Goal: Task Accomplishment & Management: Manage account settings

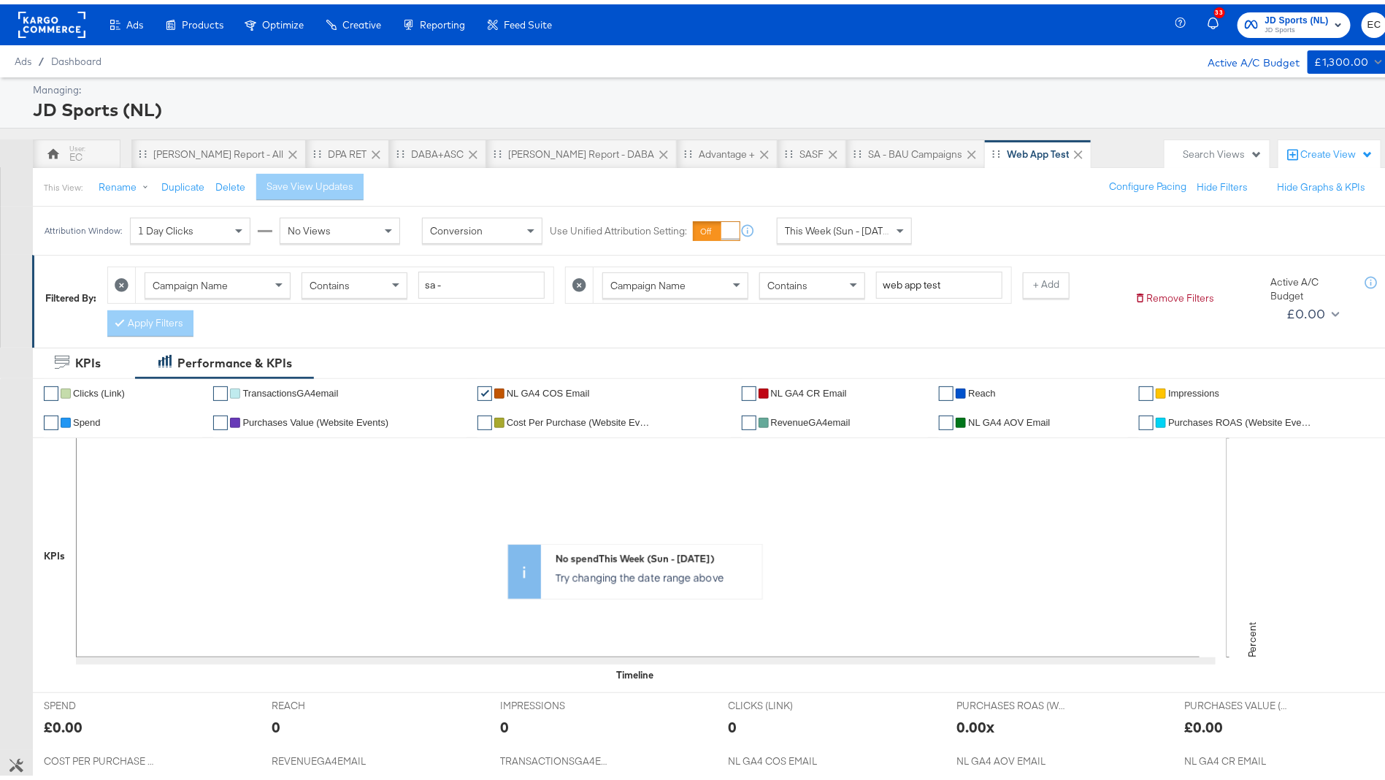
scroll to position [640, 0]
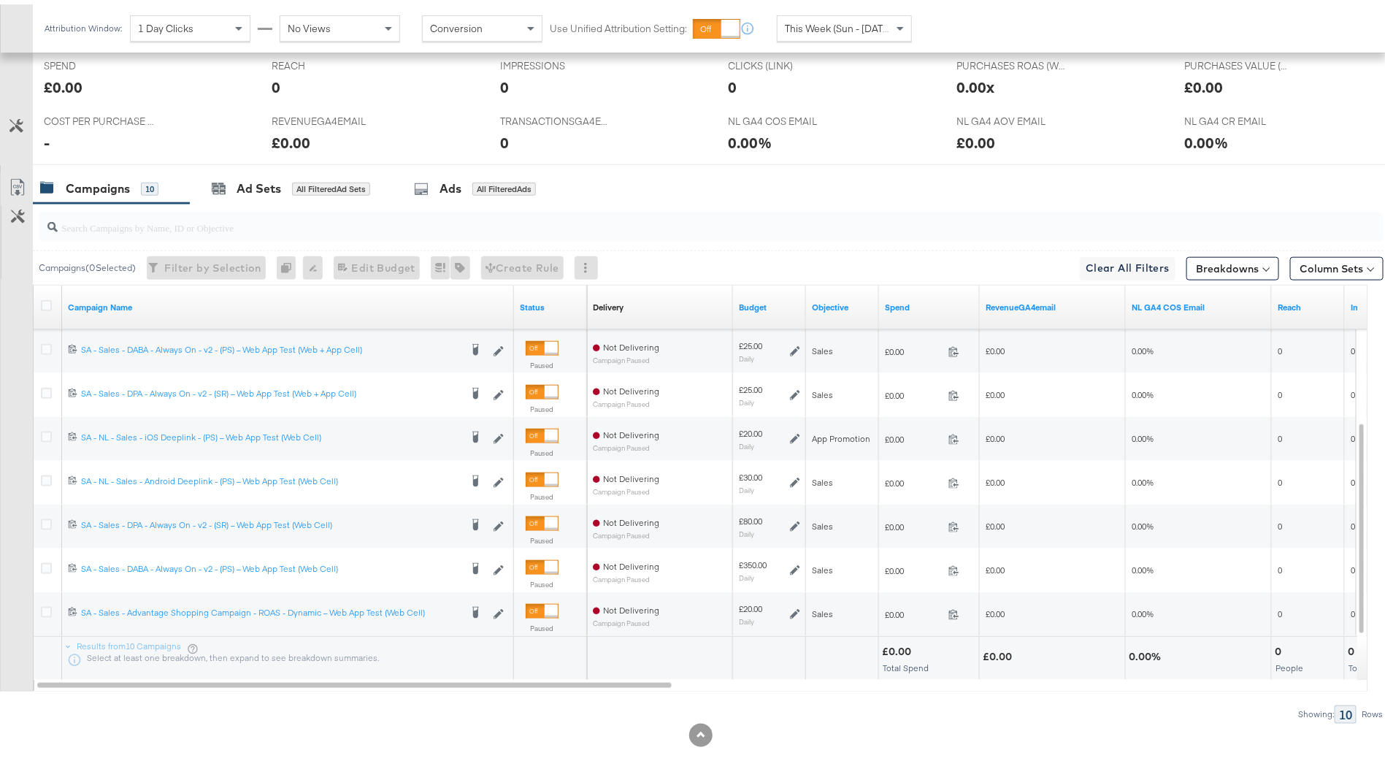
click at [413, 220] on input "search" at bounding box center [659, 217] width 1203 height 28
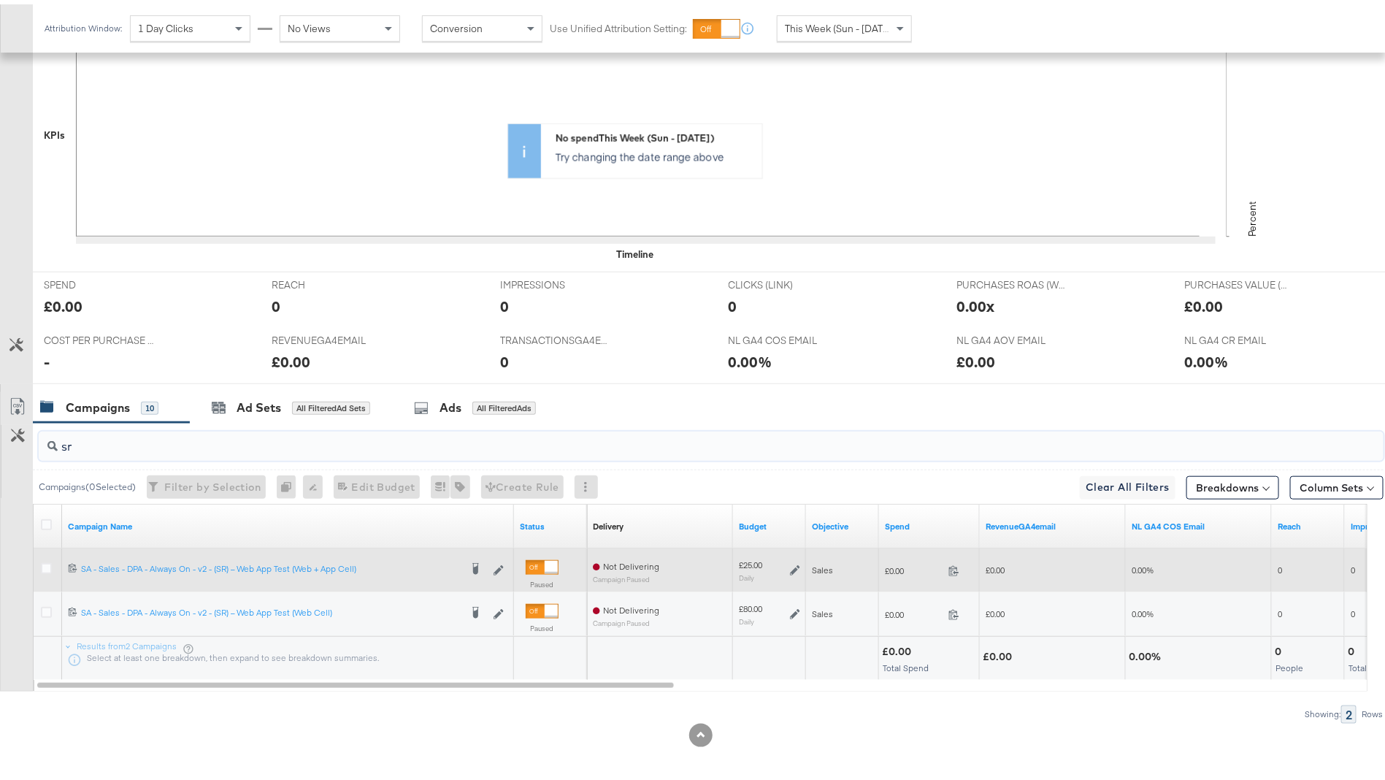
type input "sr"
click at [797, 572] on div "£25.00 Daily" at bounding box center [769, 566] width 61 height 23
click at [796, 565] on icon at bounding box center [795, 566] width 10 height 10
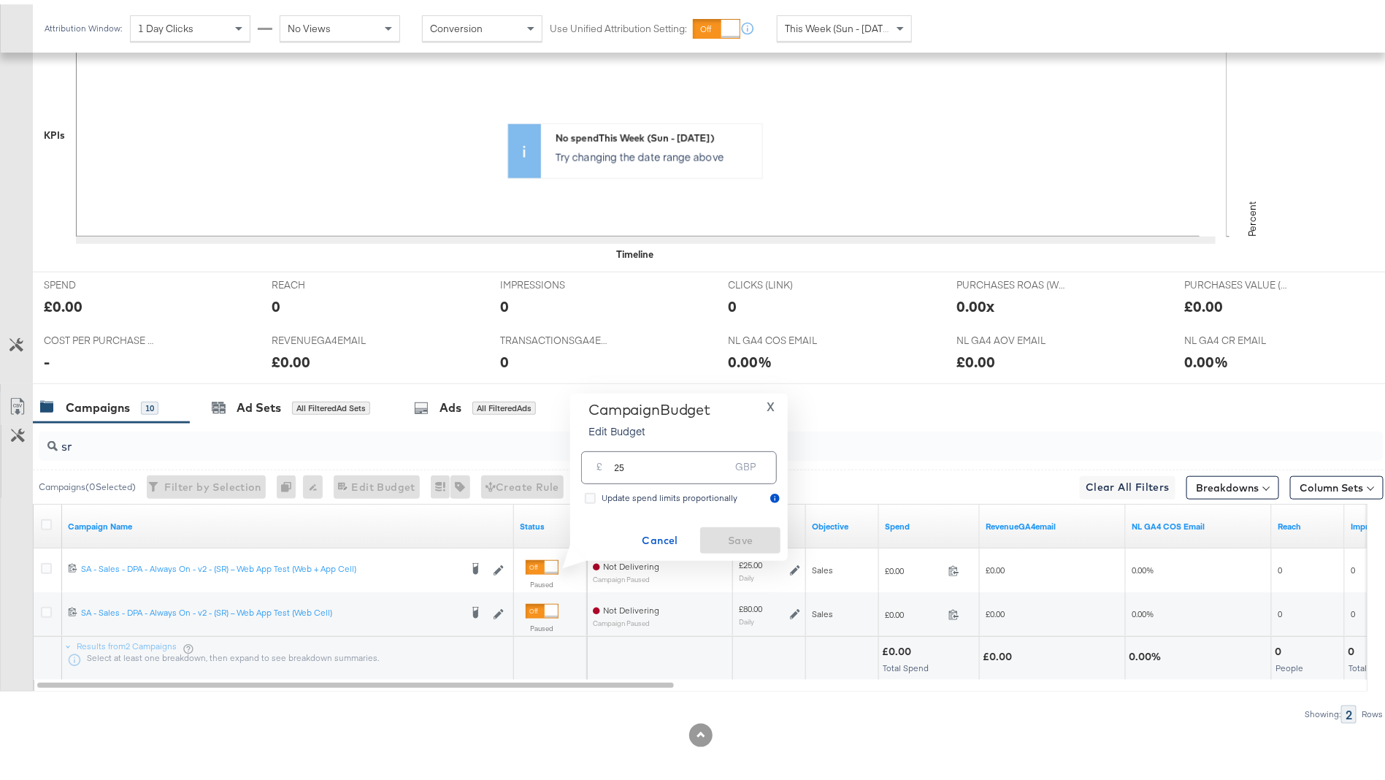
click at [650, 464] on input "25" at bounding box center [671, 457] width 115 height 31
type input "80"
click at [763, 470] on button "Ok" at bounding box center [756, 466] width 23 height 23
click at [759, 523] on button "Save" at bounding box center [740, 536] width 80 height 26
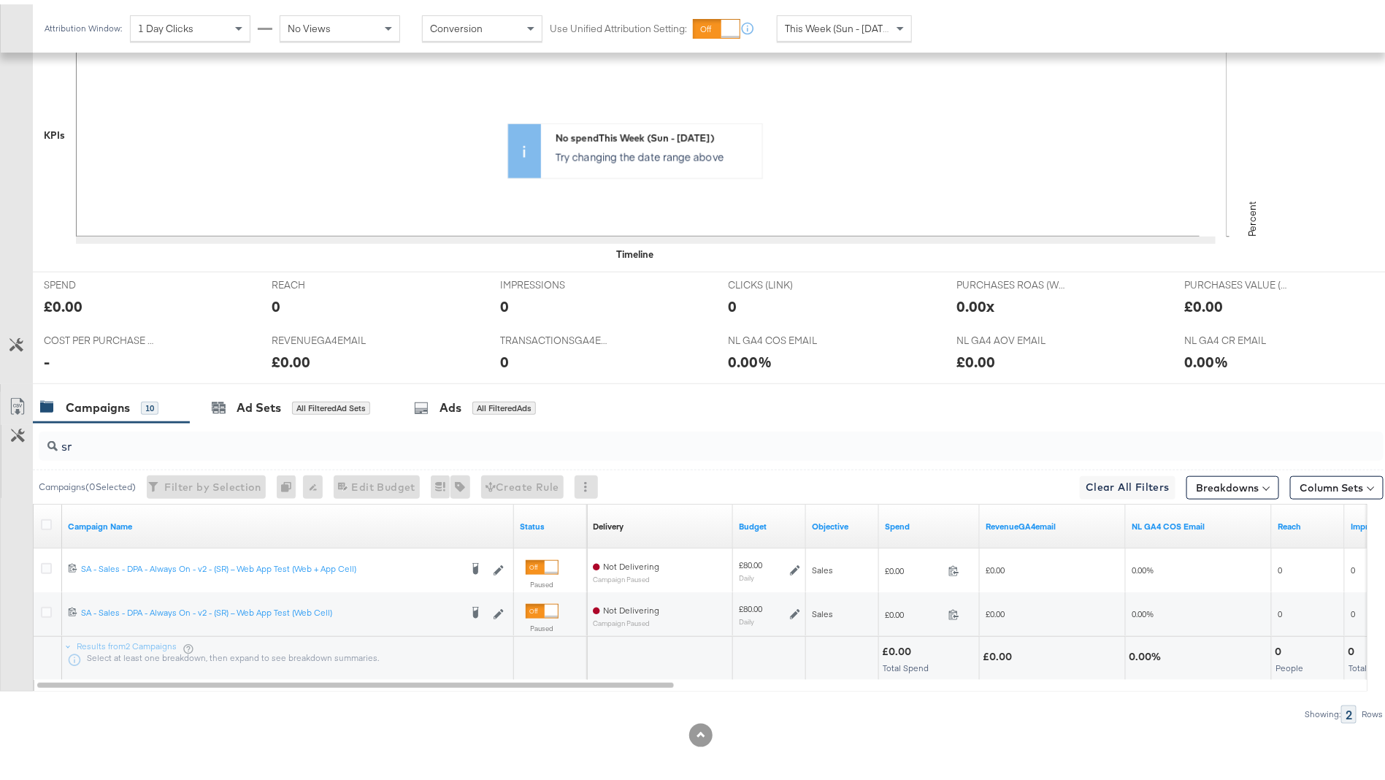
click at [214, 424] on input "sr" at bounding box center [659, 436] width 1203 height 28
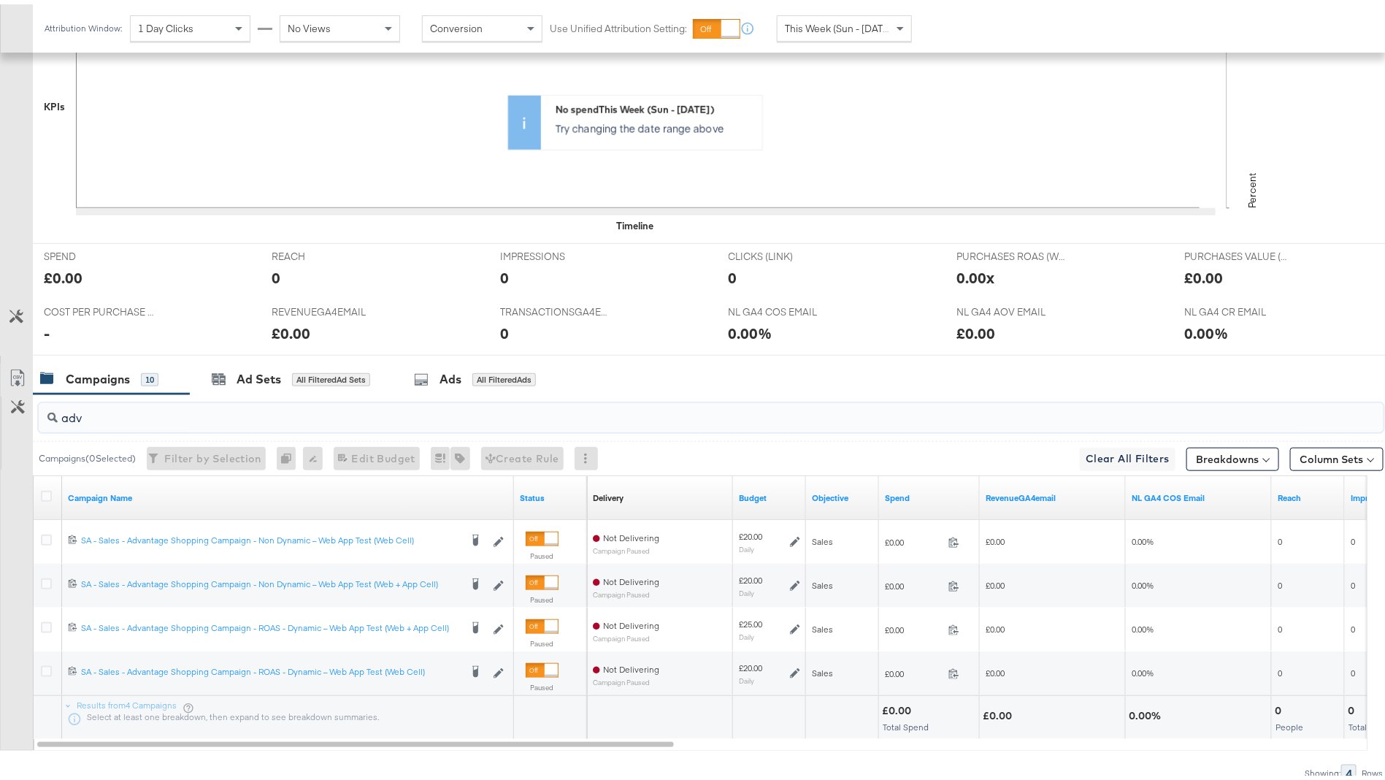
scroll to position [508, 0]
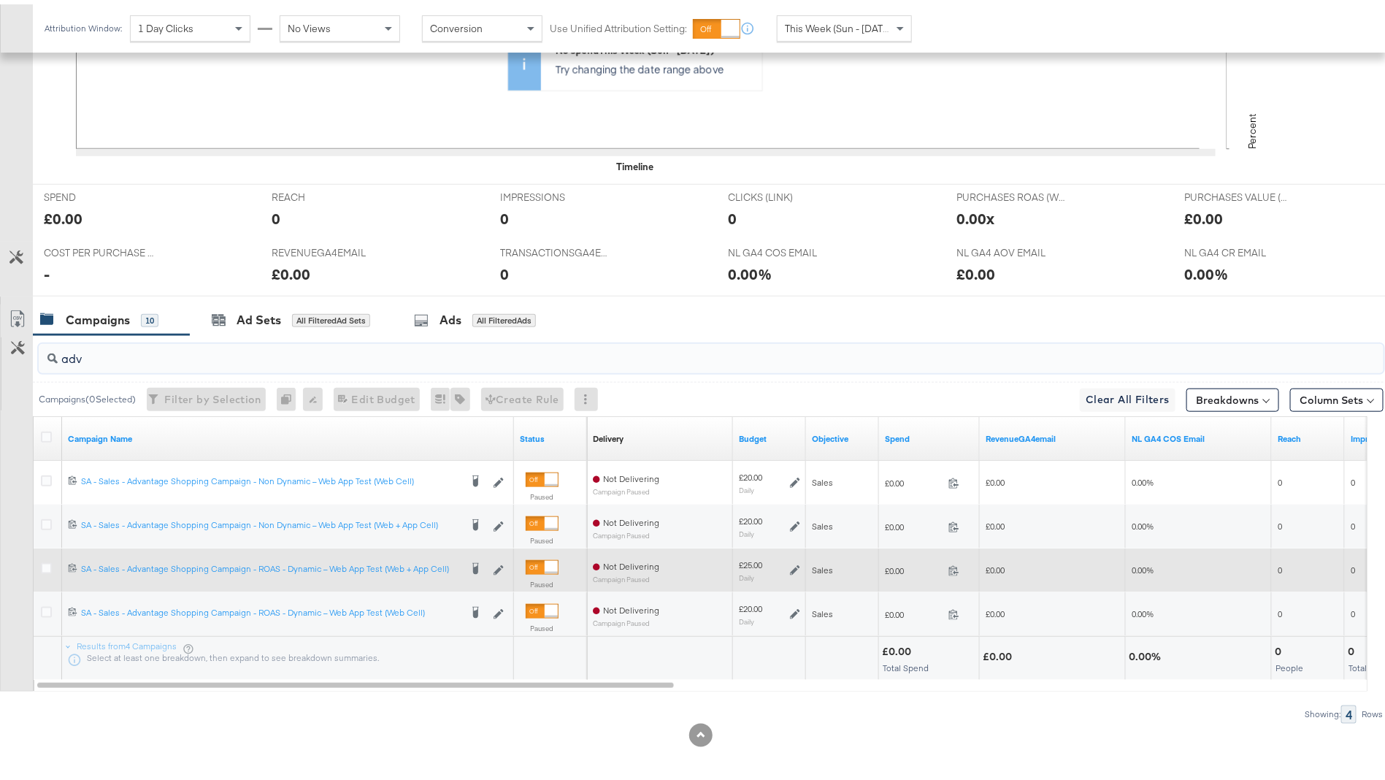
type input "adv"
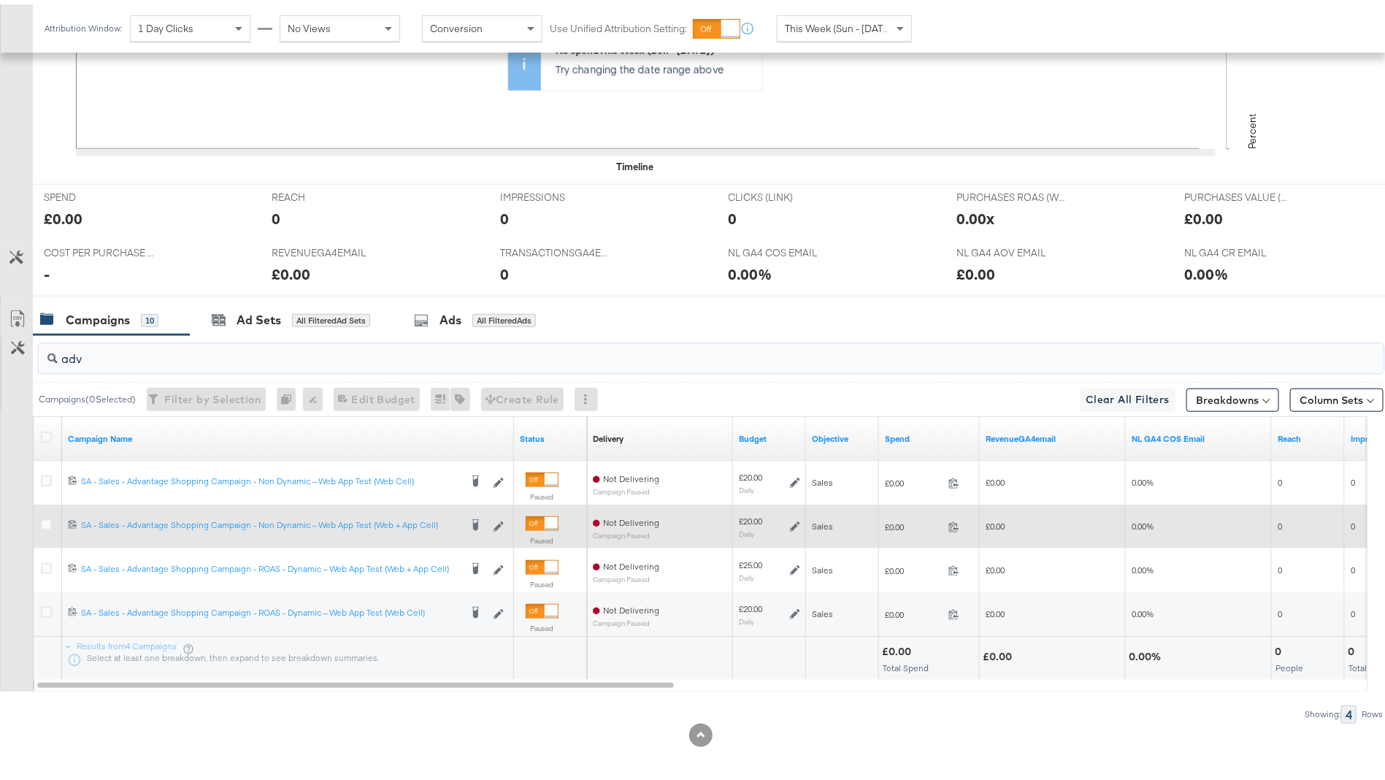
click at [44, 511] on div at bounding box center [48, 522] width 27 height 26
click at [794, 521] on icon at bounding box center [795, 522] width 10 height 10
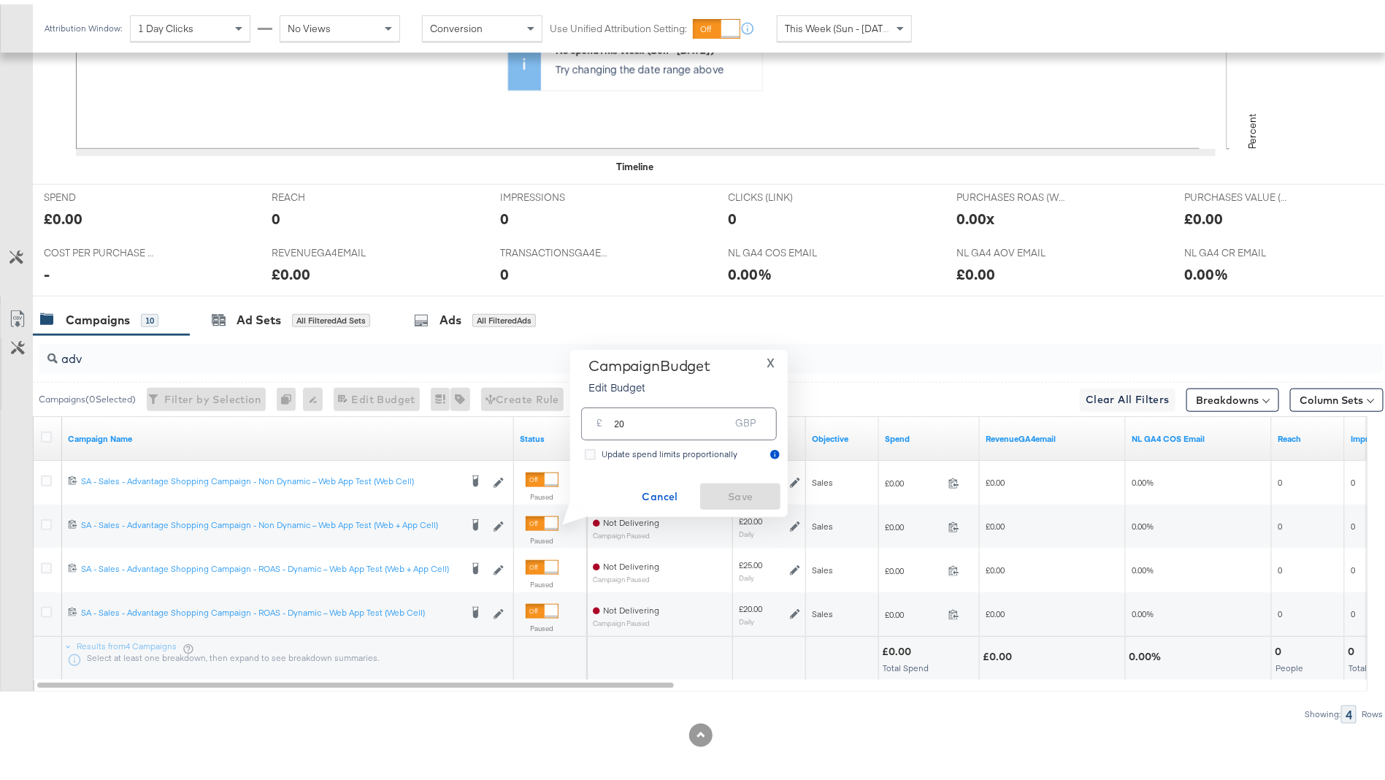
click at [689, 426] on input "20" at bounding box center [671, 413] width 115 height 31
type input "50"
click at [753, 417] on button "Ok" at bounding box center [756, 422] width 23 height 23
click at [749, 492] on span "Save" at bounding box center [740, 492] width 69 height 18
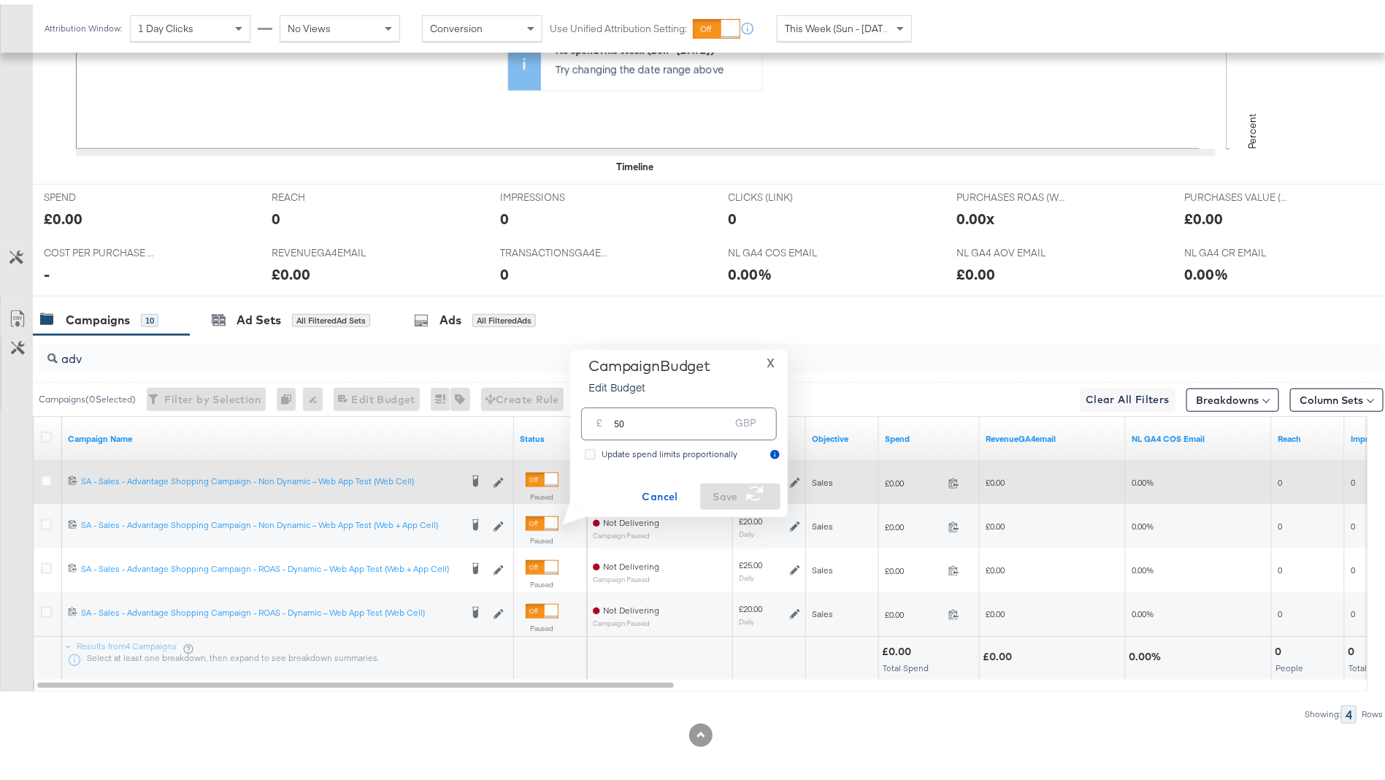
click at [797, 475] on icon at bounding box center [795, 478] width 10 height 10
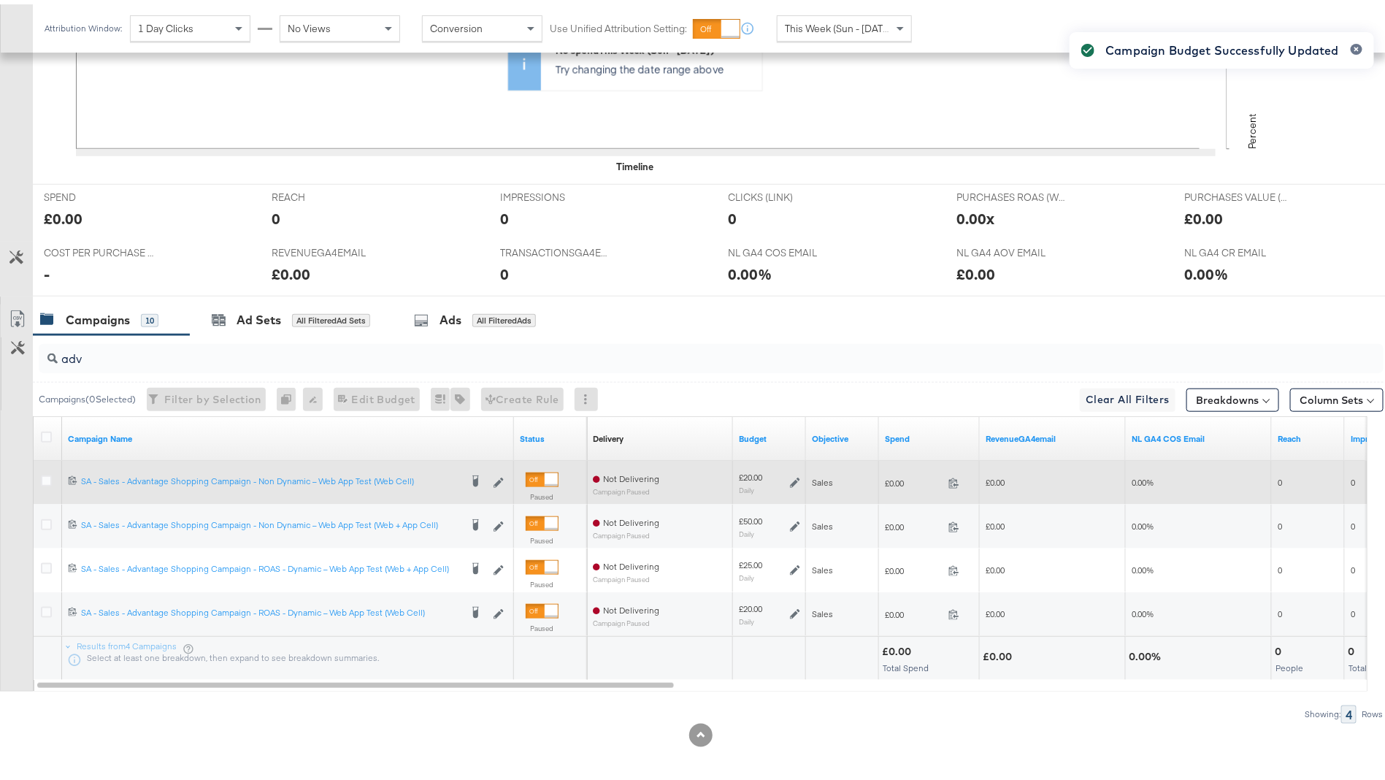
click at [794, 475] on icon at bounding box center [795, 478] width 10 height 10
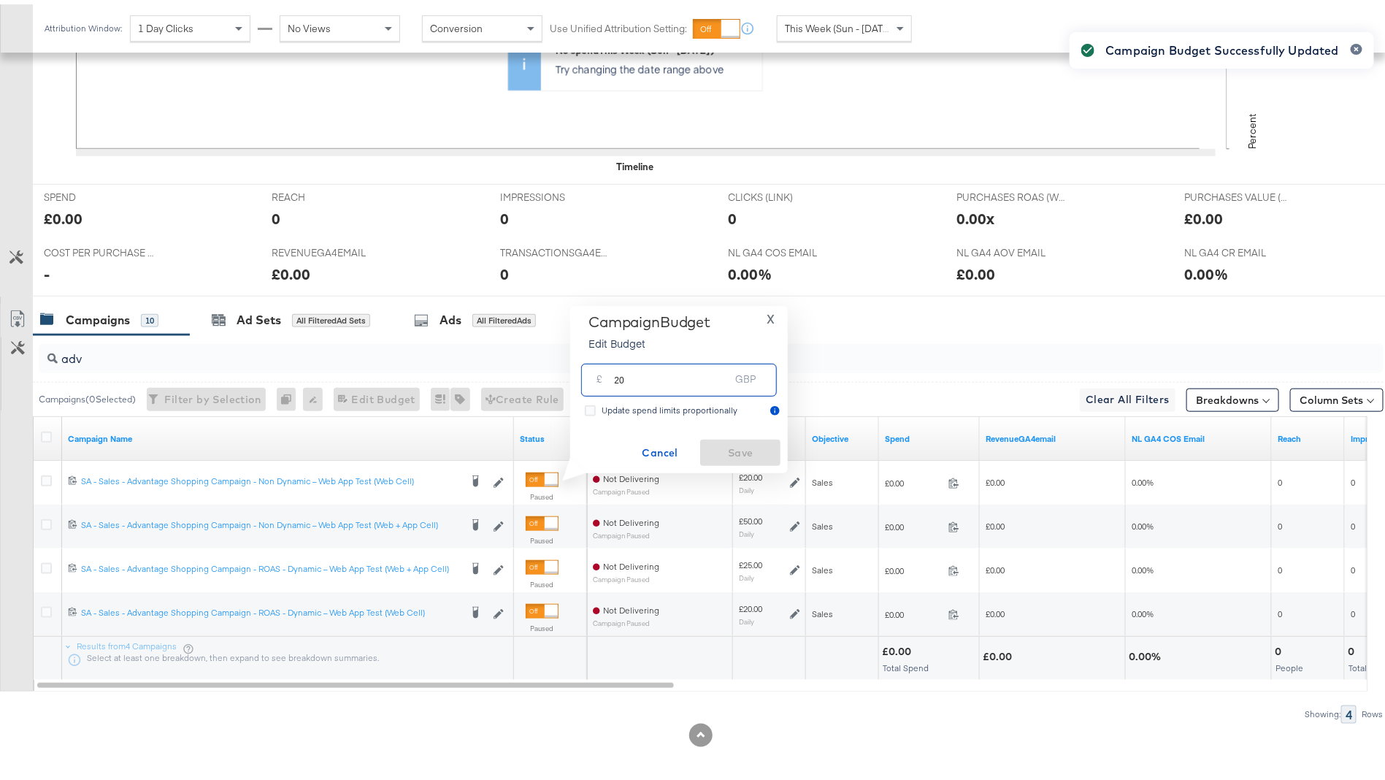
click at [697, 379] on input "20" at bounding box center [671, 369] width 115 height 31
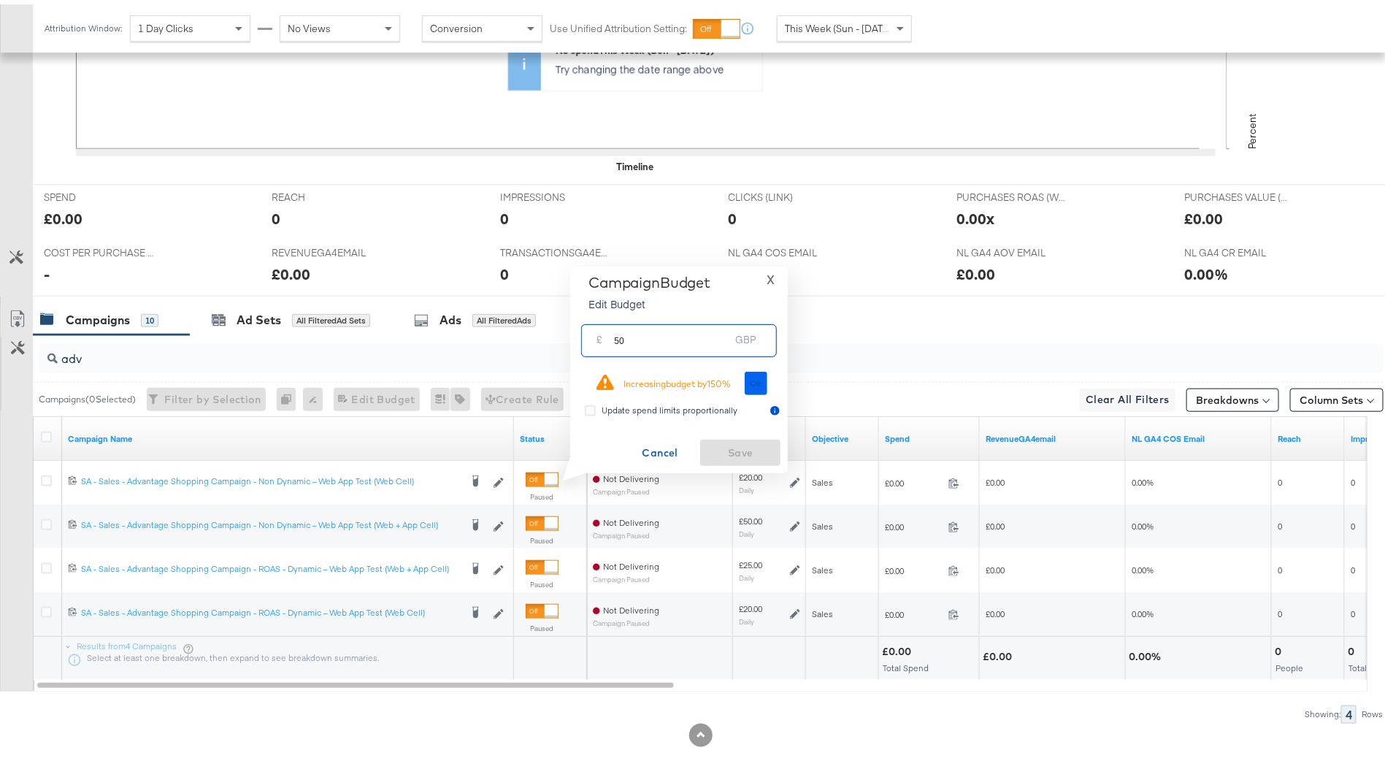
type input "50"
click at [758, 379] on span "Ok" at bounding box center [757, 379] width 12 height 10
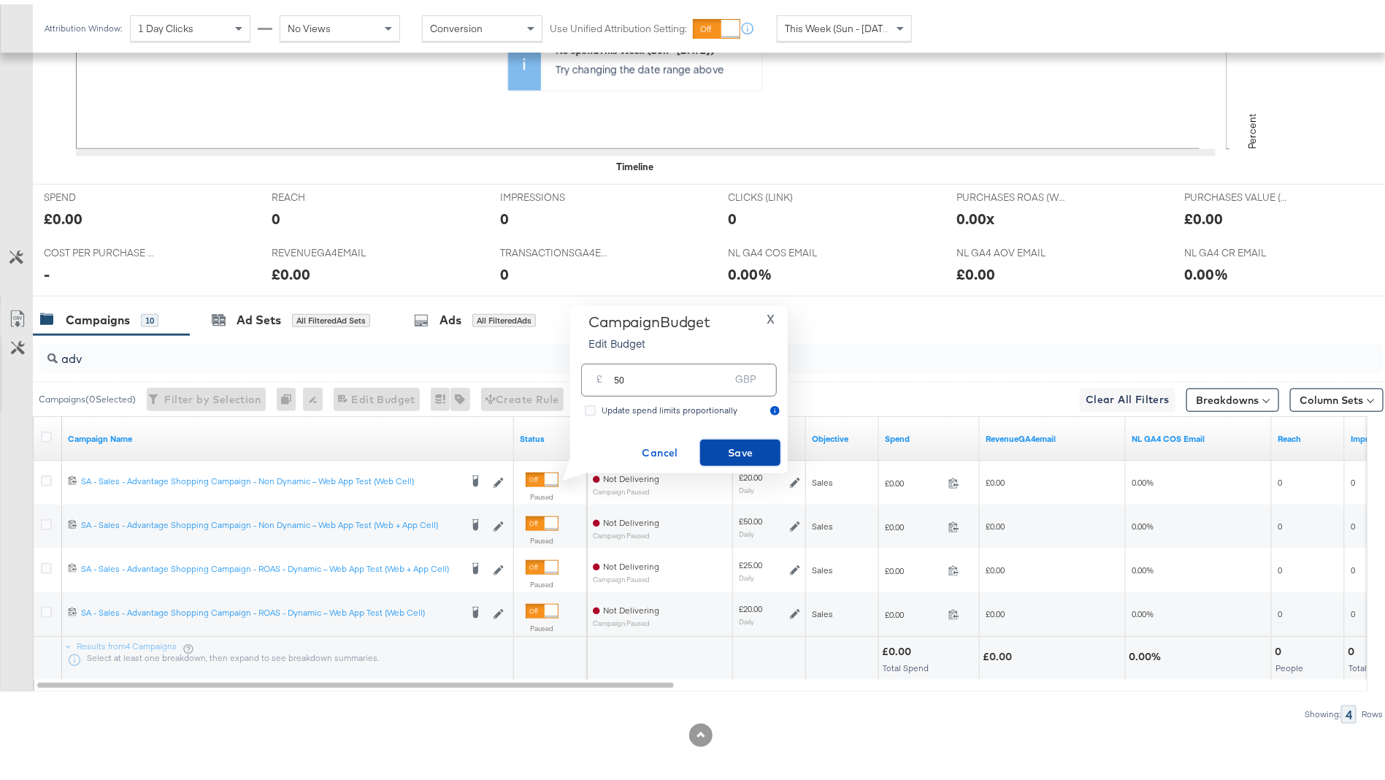
click at [738, 449] on span "Save" at bounding box center [740, 449] width 69 height 18
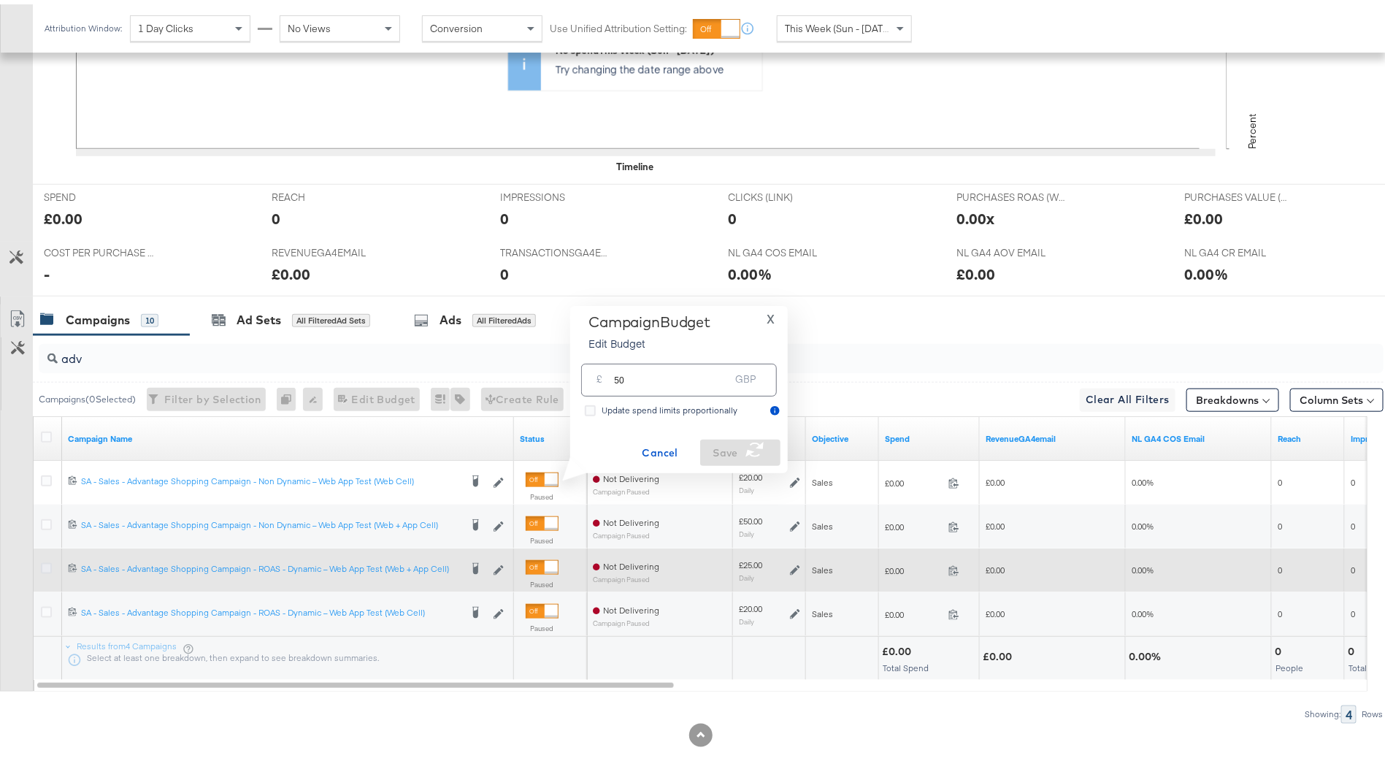
click at [45, 562] on icon at bounding box center [46, 564] width 11 height 11
click at [0, 0] on input "checkbox" at bounding box center [0, 0] width 0 height 0
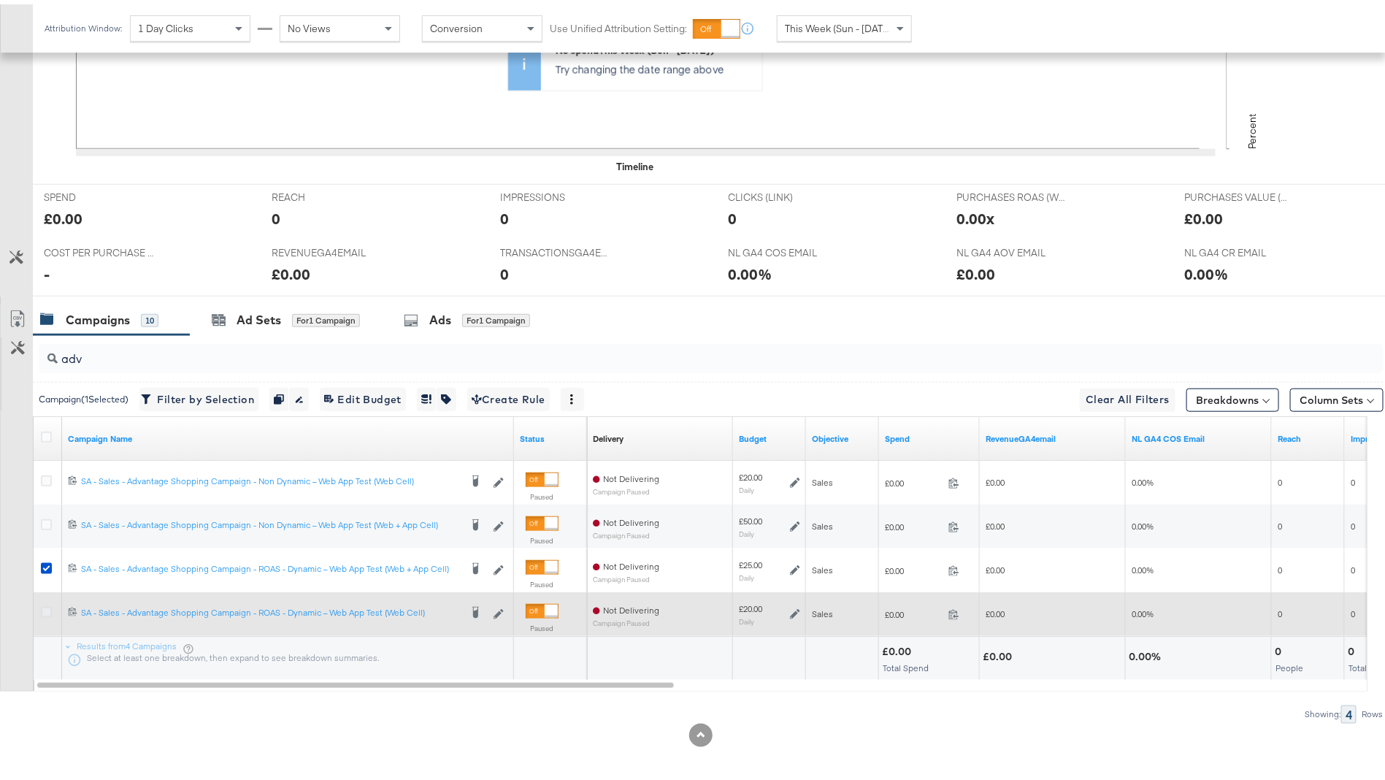
click at [43, 605] on icon at bounding box center [46, 607] width 11 height 11
click at [0, 0] on input "checkbox" at bounding box center [0, 0] width 0 height 0
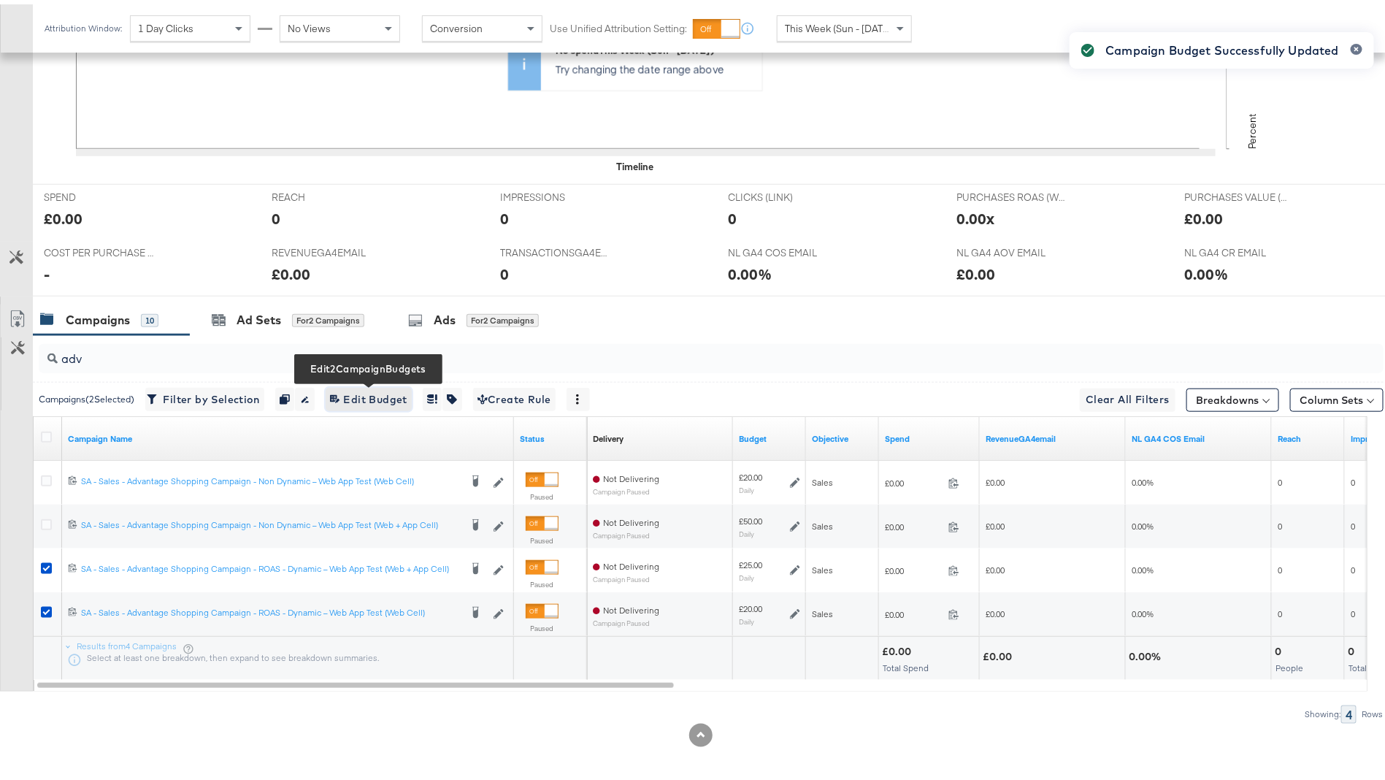
click at [391, 391] on span "Edit 2 Campaign Budgets Edit Budget" at bounding box center [368, 395] width 77 height 18
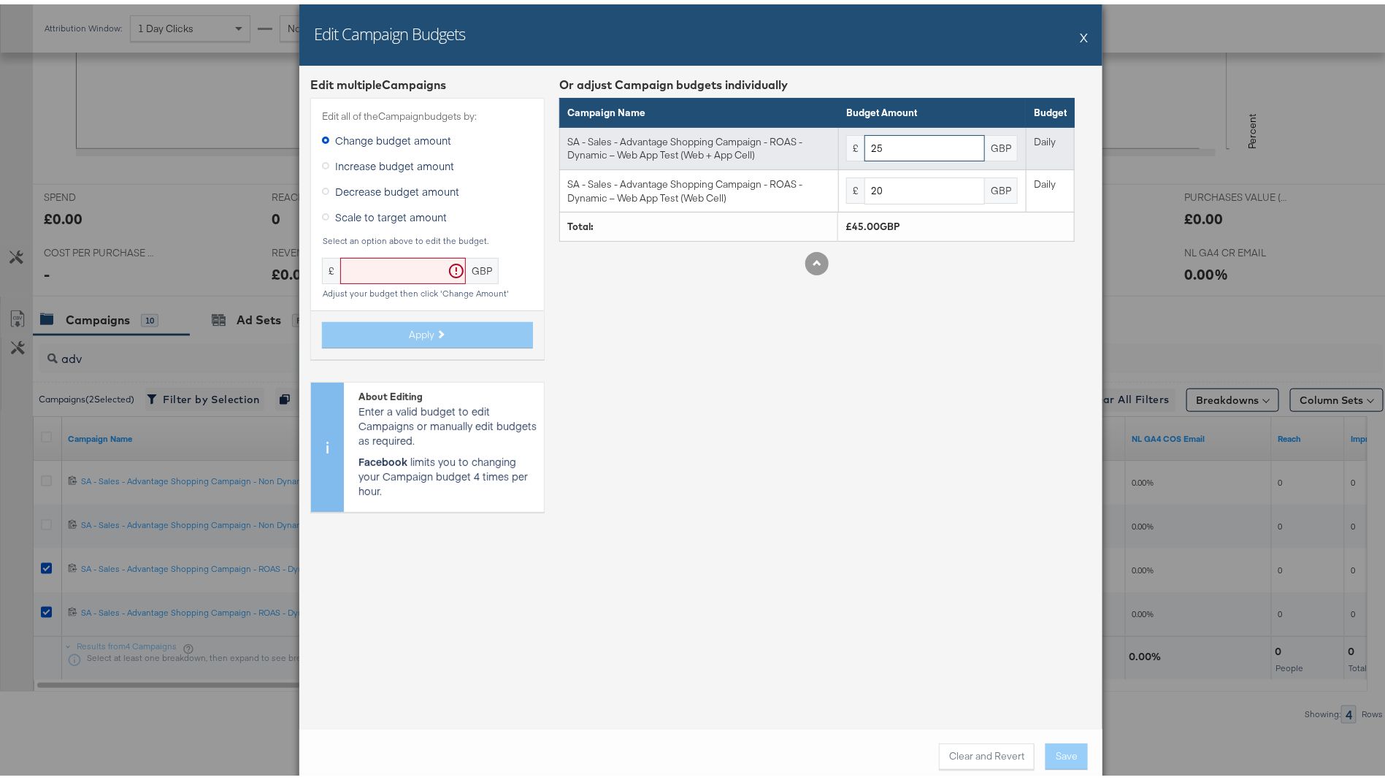
click at [905, 142] on input "25" at bounding box center [925, 144] width 120 height 27
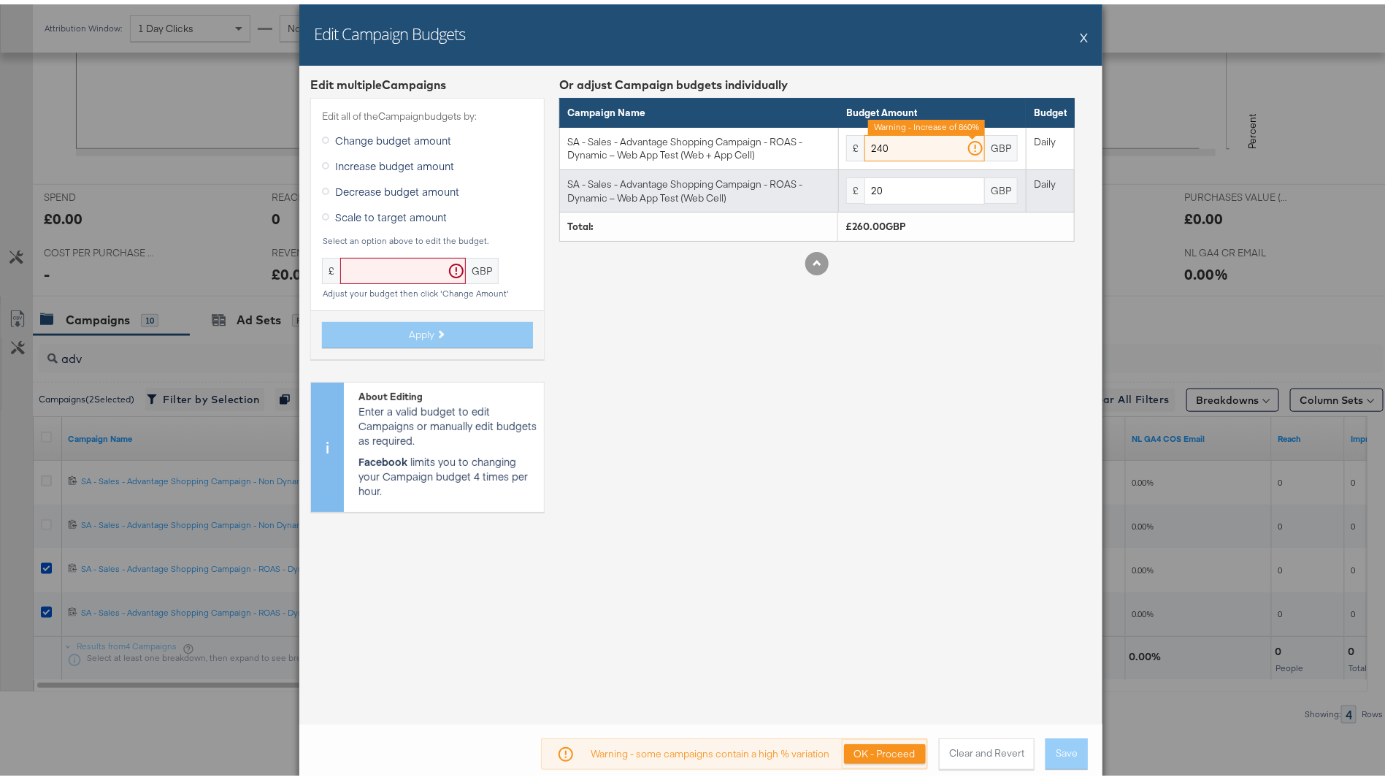
type input "240"
click at [925, 175] on input "20" at bounding box center [925, 186] width 120 height 27
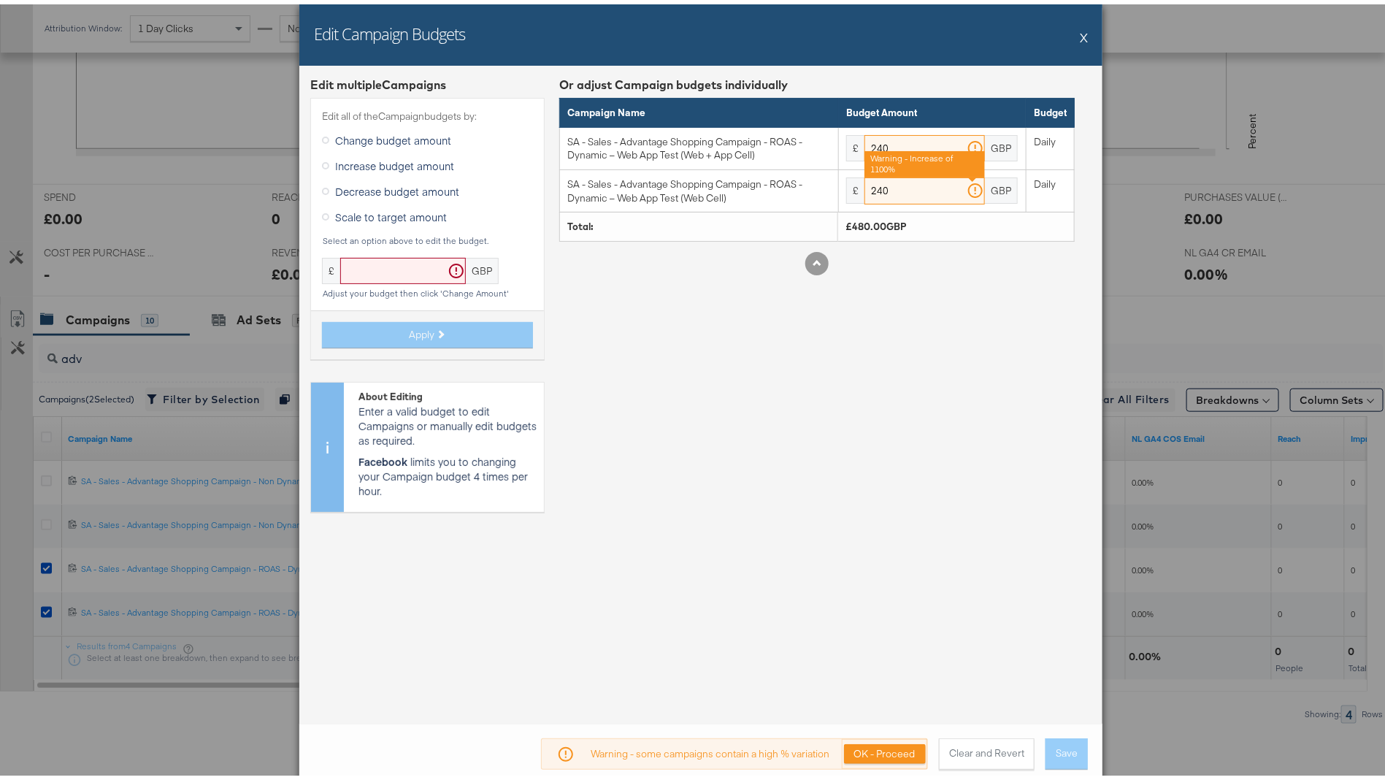
type input "240"
click at [923, 380] on div "Or adjust Campaign budgets individually Campaign Name Budget Amount Budget SA -…" at bounding box center [817, 295] width 516 height 447
click at [889, 749] on button "OK - Proceed" at bounding box center [885, 750] width 82 height 20
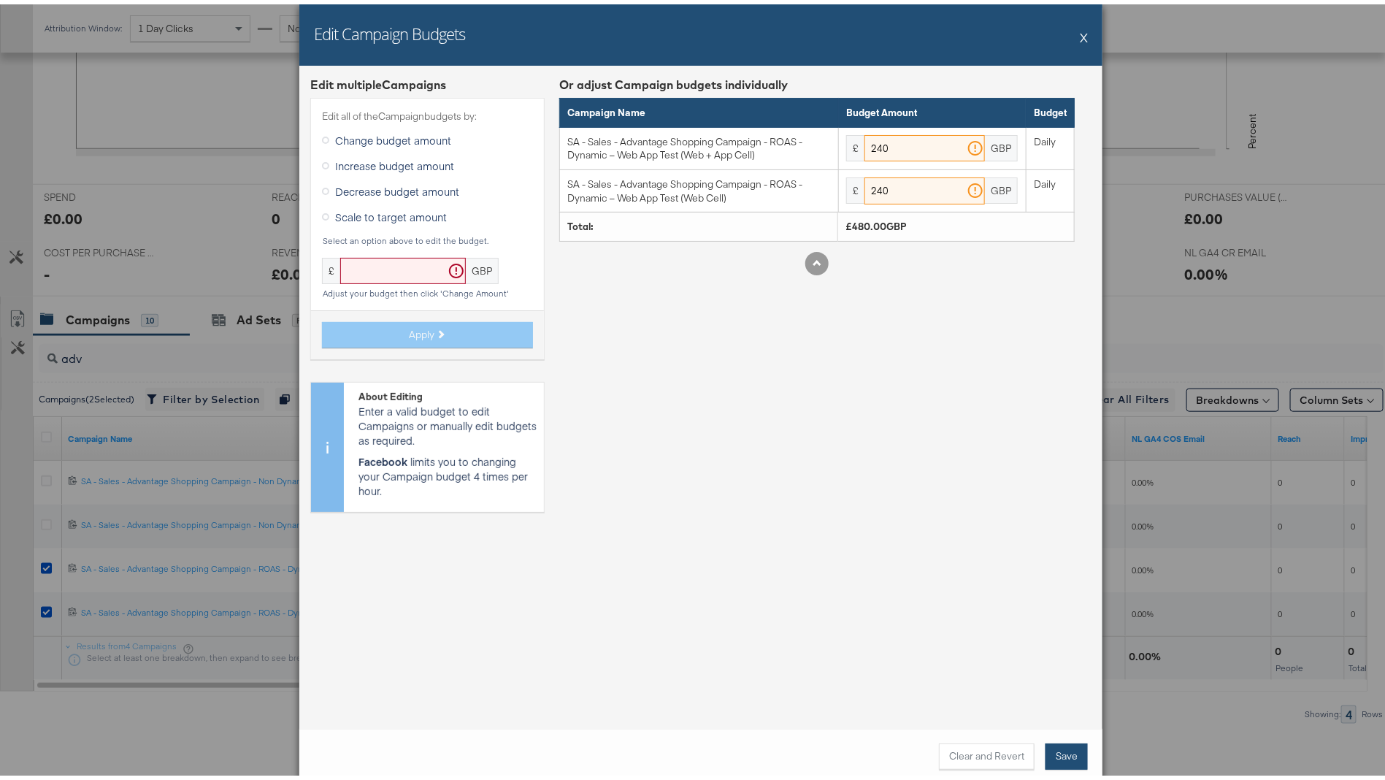
click at [1069, 743] on button "Save" at bounding box center [1067, 752] width 42 height 26
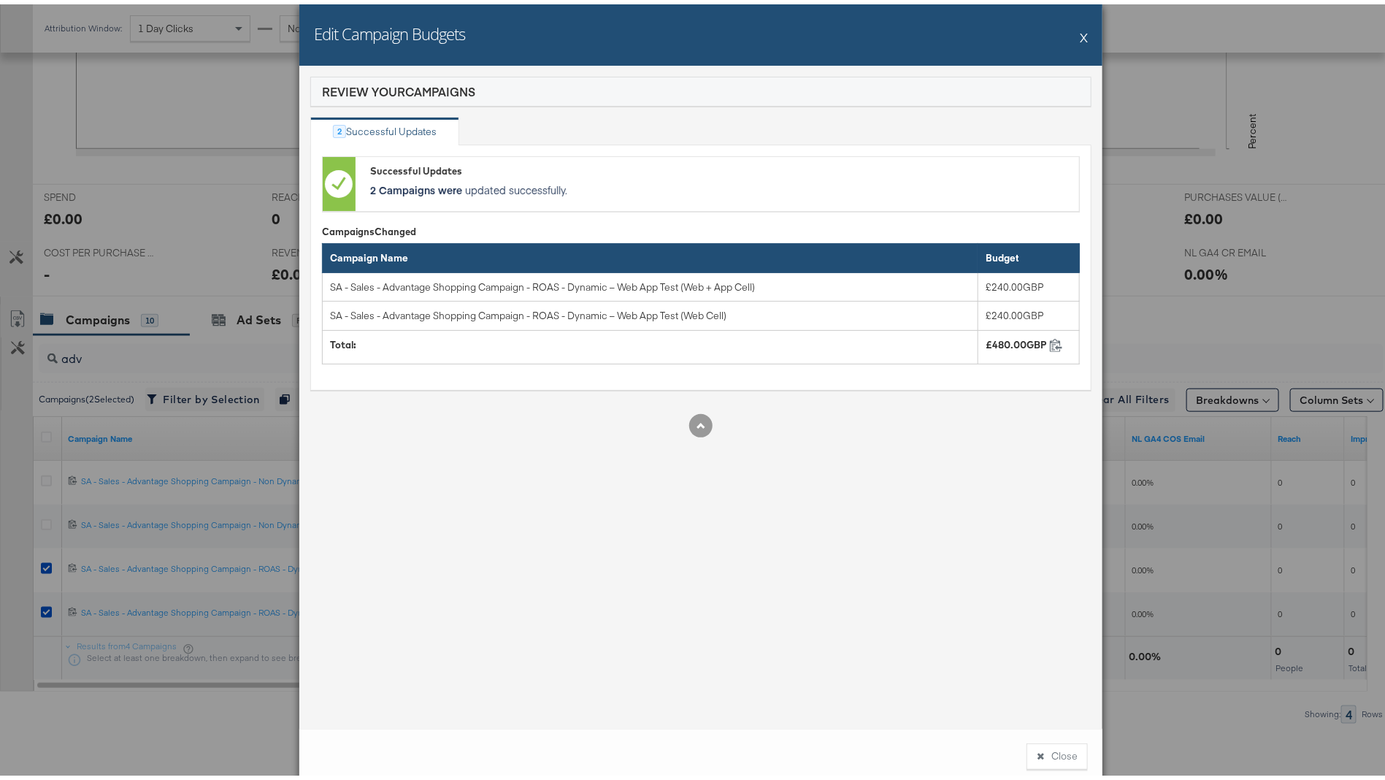
click at [1080, 36] on button "X" at bounding box center [1084, 32] width 8 height 29
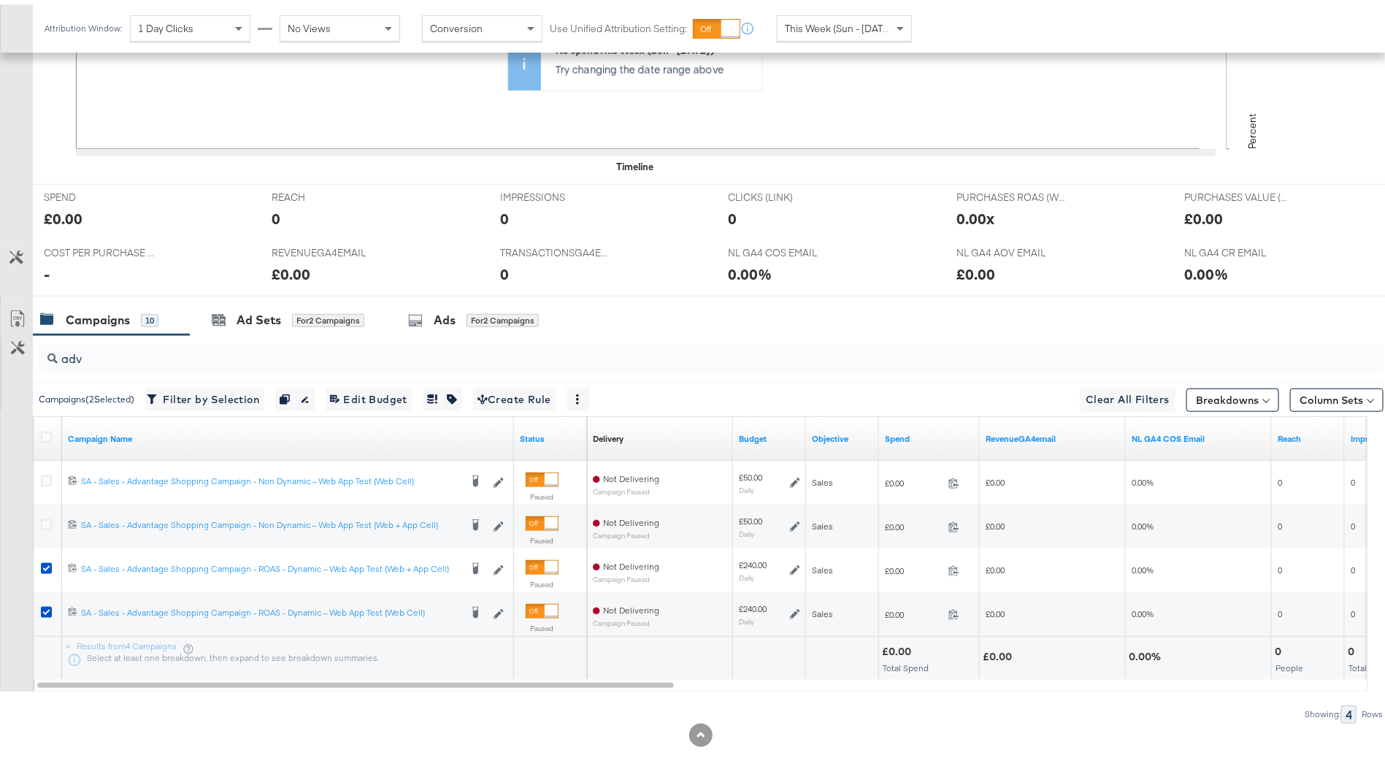
click at [265, 350] on input "adv" at bounding box center [659, 348] width 1203 height 28
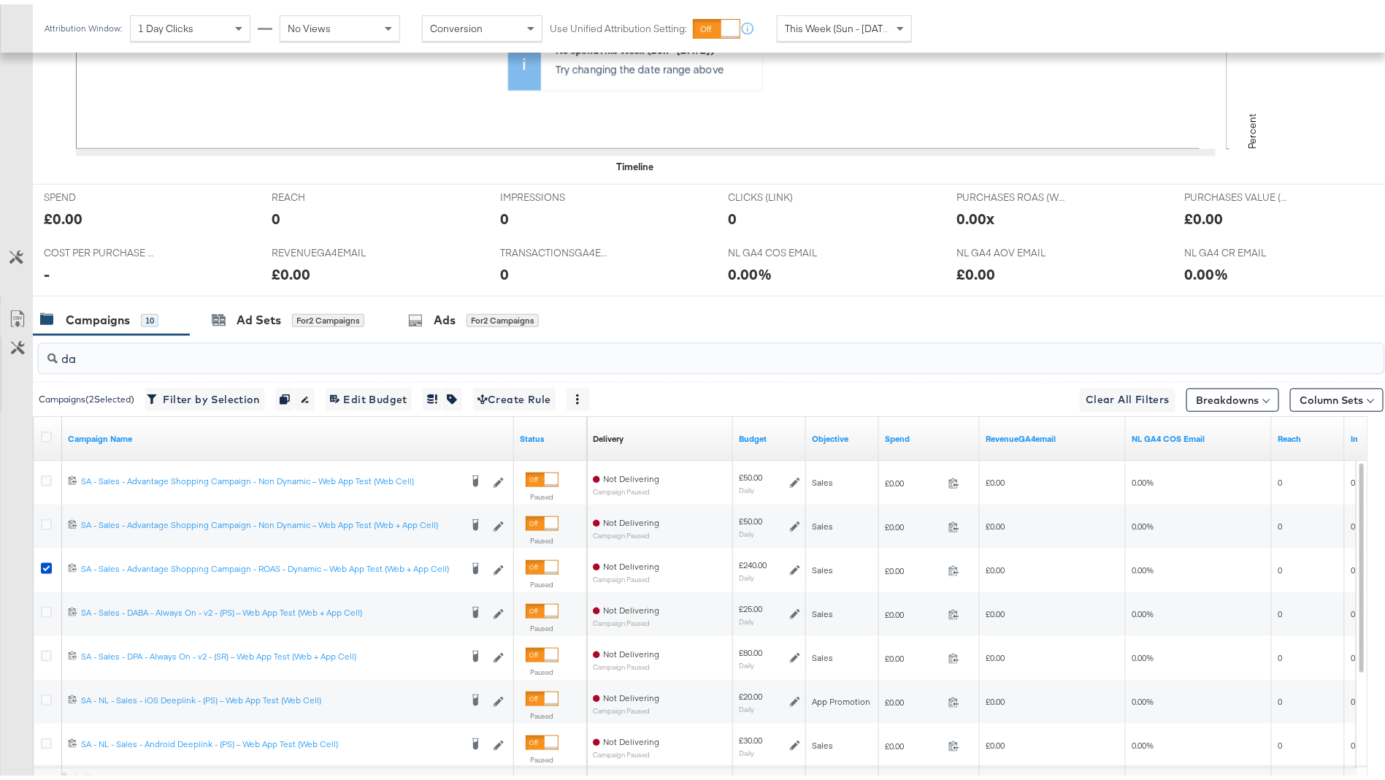
scroll to position [421, 0]
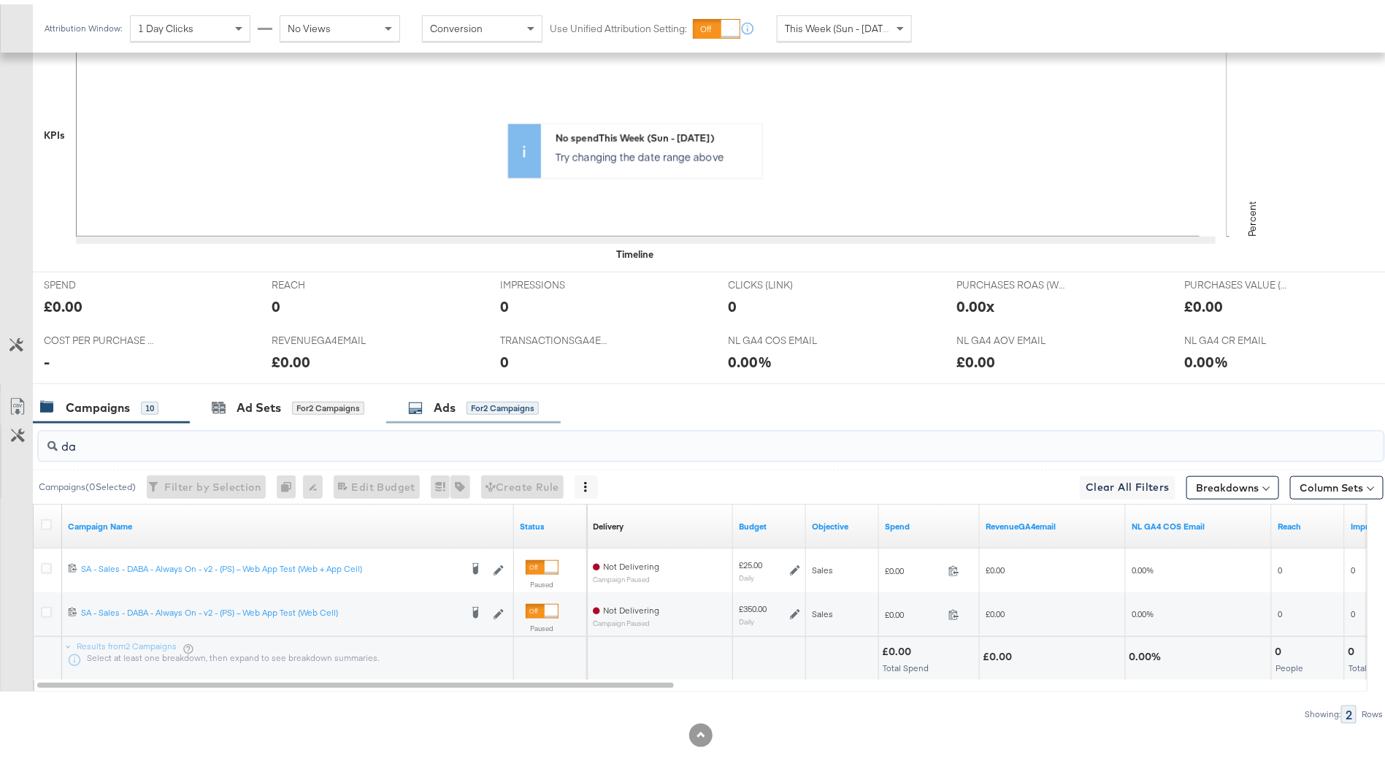
type input "da"
click at [42, 510] on div at bounding box center [48, 522] width 27 height 26
click at [49, 516] on icon at bounding box center [46, 520] width 11 height 11
click at [0, 0] on input "checkbox" at bounding box center [0, 0] width 0 height 0
click at [45, 518] on icon at bounding box center [46, 520] width 11 height 11
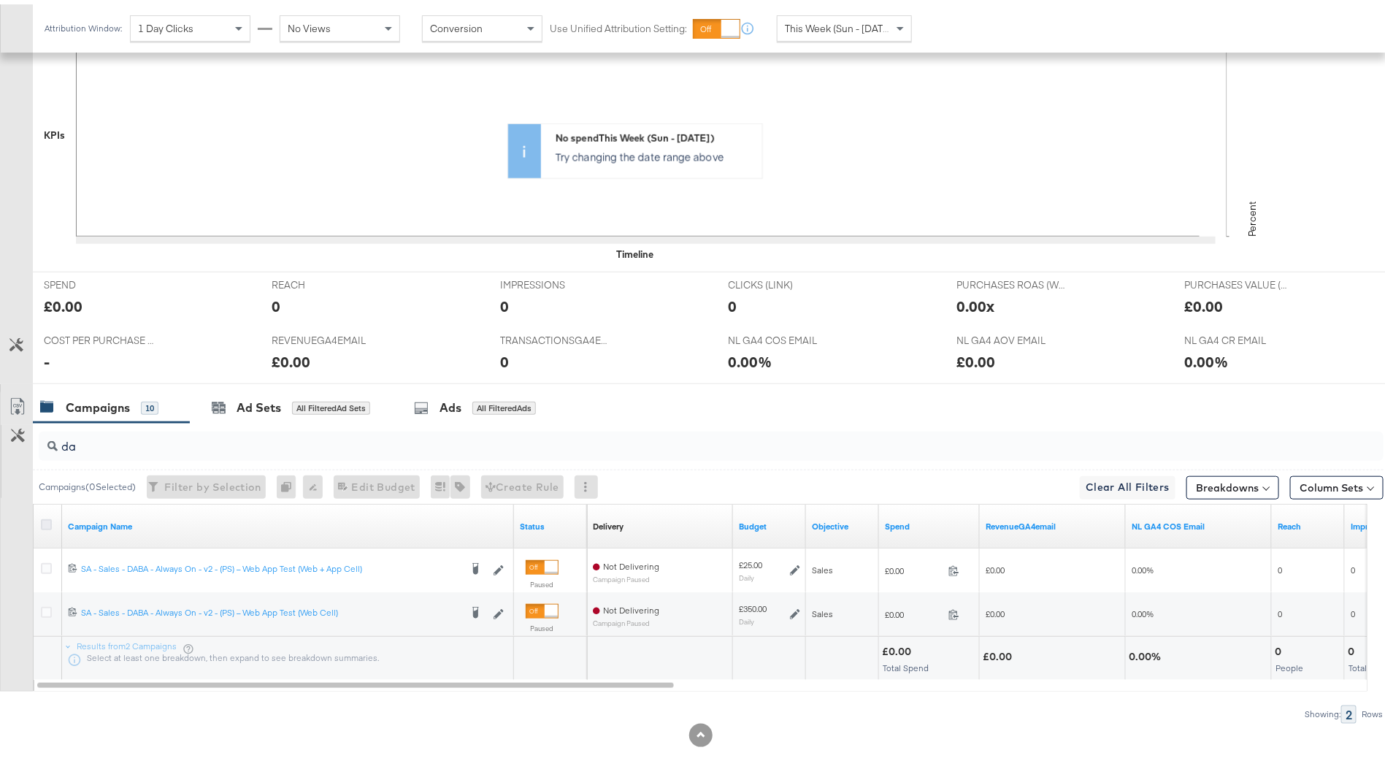
click at [0, 0] on input "checkbox" at bounding box center [0, 0] width 0 height 0
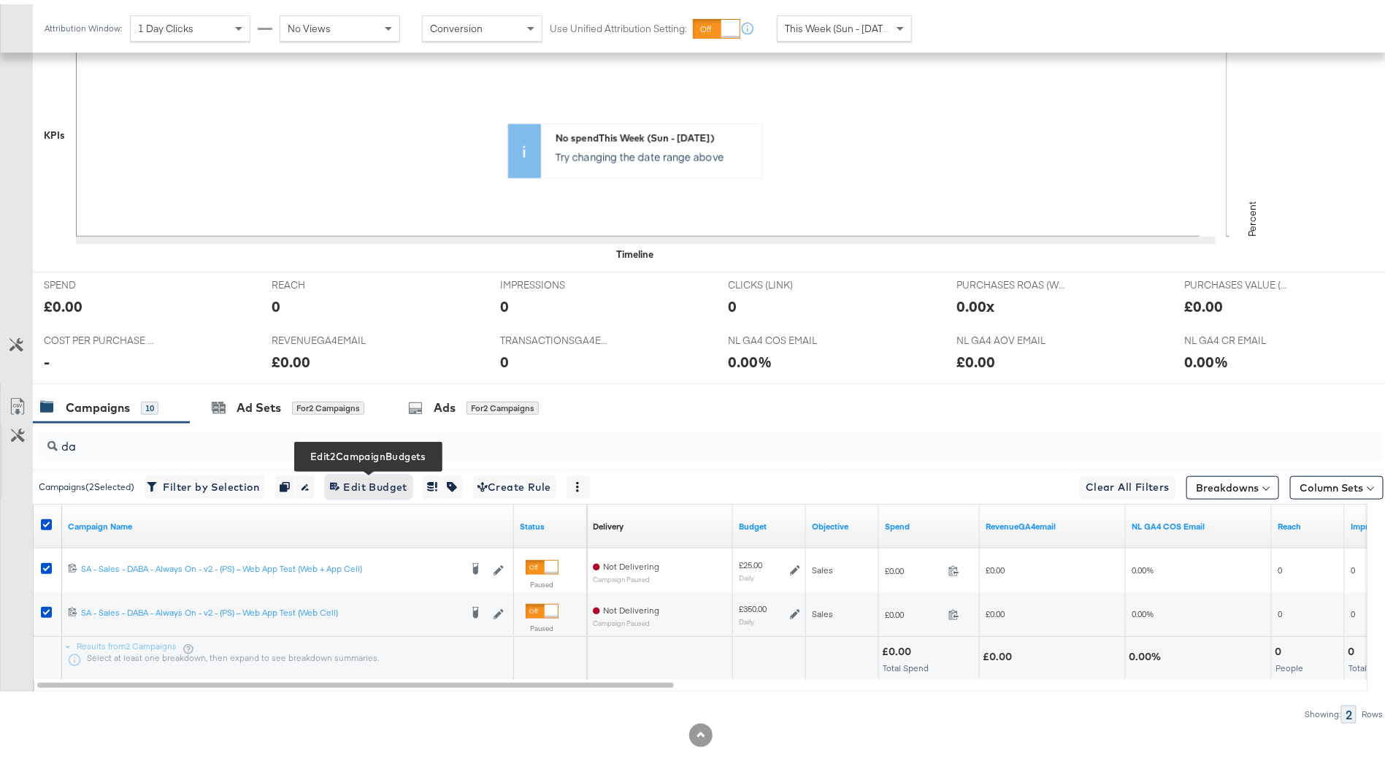
click at [411, 480] on button "Edit 2 Campaign Budgets Edit Budget" at bounding box center [369, 482] width 86 height 23
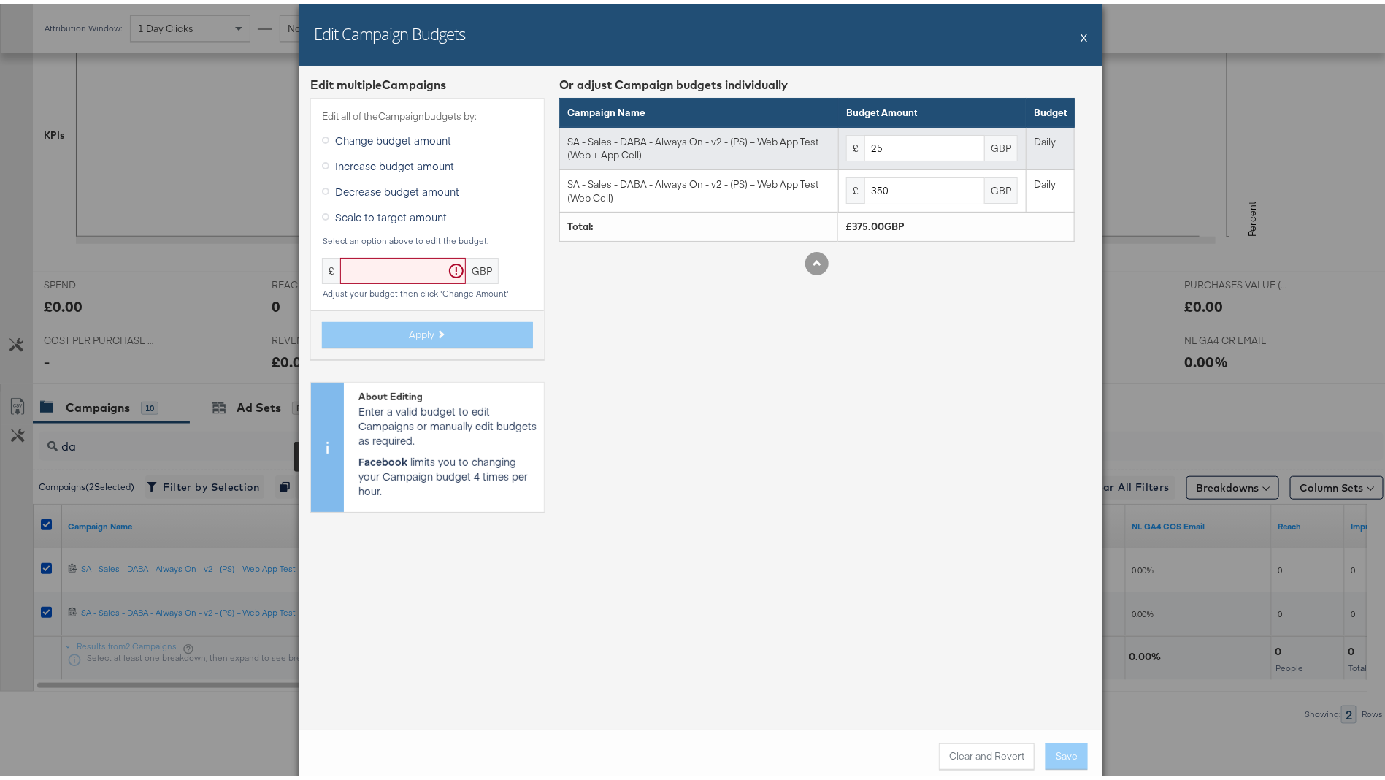
click at [985, 150] on div "GBP" at bounding box center [1001, 144] width 33 height 26
drag, startPoint x: 918, startPoint y: 150, endPoint x: 810, endPoint y: 140, distance: 108.6
click at [810, 140] on tr "SA - Sales - DABA - Always On - v2 - (PS) – Web App Test (Web + App Cell) £ 25 …" at bounding box center [817, 144] width 515 height 42
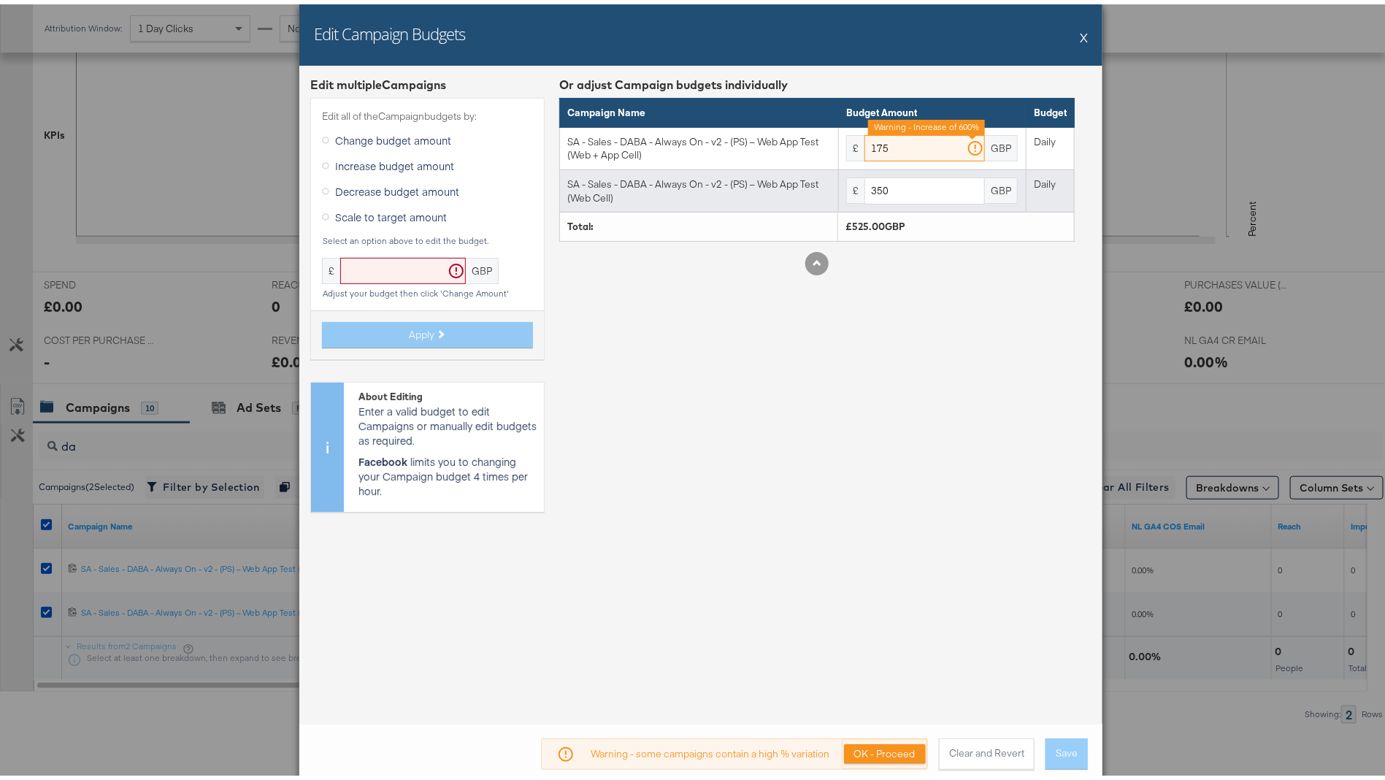
type input "175"
drag, startPoint x: 950, startPoint y: 183, endPoint x: 820, endPoint y: 187, distance: 130.1
click at [822, 186] on tr "SA - Sales - DABA - Always On - v2 - (PS) – Web App Test (Web Cell) £ 350 GBP D…" at bounding box center [817, 187] width 515 height 42
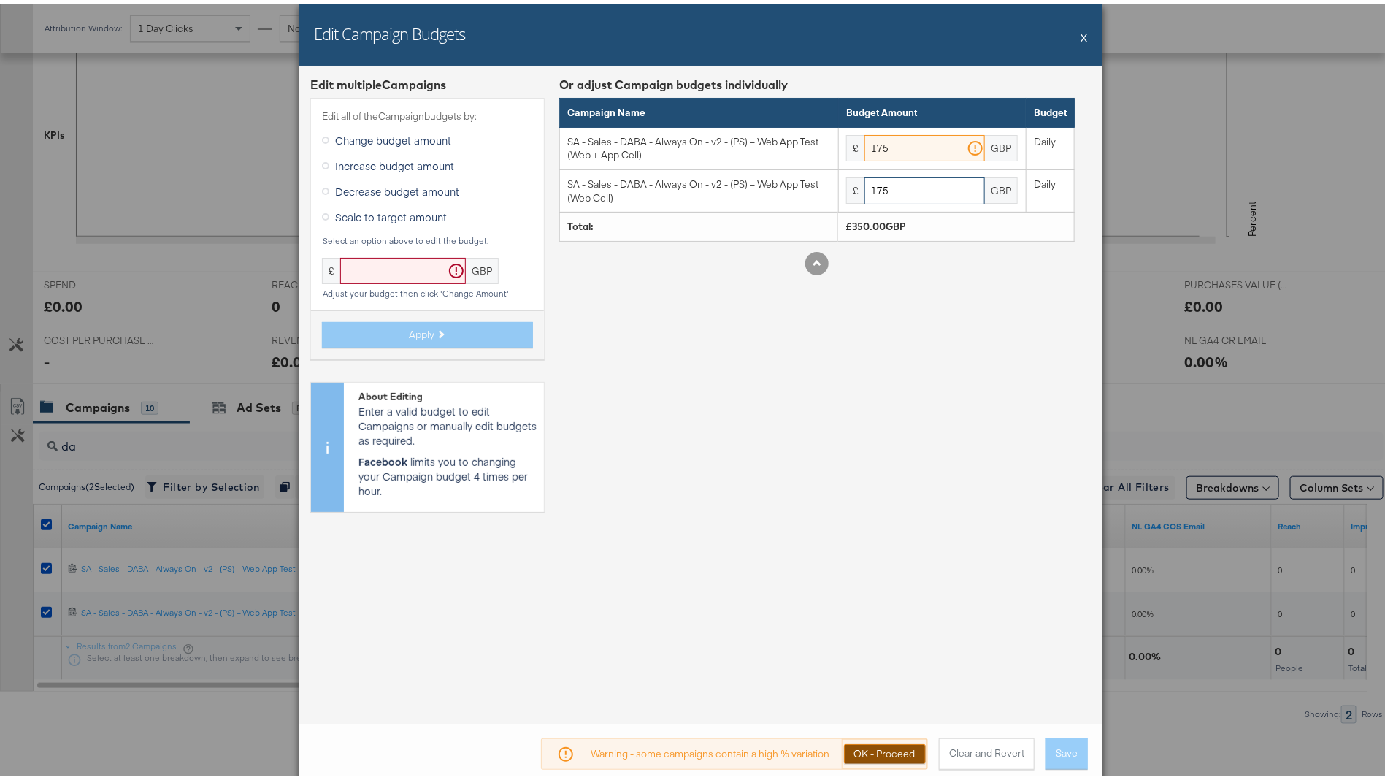
type input "175"
click at [879, 749] on button "OK - Proceed" at bounding box center [885, 750] width 82 height 20
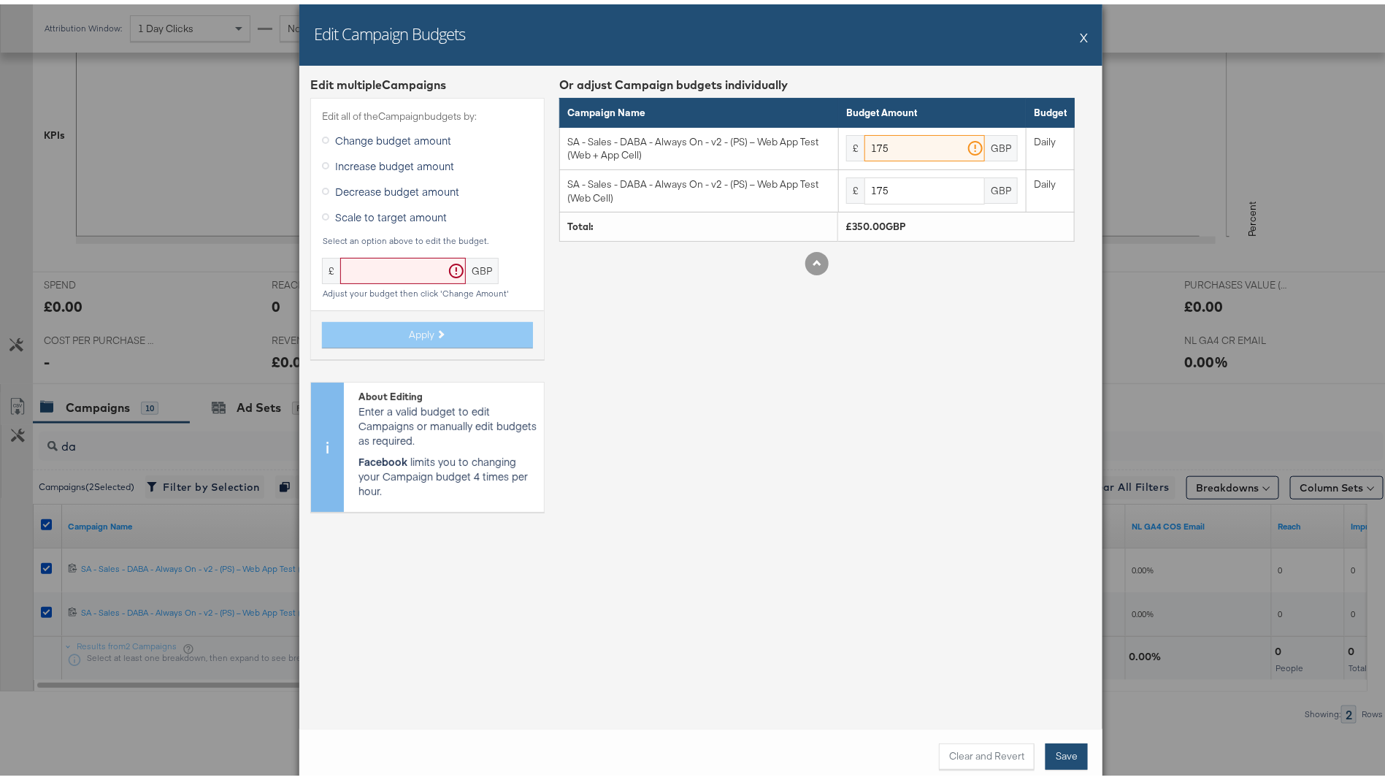
click at [1050, 756] on button "Save" at bounding box center [1067, 752] width 42 height 26
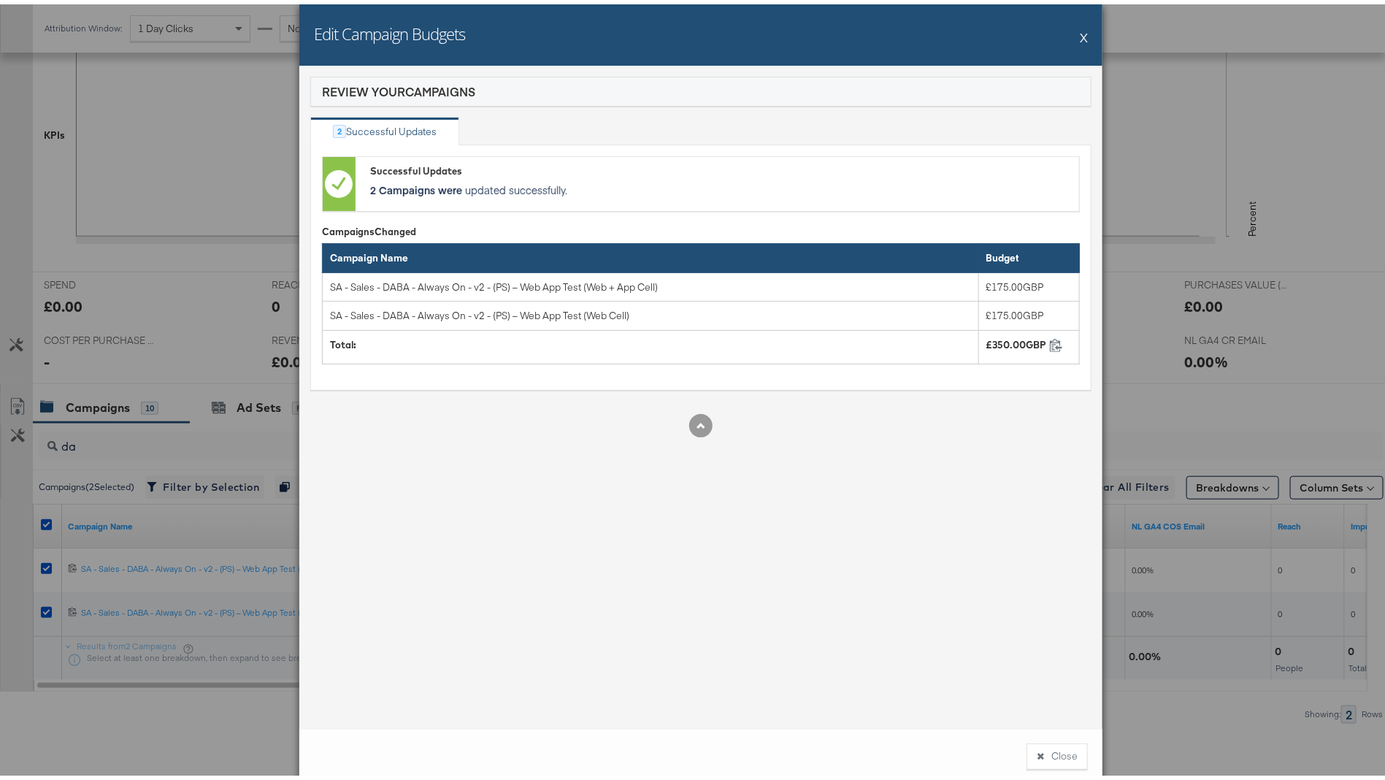
click at [1080, 30] on button "X" at bounding box center [1084, 32] width 8 height 29
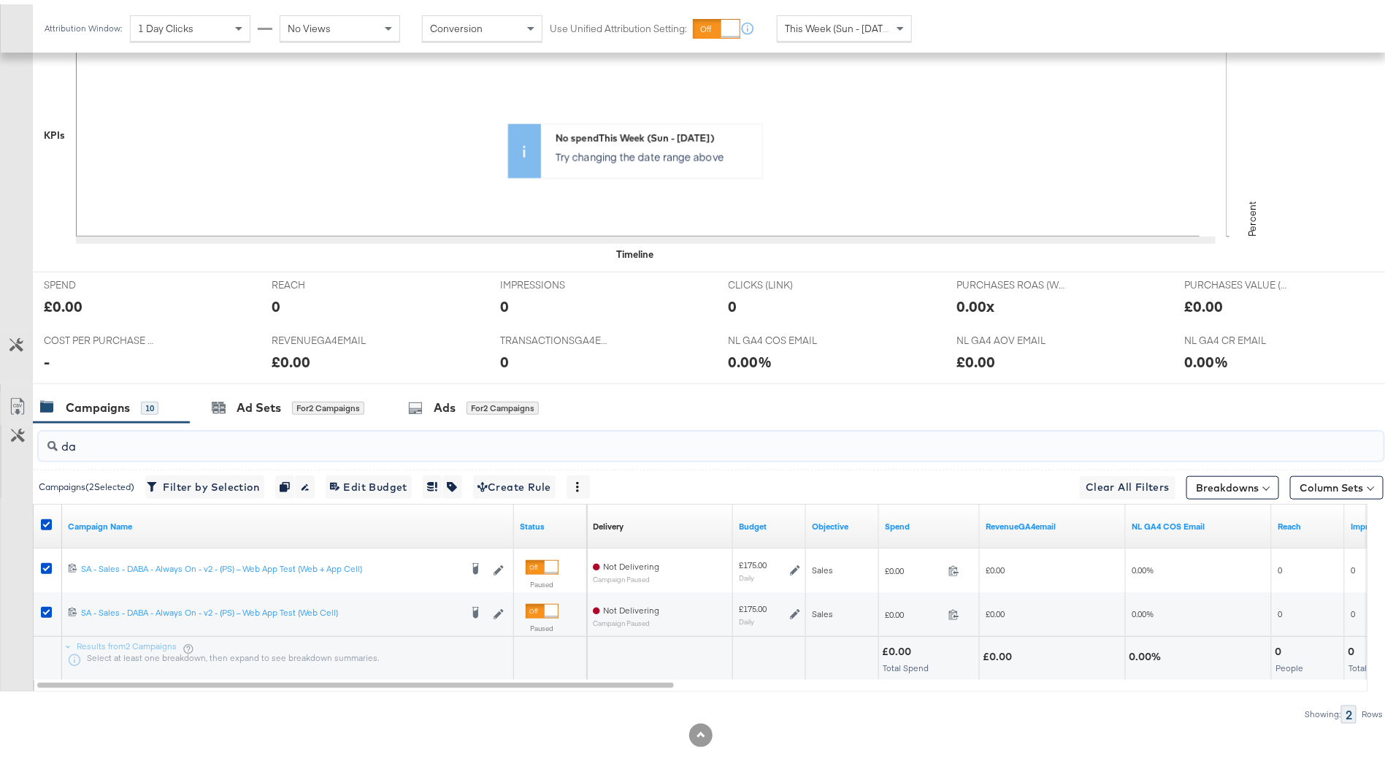
drag, startPoint x: 275, startPoint y: 439, endPoint x: 1, endPoint y: 410, distance: 275.3
click at [1, 418] on div "da Campaigns ( 2 Selected) Filter by Selection Filter 2 campaigns Duplicate 2 c…" at bounding box center [692, 568] width 1384 height 300
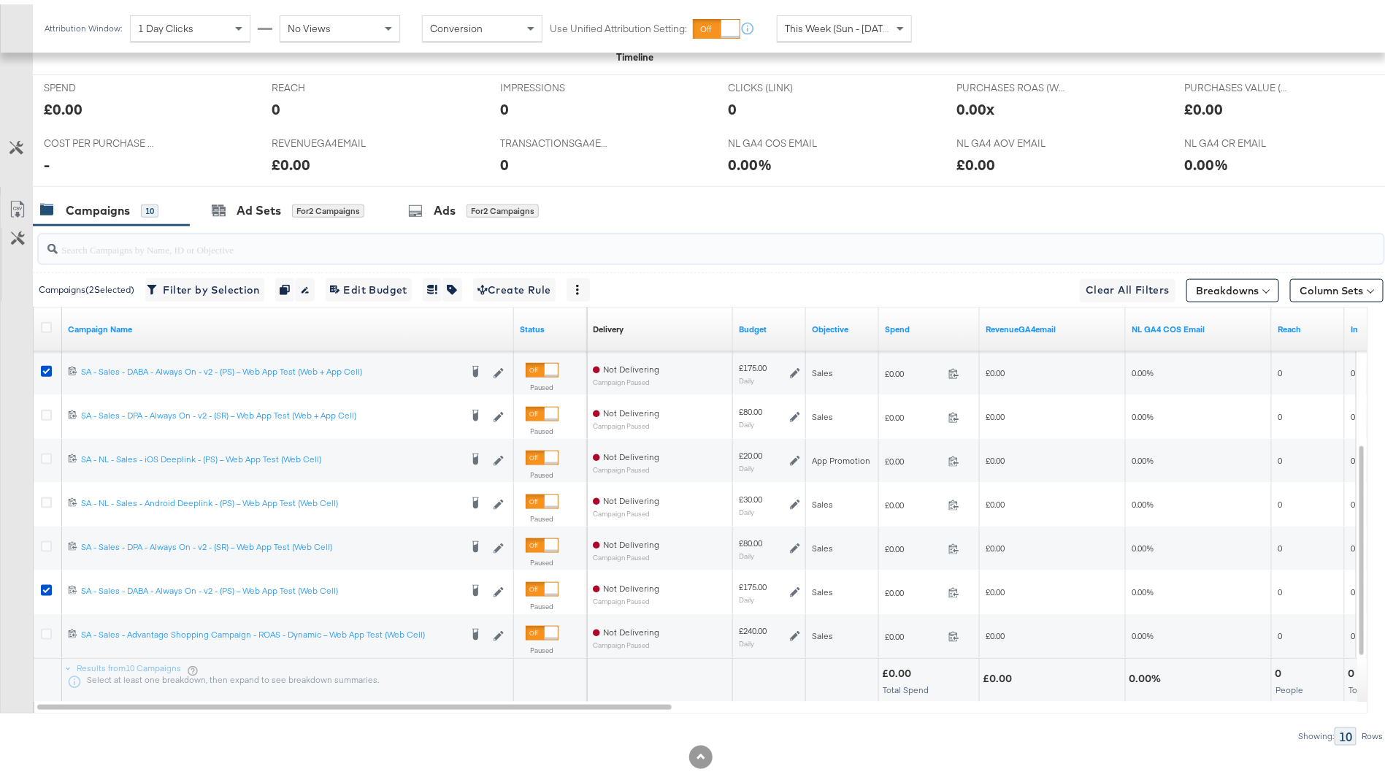
scroll to position [632, 0]
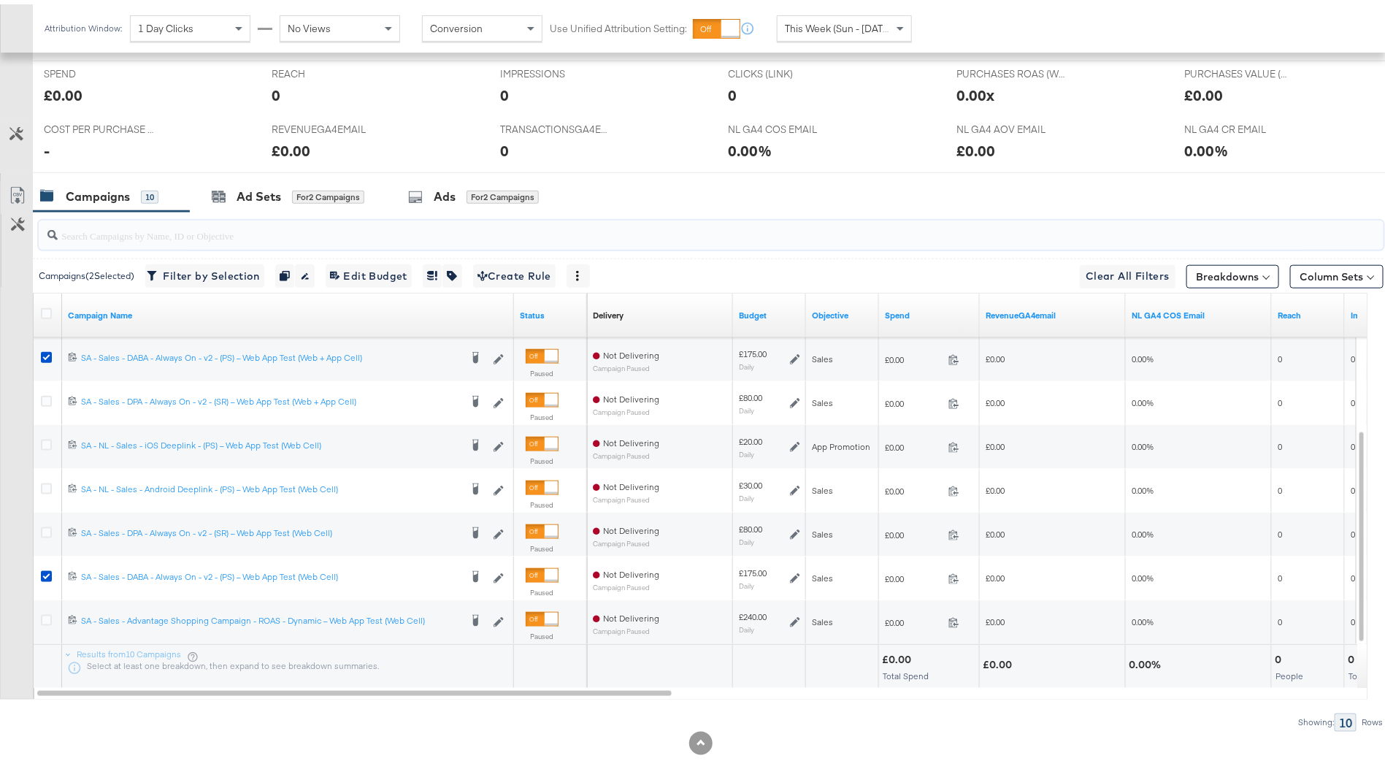
click at [234, 223] on input "search" at bounding box center [659, 225] width 1203 height 28
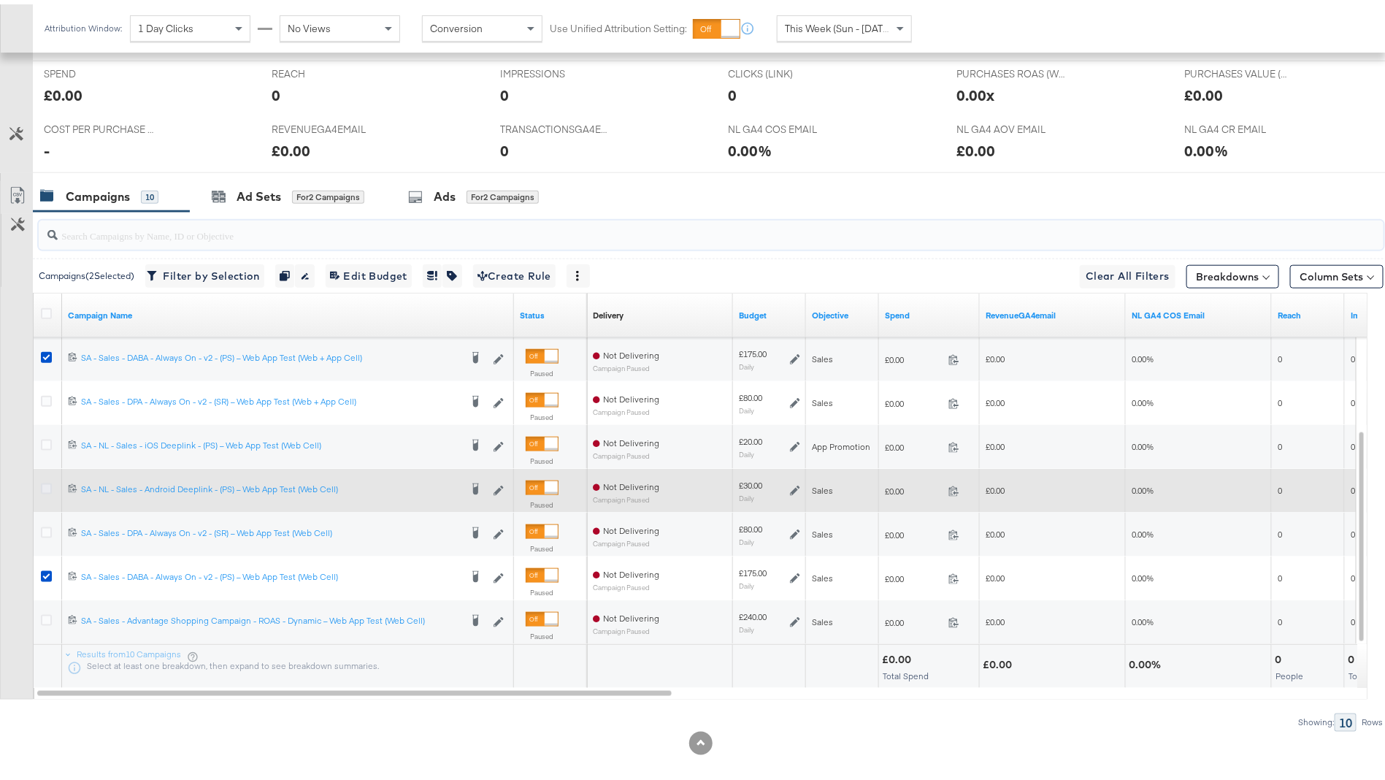
click at [44, 483] on icon at bounding box center [46, 484] width 11 height 11
click at [0, 0] on input "checkbox" at bounding box center [0, 0] width 0 height 0
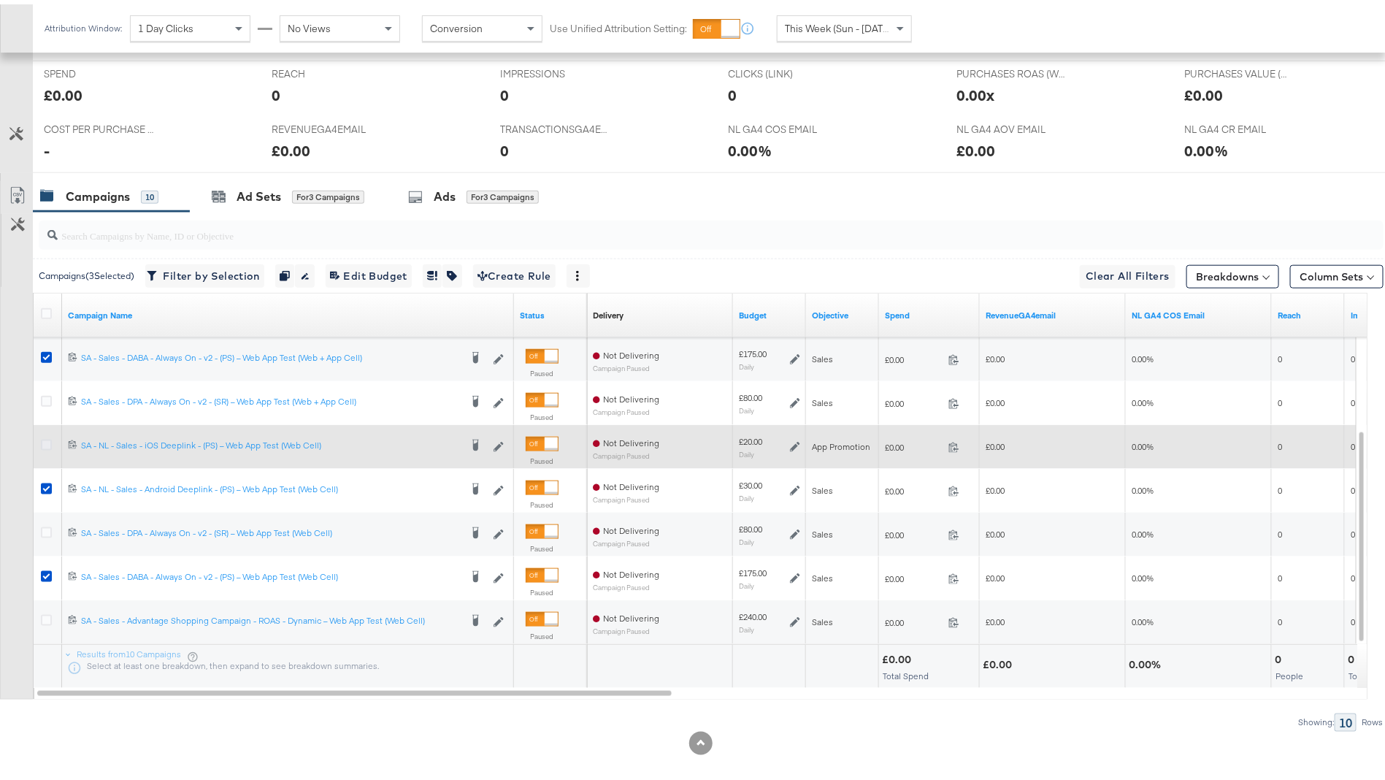
click at [42, 438] on icon at bounding box center [46, 440] width 11 height 11
click at [0, 0] on input "checkbox" at bounding box center [0, 0] width 0 height 0
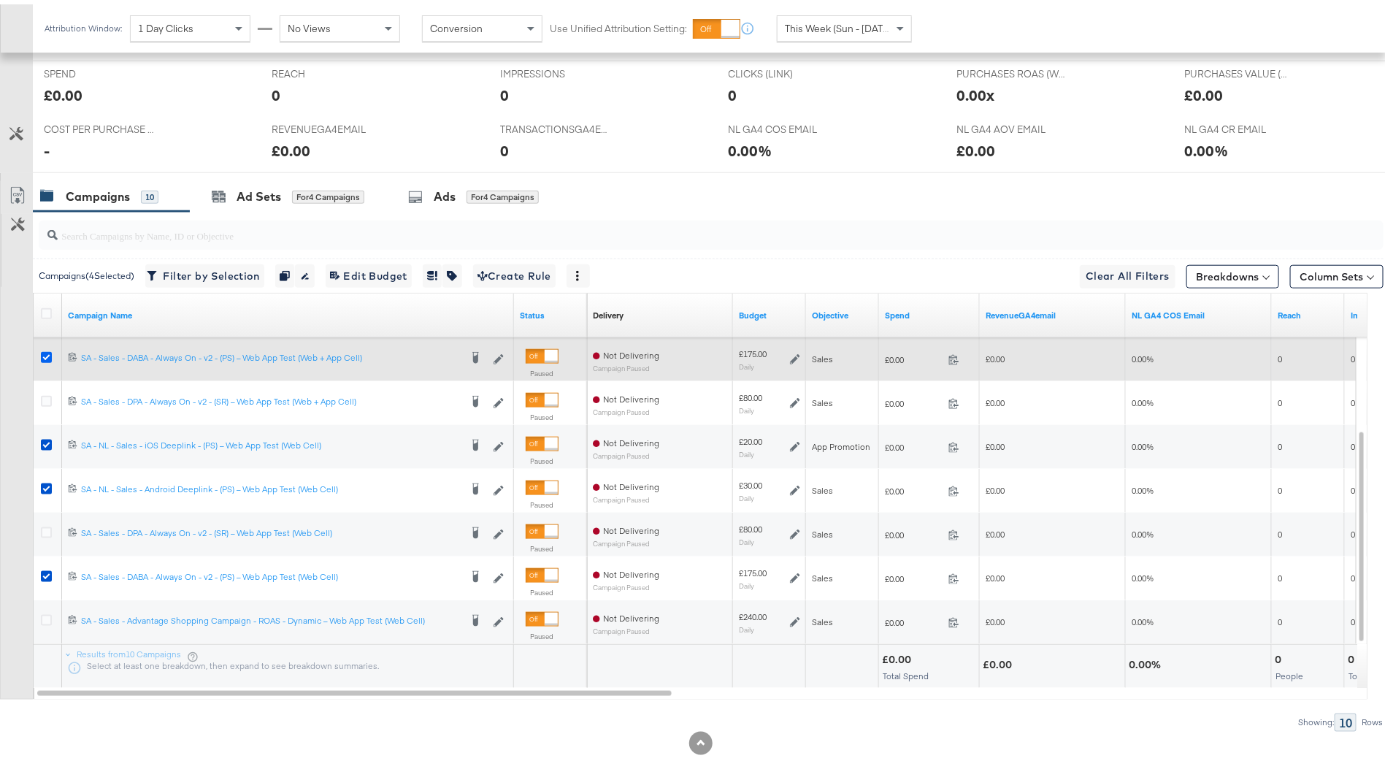
click at [45, 348] on icon at bounding box center [46, 353] width 11 height 11
click at [0, 0] on input "checkbox" at bounding box center [0, 0] width 0 height 0
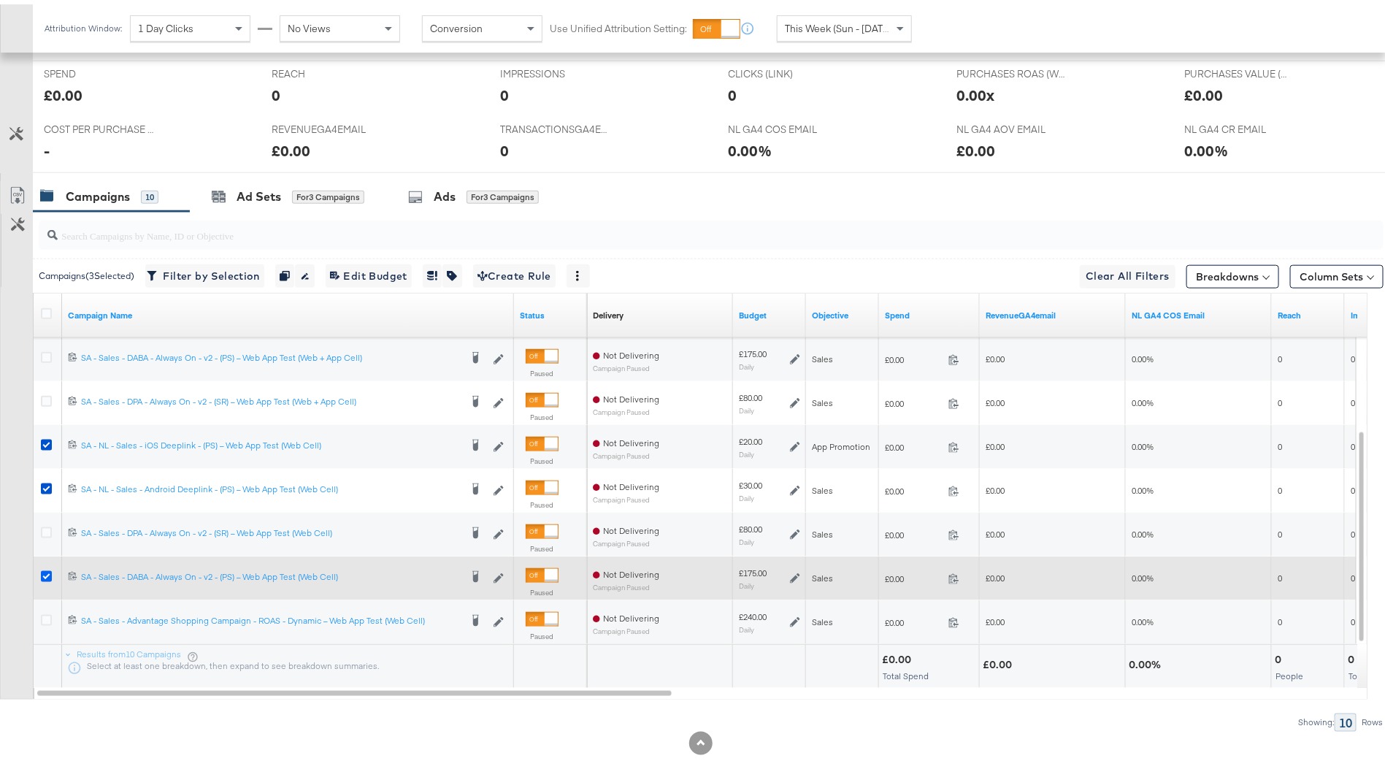
click at [43, 567] on icon at bounding box center [46, 572] width 11 height 11
click at [0, 0] on input "checkbox" at bounding box center [0, 0] width 0 height 0
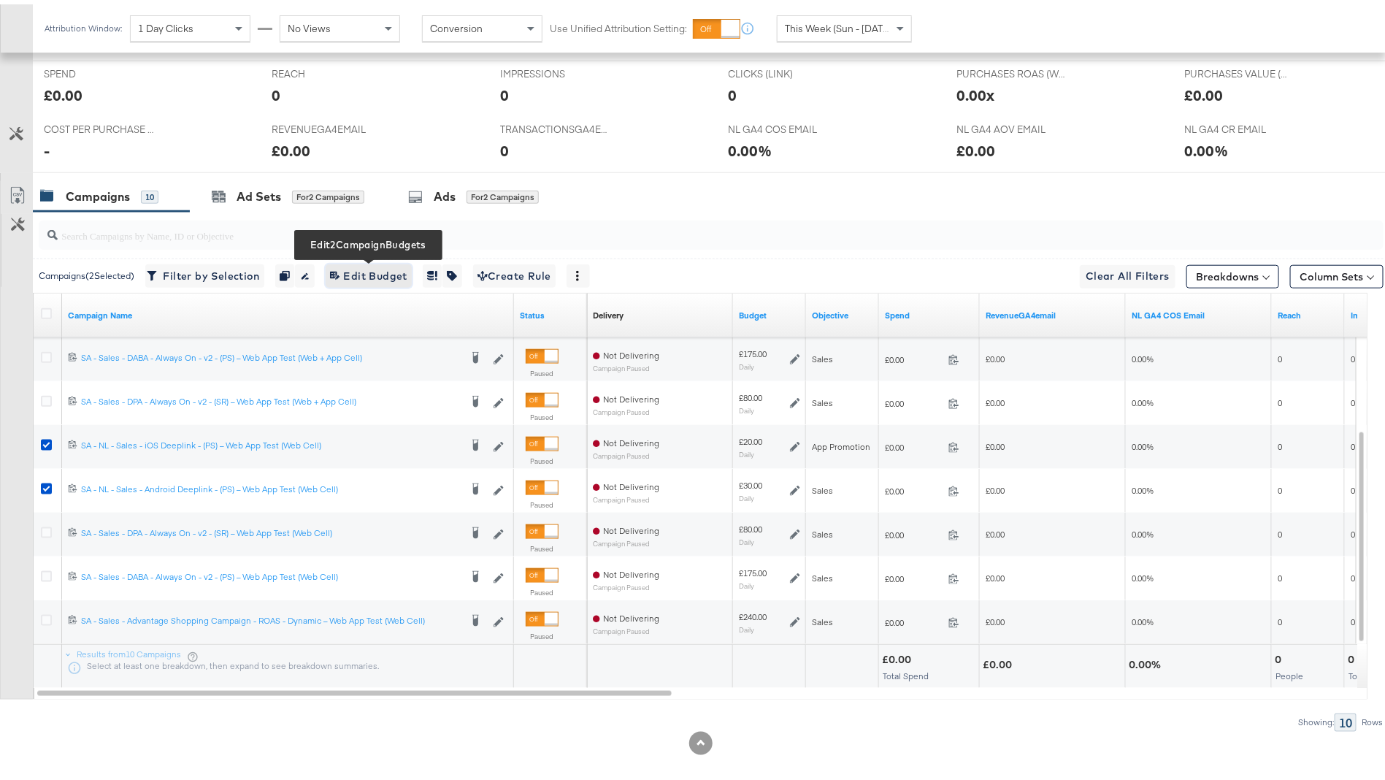
click at [381, 274] on span "Edit 2 Campaign Budgets Edit Budget" at bounding box center [368, 272] width 77 height 18
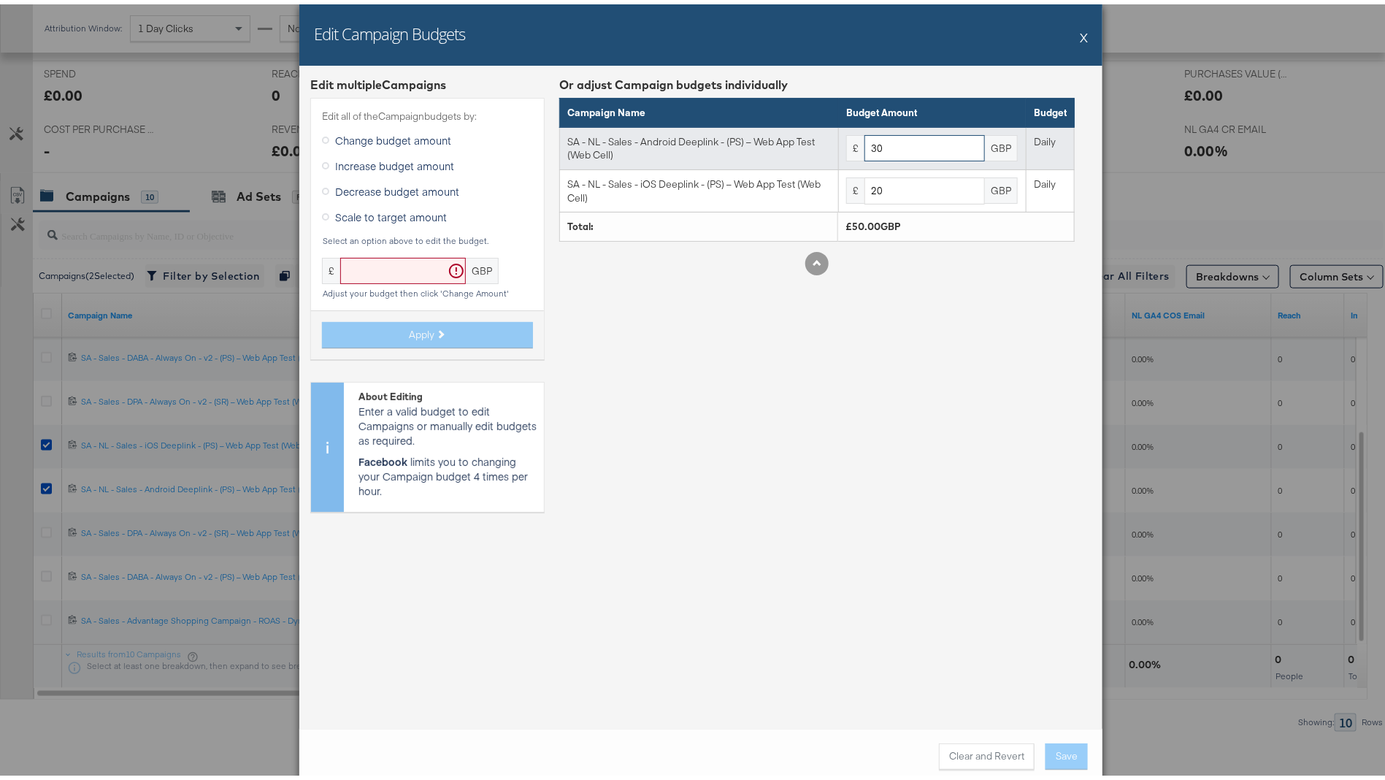
drag, startPoint x: 900, startPoint y: 141, endPoint x: 851, endPoint y: 138, distance: 48.3
click at [851, 138] on div "£ 30 GBP" at bounding box center [932, 144] width 172 height 27
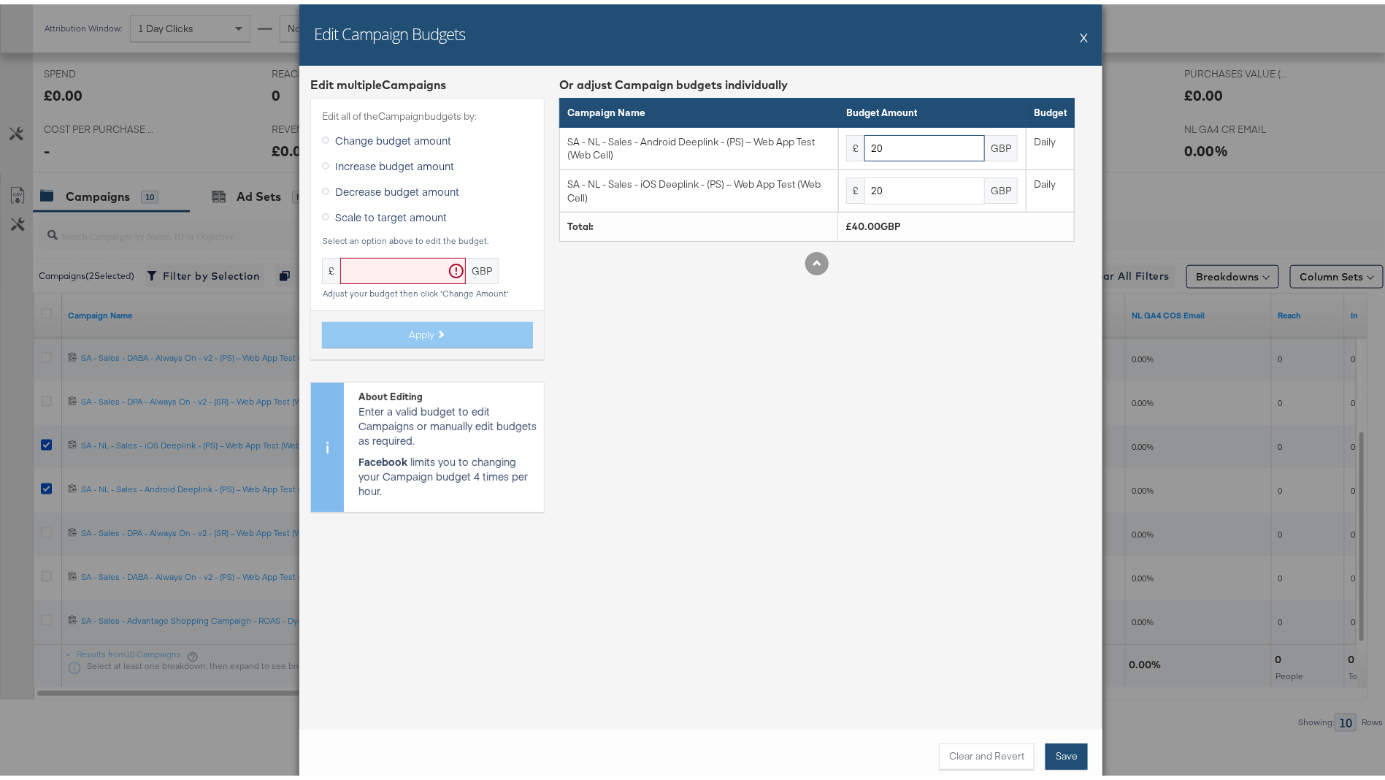
type input "20"
click at [1068, 756] on button "Save" at bounding box center [1067, 752] width 42 height 26
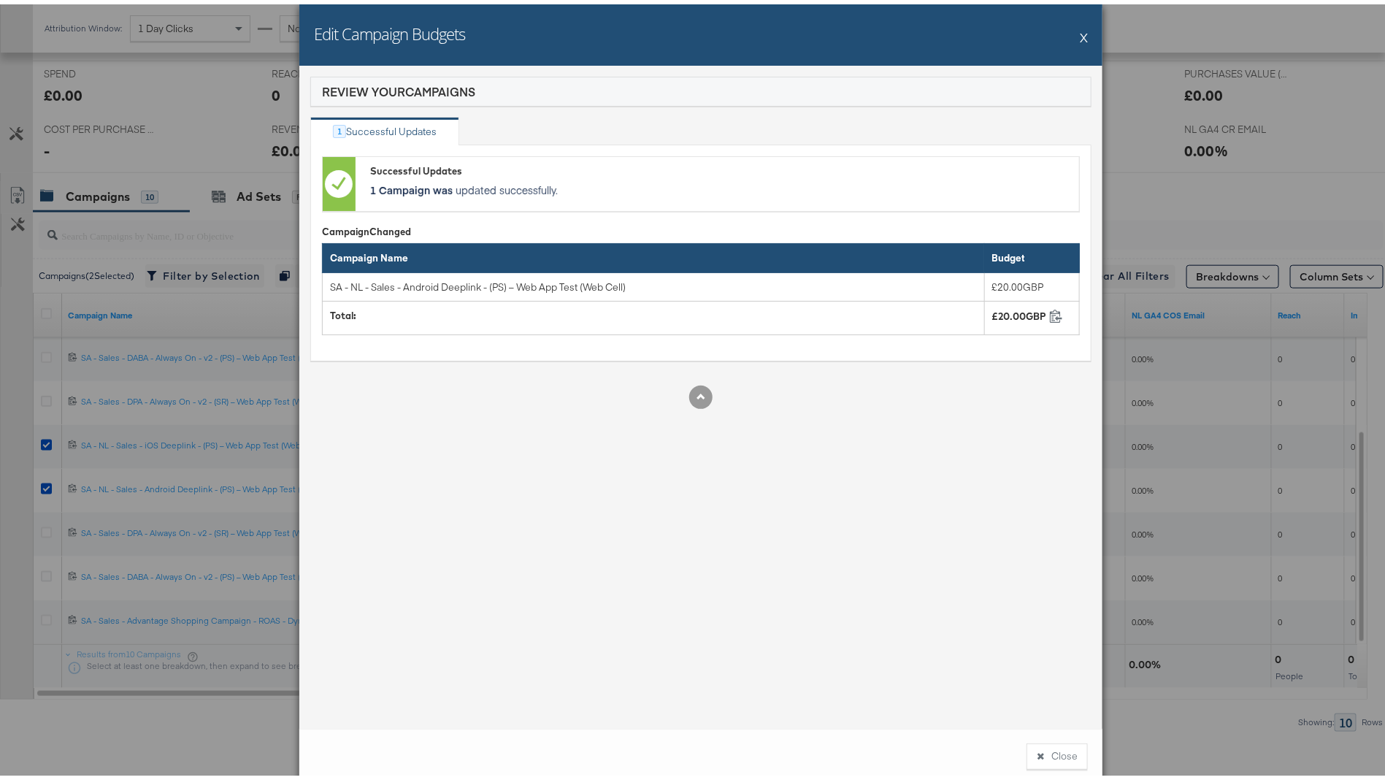
click at [1080, 26] on button "X" at bounding box center [1084, 32] width 8 height 29
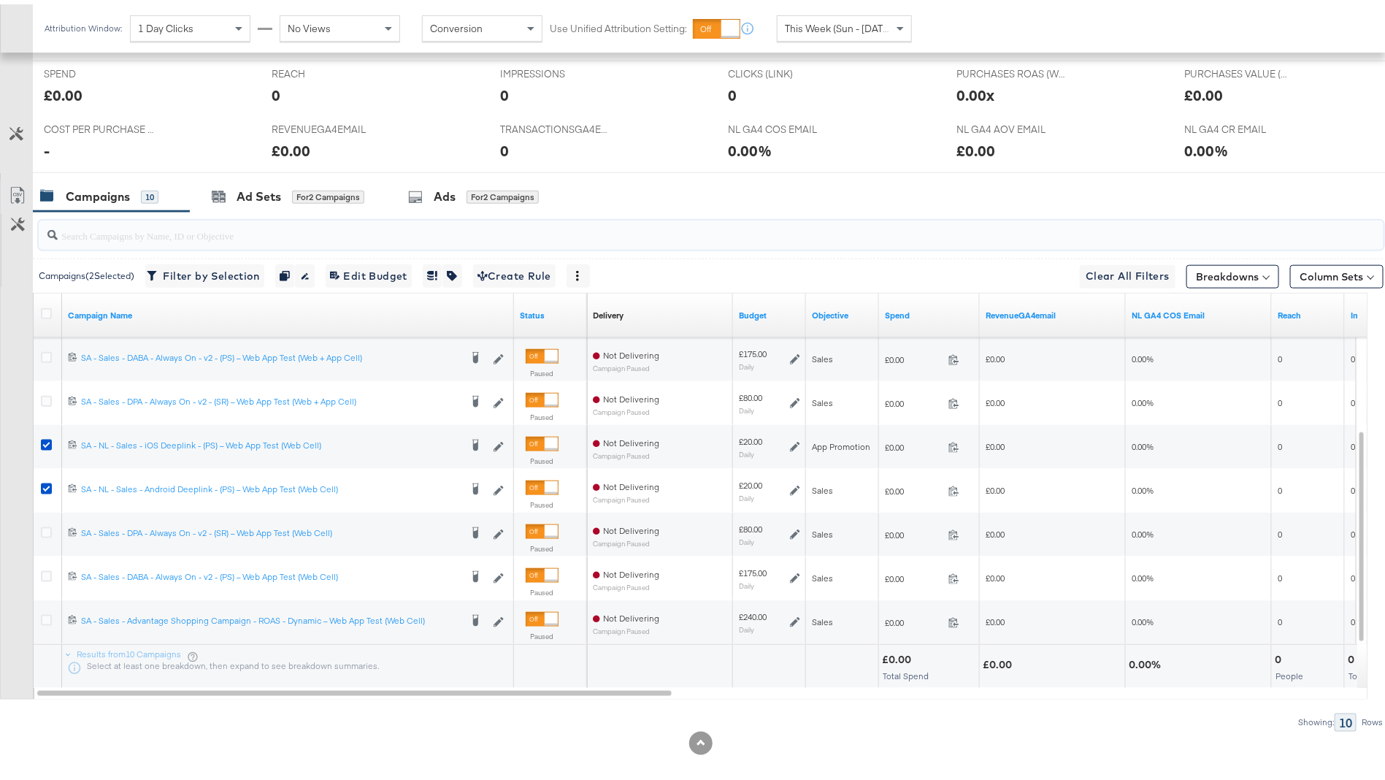
click at [299, 229] on input "search" at bounding box center [659, 225] width 1203 height 28
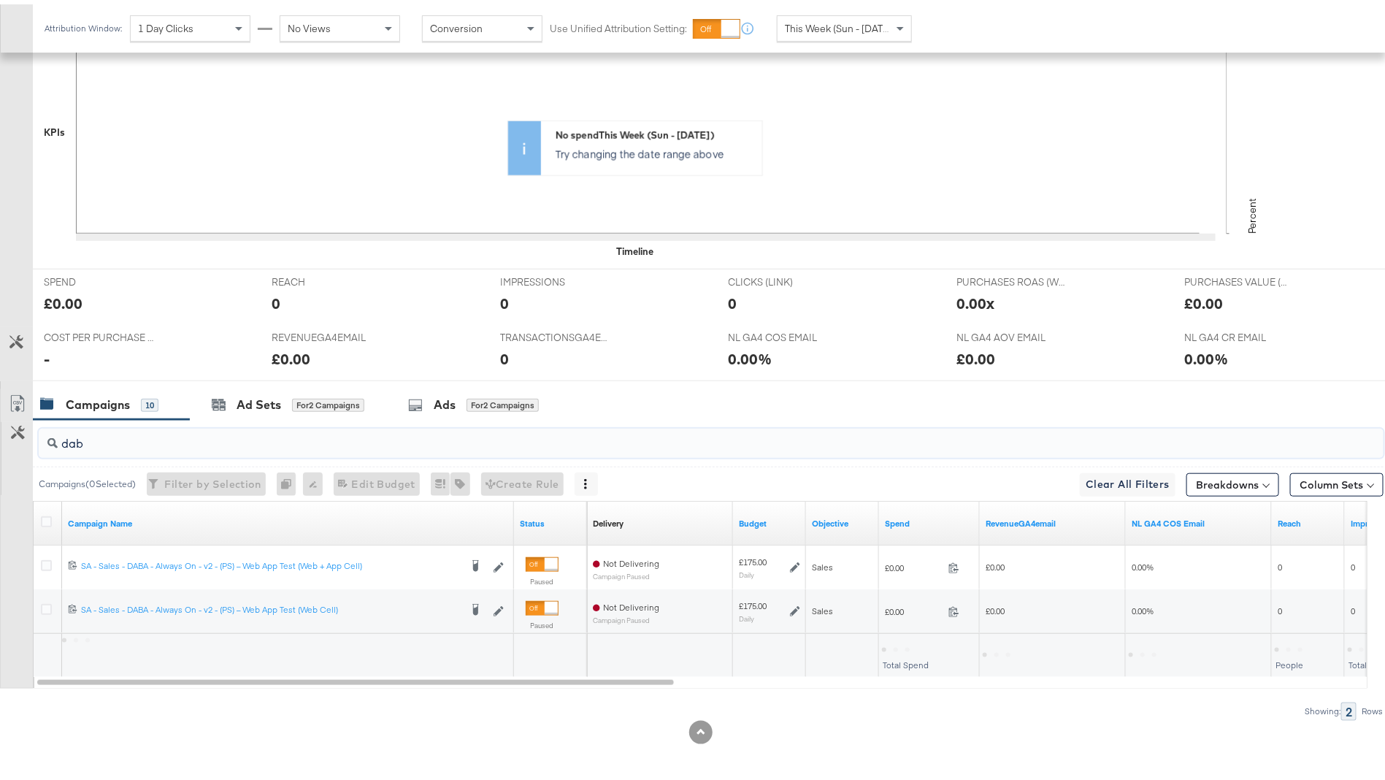
scroll to position [421, 0]
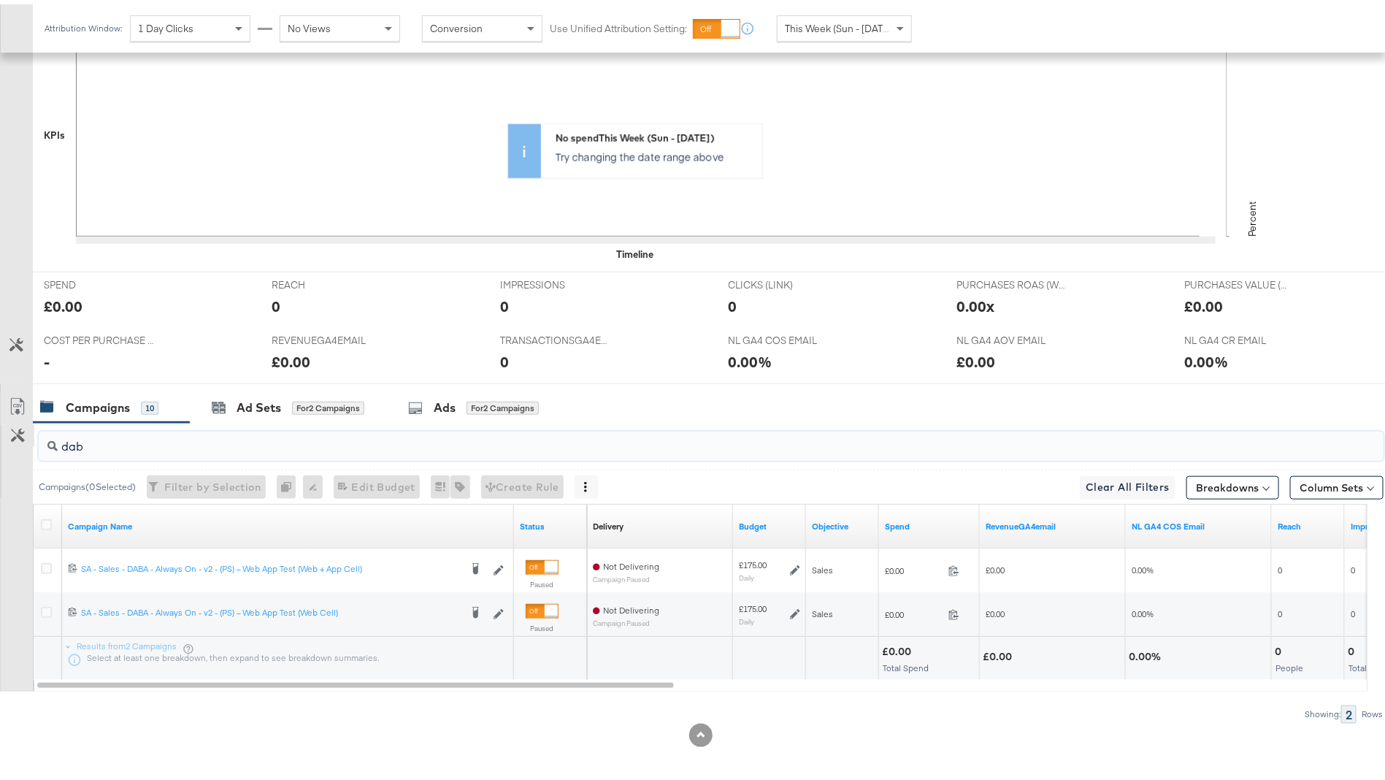
drag, startPoint x: 223, startPoint y: 437, endPoint x: 33, endPoint y: 435, distance: 189.9
click at [33, 435] on div "dab Campaigns ( 0 Selected) Filter by Selection Filter 0 campaigns 0 Rename 0 c…" at bounding box center [692, 568] width 1384 height 300
drag, startPoint x: 240, startPoint y: 447, endPoint x: 0, endPoint y: 432, distance: 240.0
click at [0, 432] on div "sr Campaigns ( 0 Selected) Filter by Selection Filter 0 campaigns 0 Rename 0 ca…" at bounding box center [692, 568] width 1384 height 300
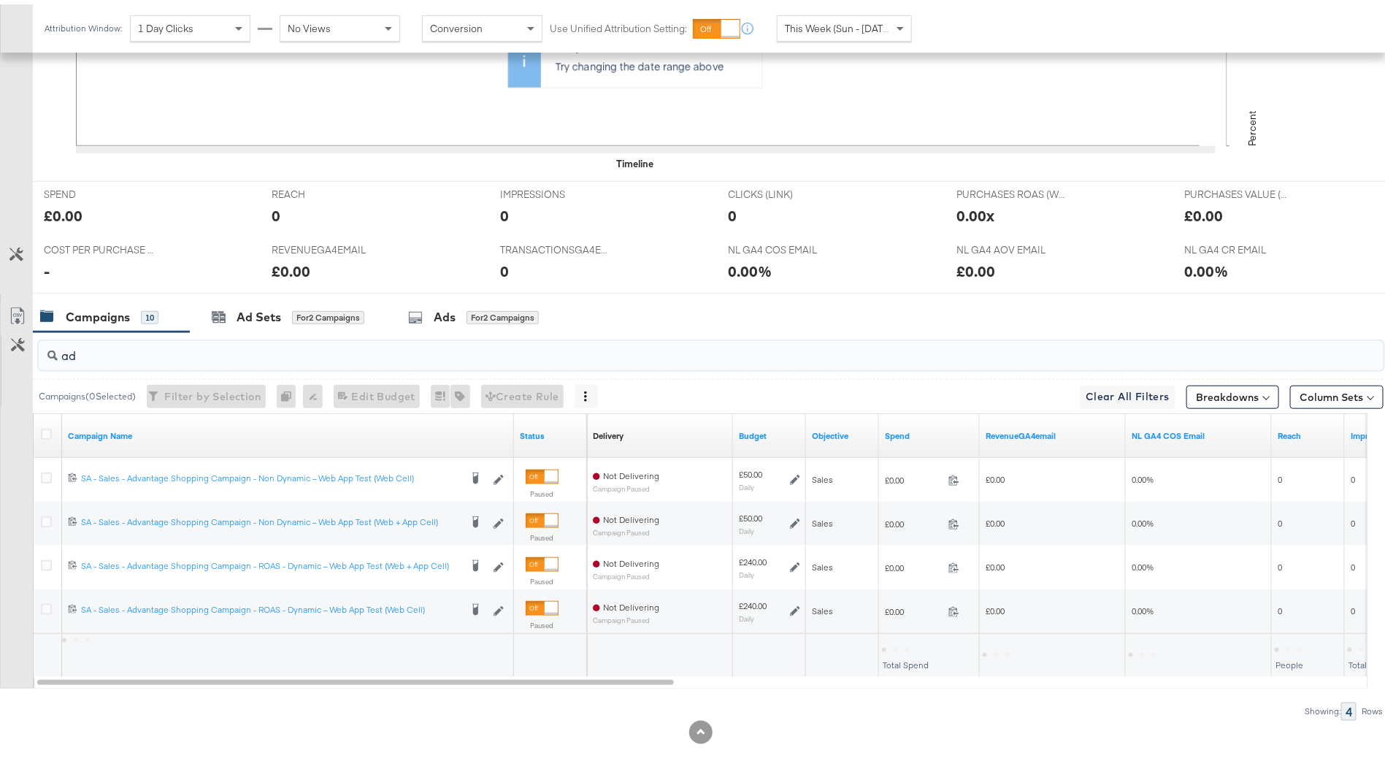
scroll to position [508, 0]
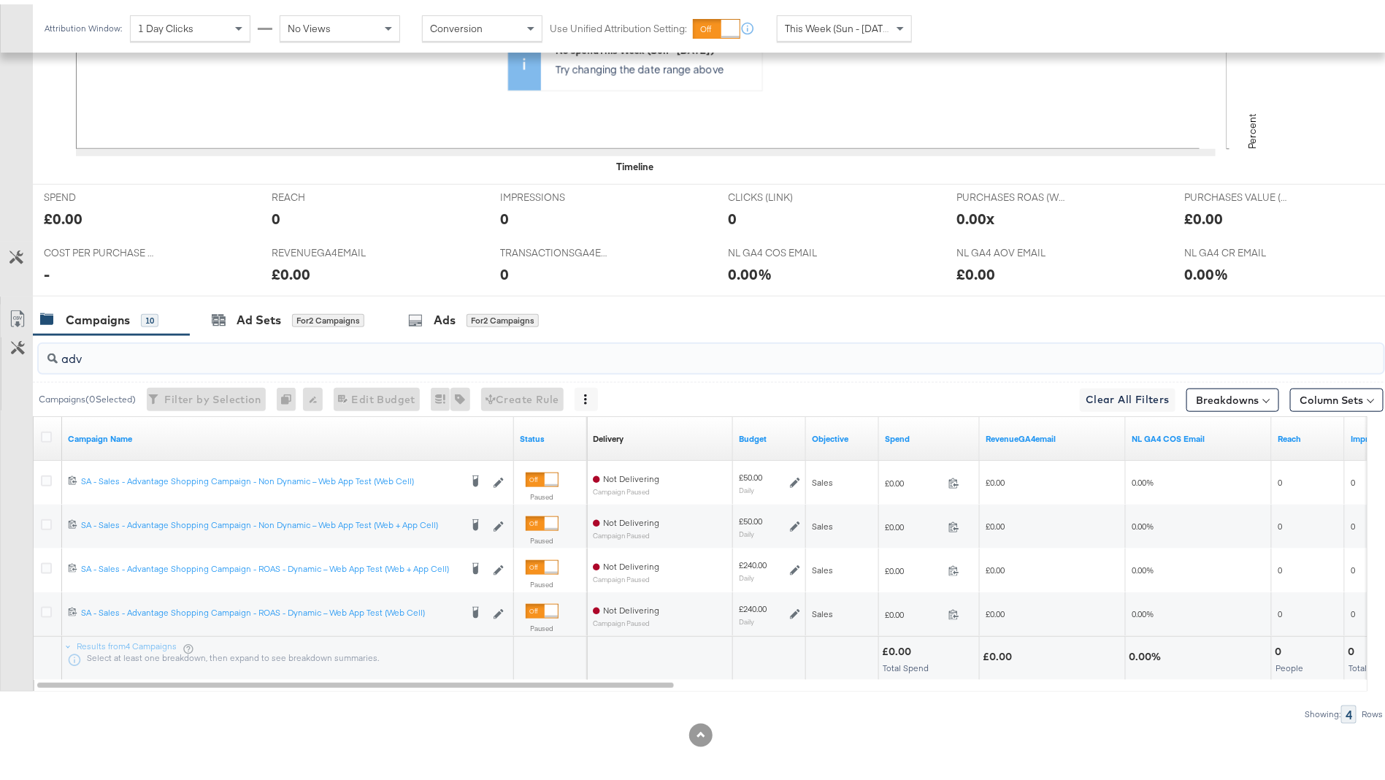
click at [271, 352] on input "adv" at bounding box center [659, 348] width 1203 height 28
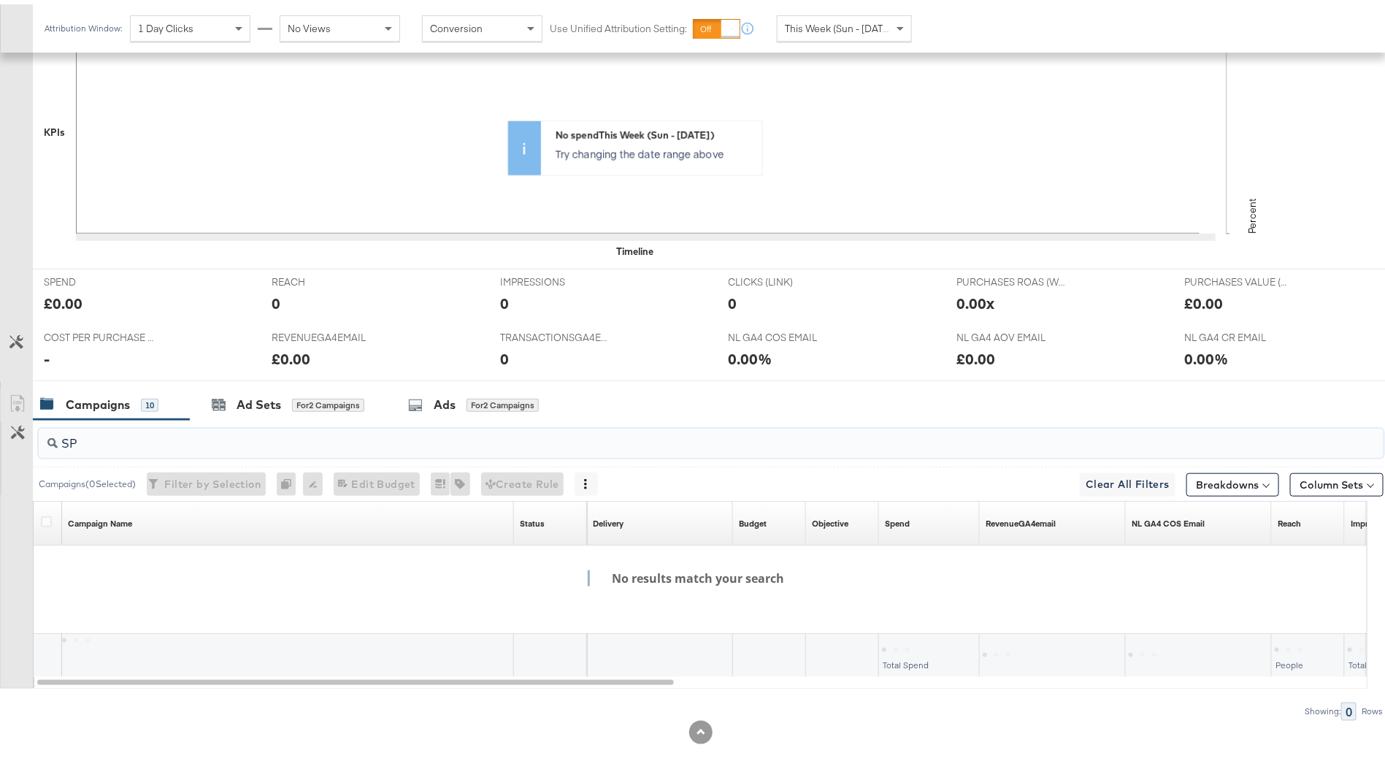
scroll to position [421, 0]
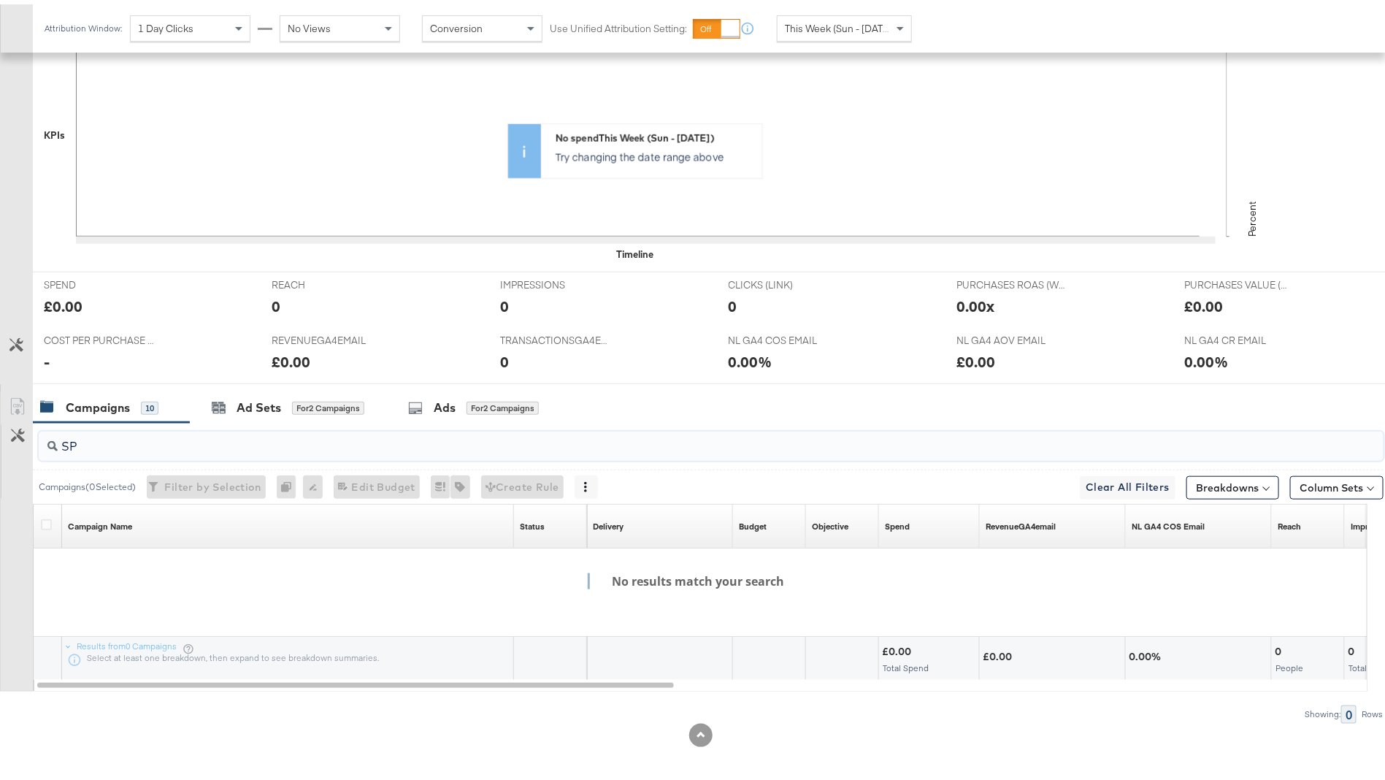
type input "(SP"
drag, startPoint x: 250, startPoint y: 447, endPoint x: 31, endPoint y: 444, distance: 219.1
click at [31, 444] on div "(SP Campaigns ( 0 Selected) Filter by Selection Filter 0 campaigns 0 Rename 0 c…" at bounding box center [692, 568] width 1384 height 300
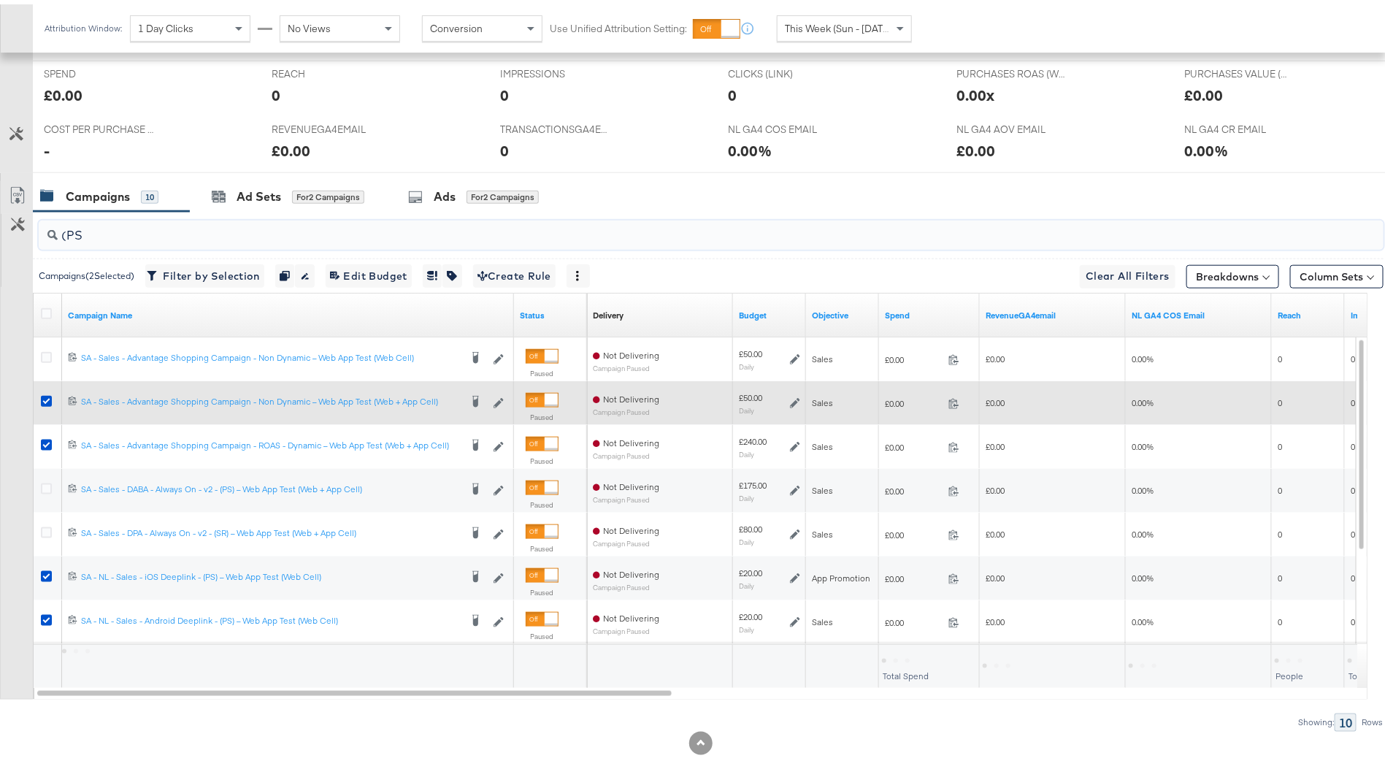
scroll to position [508, 0]
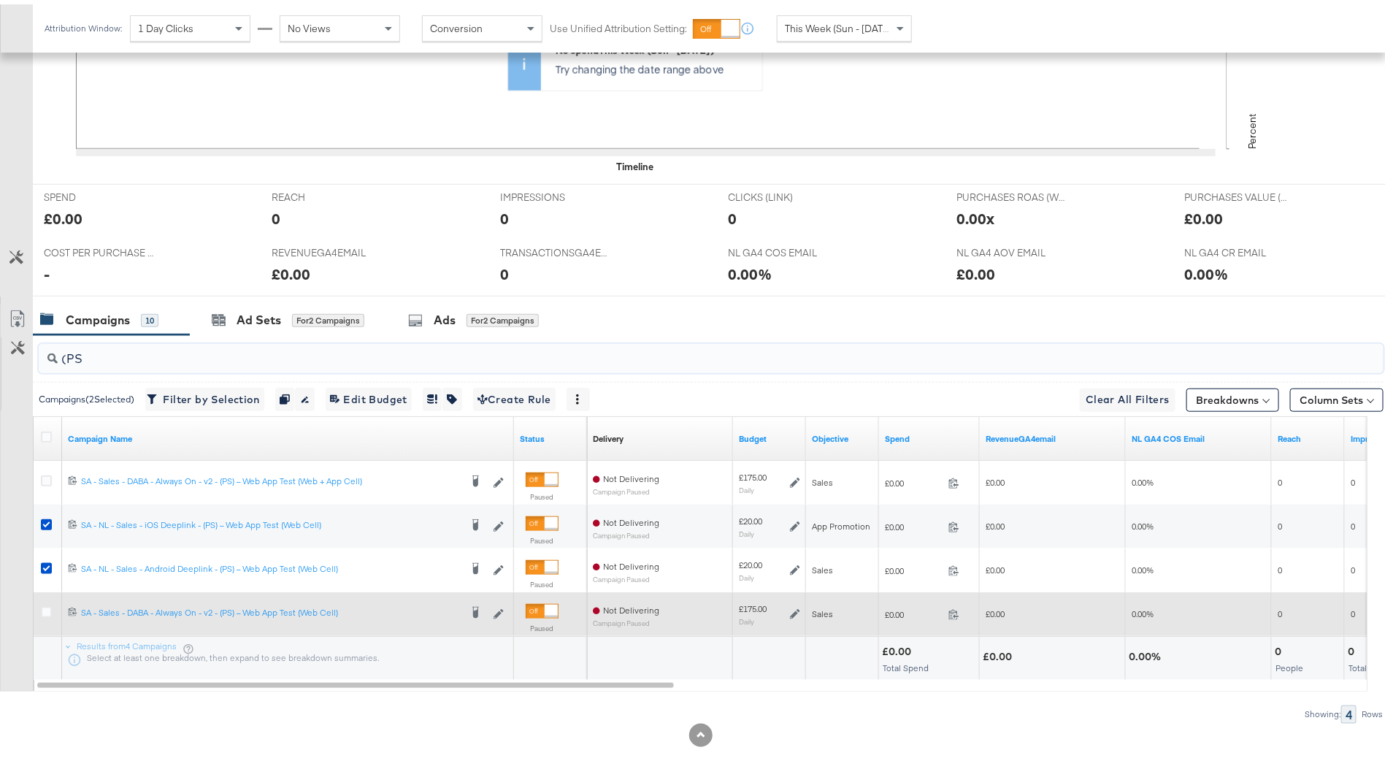
type input "(PS"
click at [47, 612] on div at bounding box center [48, 609] width 15 height 15
click at [44, 606] on icon at bounding box center [46, 607] width 11 height 11
click at [0, 0] on input "checkbox" at bounding box center [0, 0] width 0 height 0
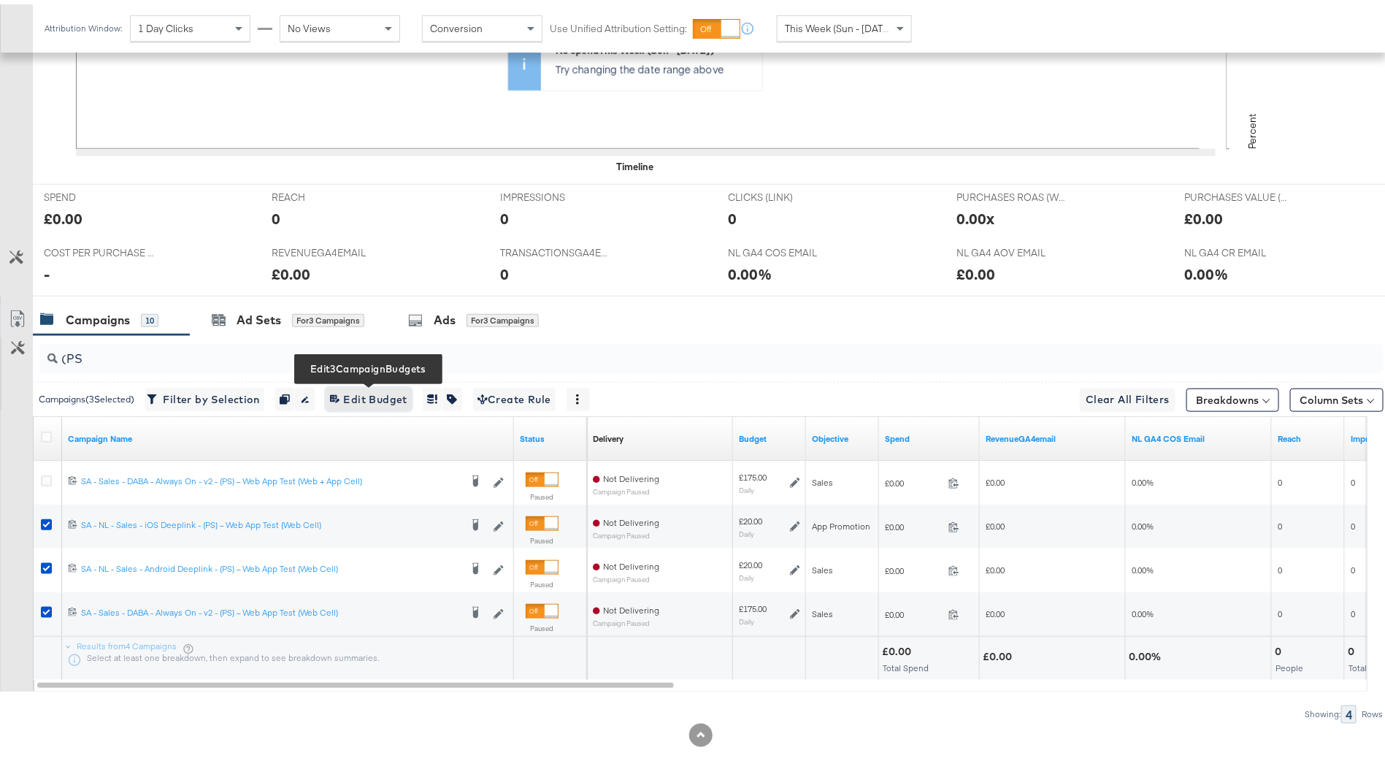
click at [382, 394] on span "Edit 3 Campaign Budgets Edit Budget" at bounding box center [368, 395] width 77 height 18
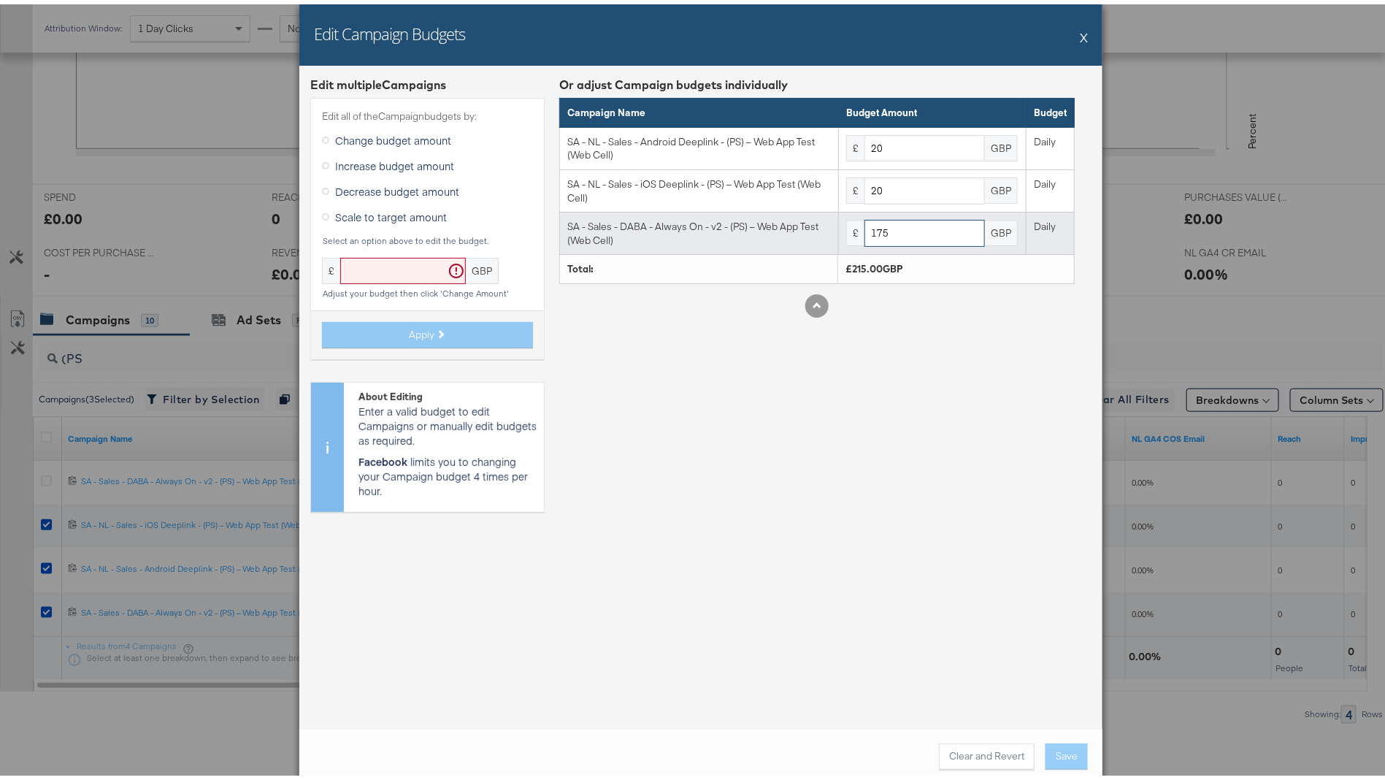
drag, startPoint x: 866, startPoint y: 225, endPoint x: 921, endPoint y: 225, distance: 54.8
click at [921, 225] on input "175" at bounding box center [925, 228] width 120 height 27
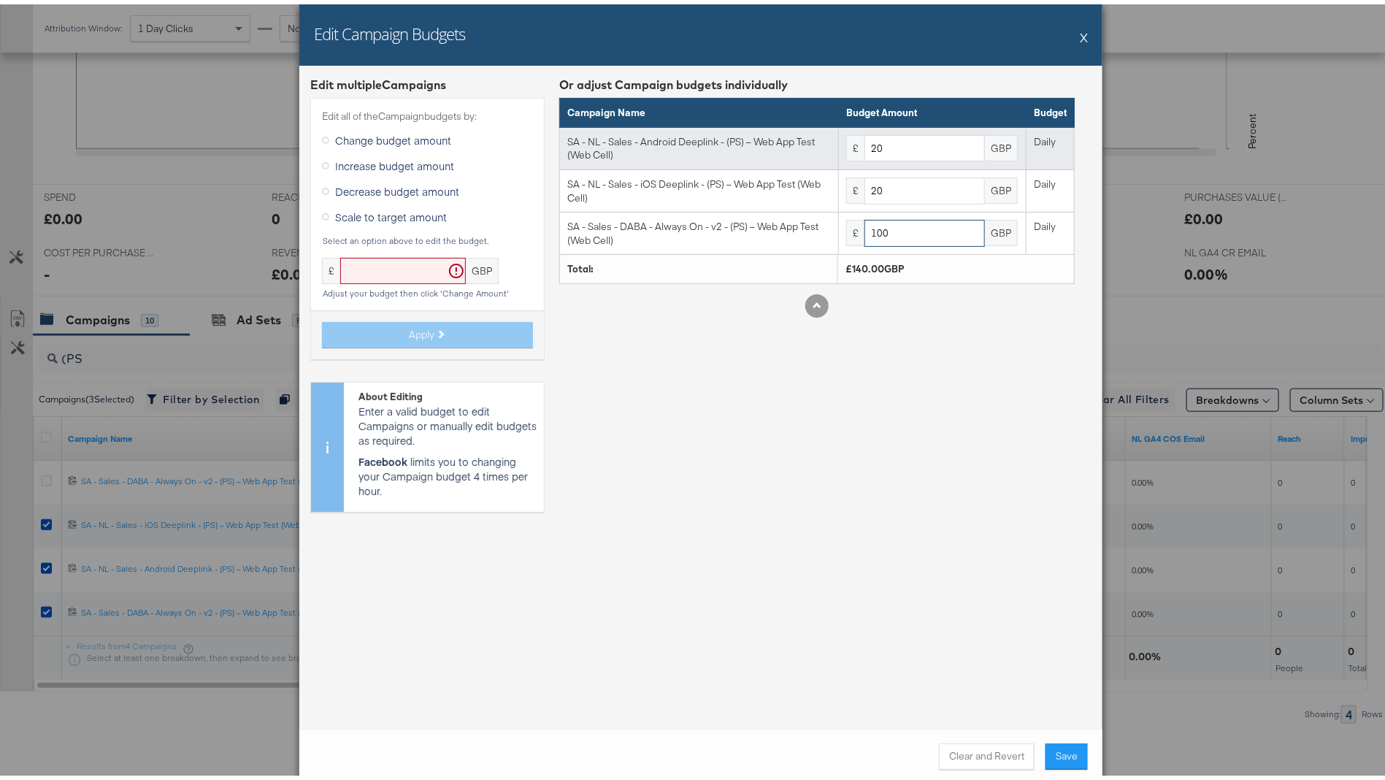
type input "100"
drag, startPoint x: 892, startPoint y: 145, endPoint x: 814, endPoint y: 145, distance: 78.1
click at [814, 145] on tr "SA - NL - Sales - Android Deeplink - (PS) – Web App Test (Web Cell) £ 20 GBP Da…" at bounding box center [817, 144] width 515 height 42
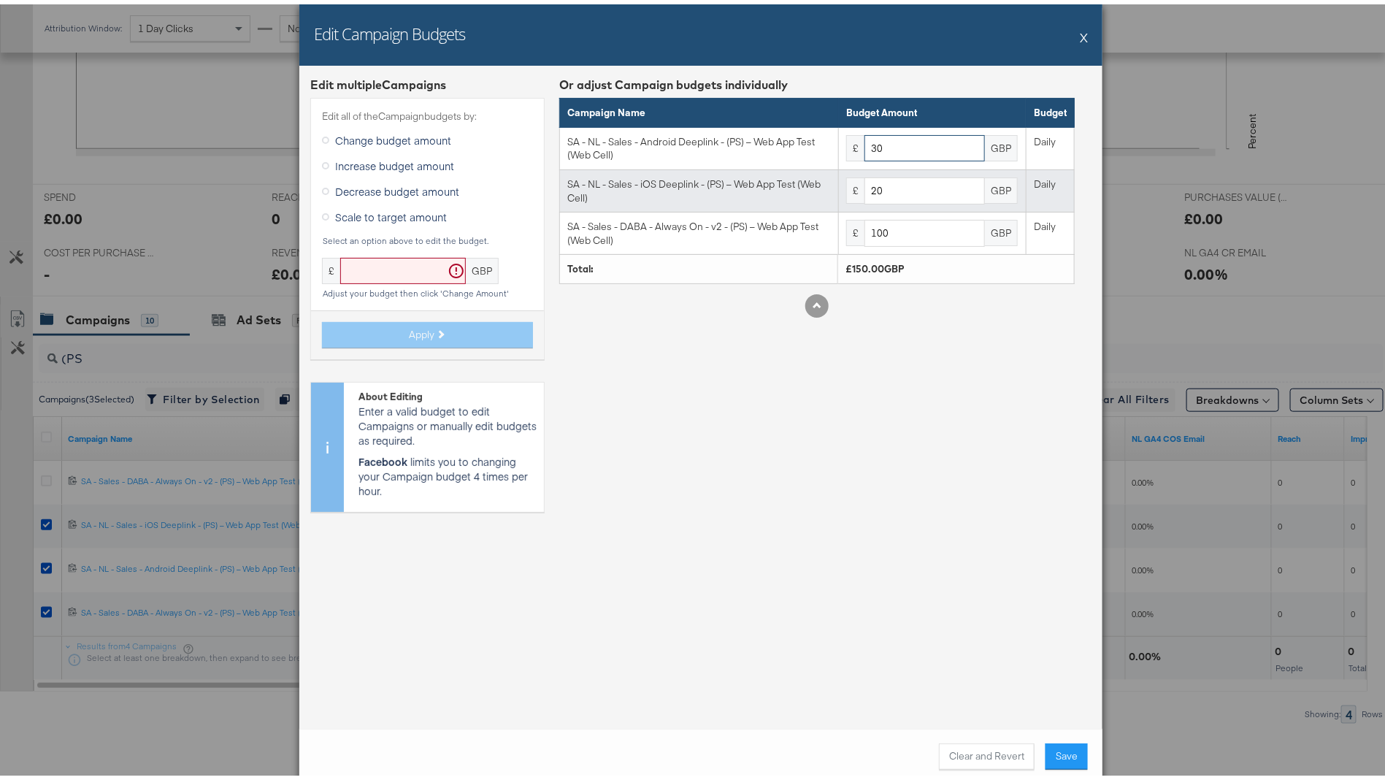
type input "30"
drag, startPoint x: 876, startPoint y: 191, endPoint x: 814, endPoint y: 191, distance: 62.1
click at [814, 191] on tr "SA - NL - Sales - iOS Deeplink - (PS) – Web App Test (Web Cell) £ 20 GBP Daily" at bounding box center [817, 187] width 515 height 42
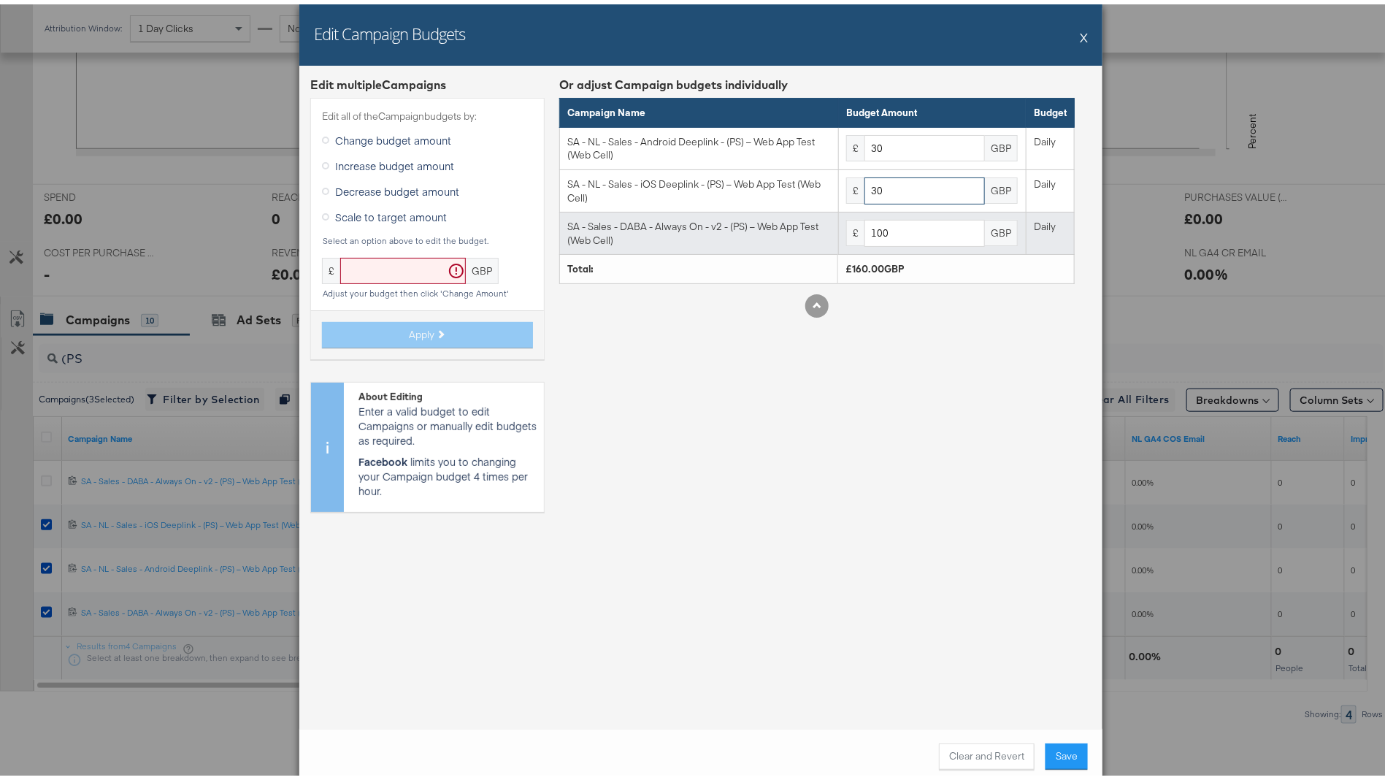
type input "30"
click at [873, 227] on input "100" at bounding box center [925, 228] width 120 height 27
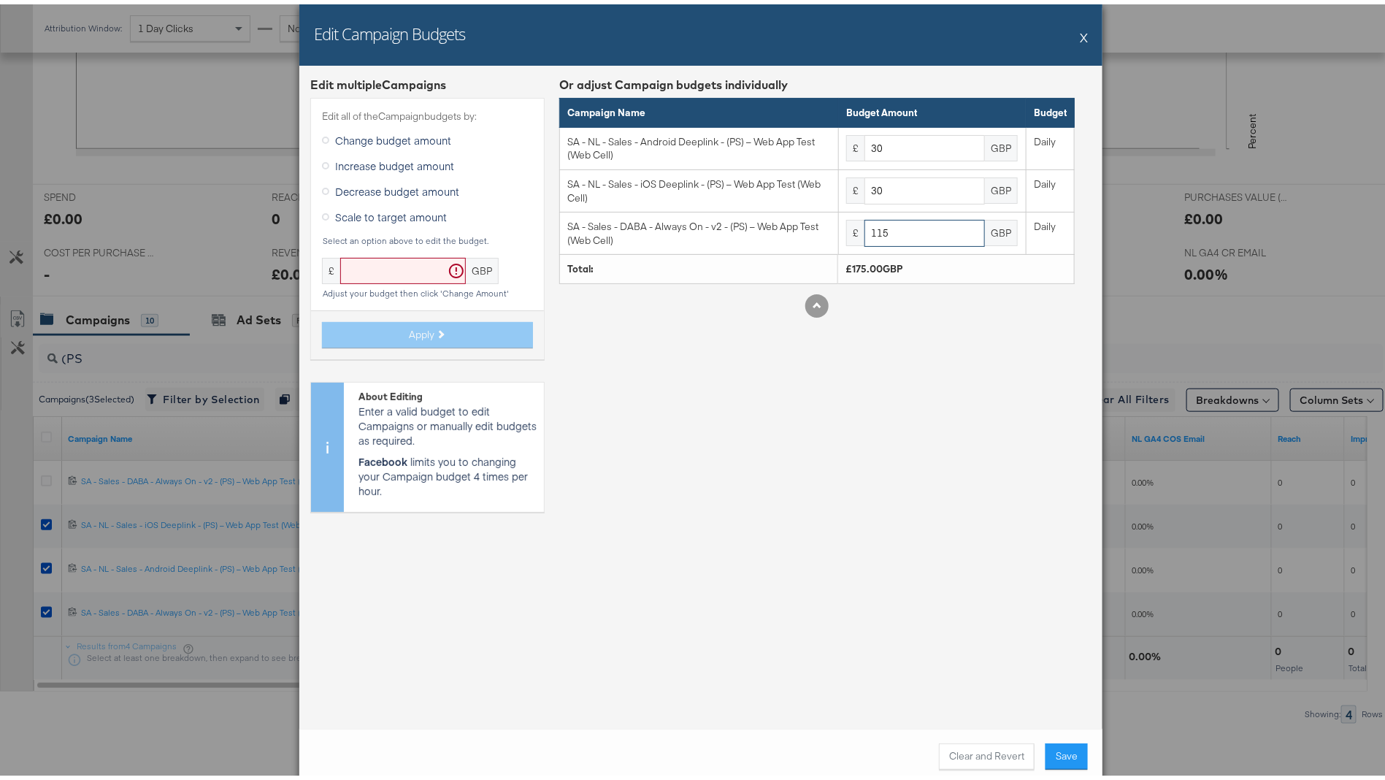
type input "115"
click at [910, 440] on div "Or adjust Campaign budgets individually Campaign Name Budget Amount Budget SA -…" at bounding box center [817, 295] width 516 height 447
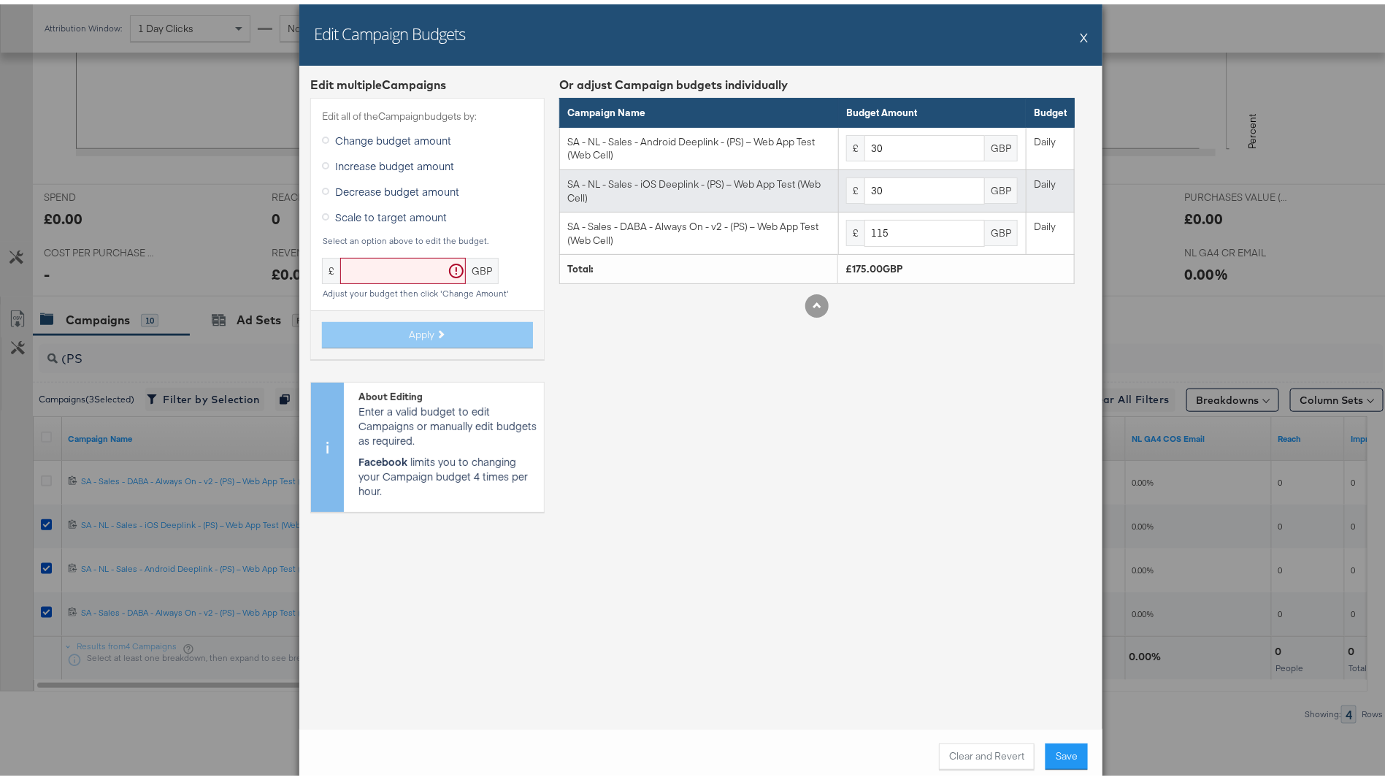
click at [897, 166] on td "£ 30 GBP" at bounding box center [933, 187] width 188 height 42
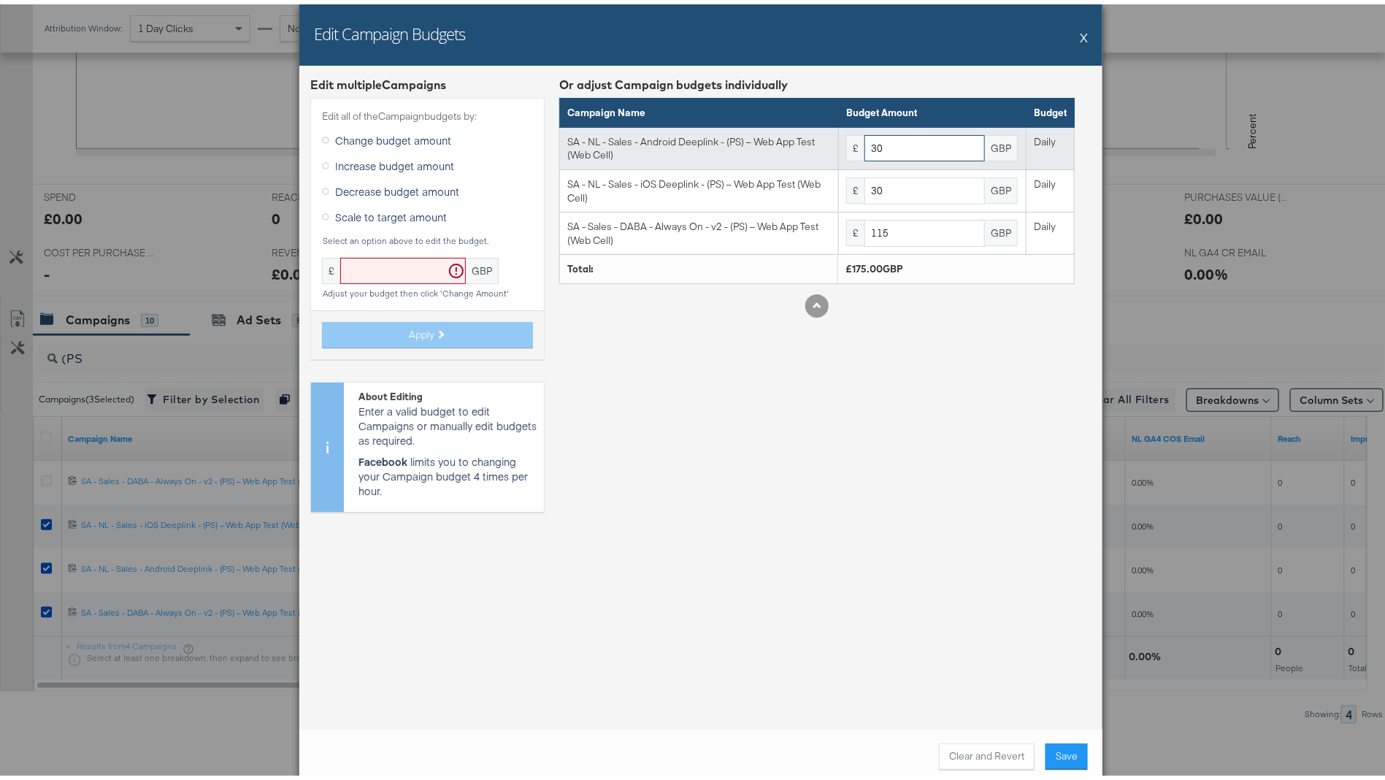
drag, startPoint x: 889, startPoint y: 142, endPoint x: 826, endPoint y: 142, distance: 62.8
click at [826, 142] on tr "SA - NL - Sales - Android Deeplink - (PS) – Web App Test (Web Cell) £ 30 GBP Da…" at bounding box center [817, 144] width 515 height 42
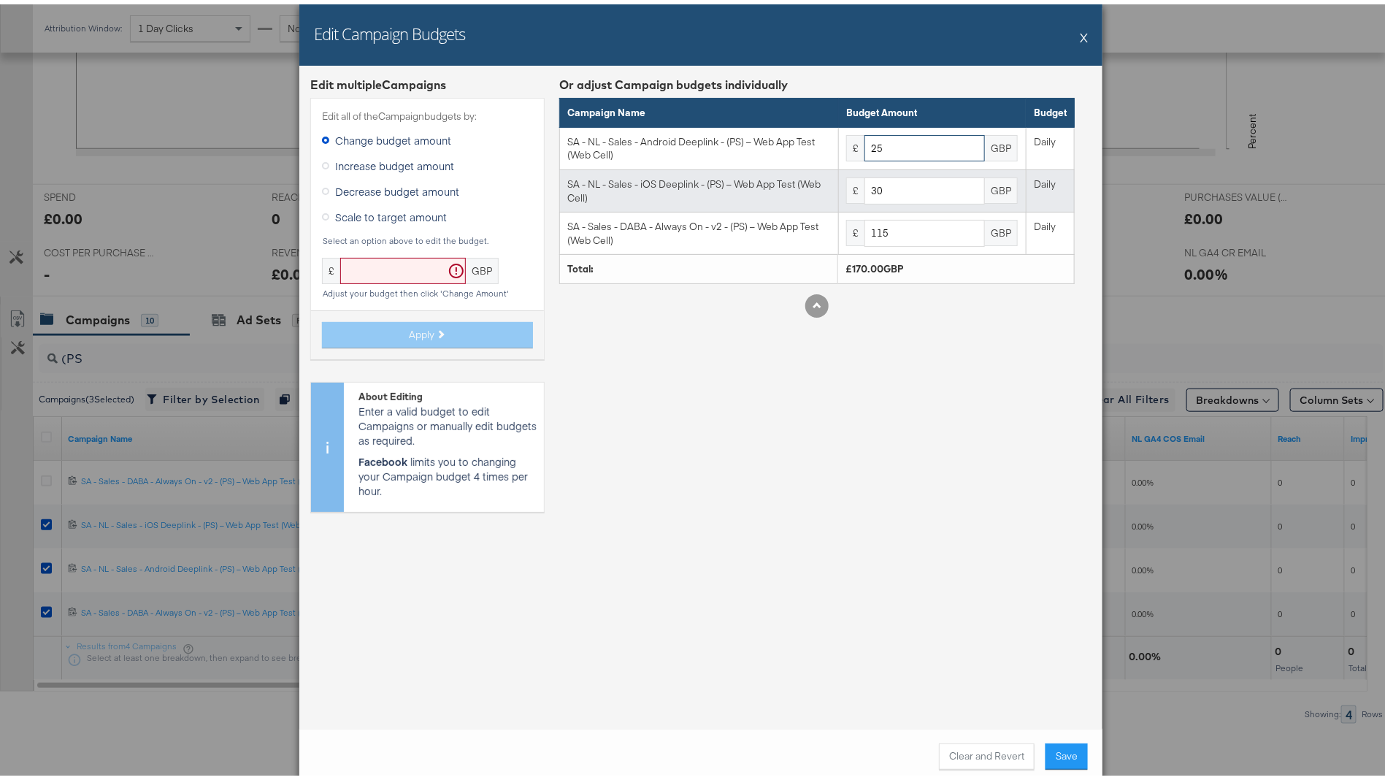
type input "25"
drag, startPoint x: 886, startPoint y: 183, endPoint x: 771, endPoint y: 184, distance: 114.6
click at [772, 184] on tr "SA - NL - Sales - iOS Deeplink - (PS) – Web App Test (Web Cell) £ 30 GBP Daily" at bounding box center [817, 187] width 515 height 42
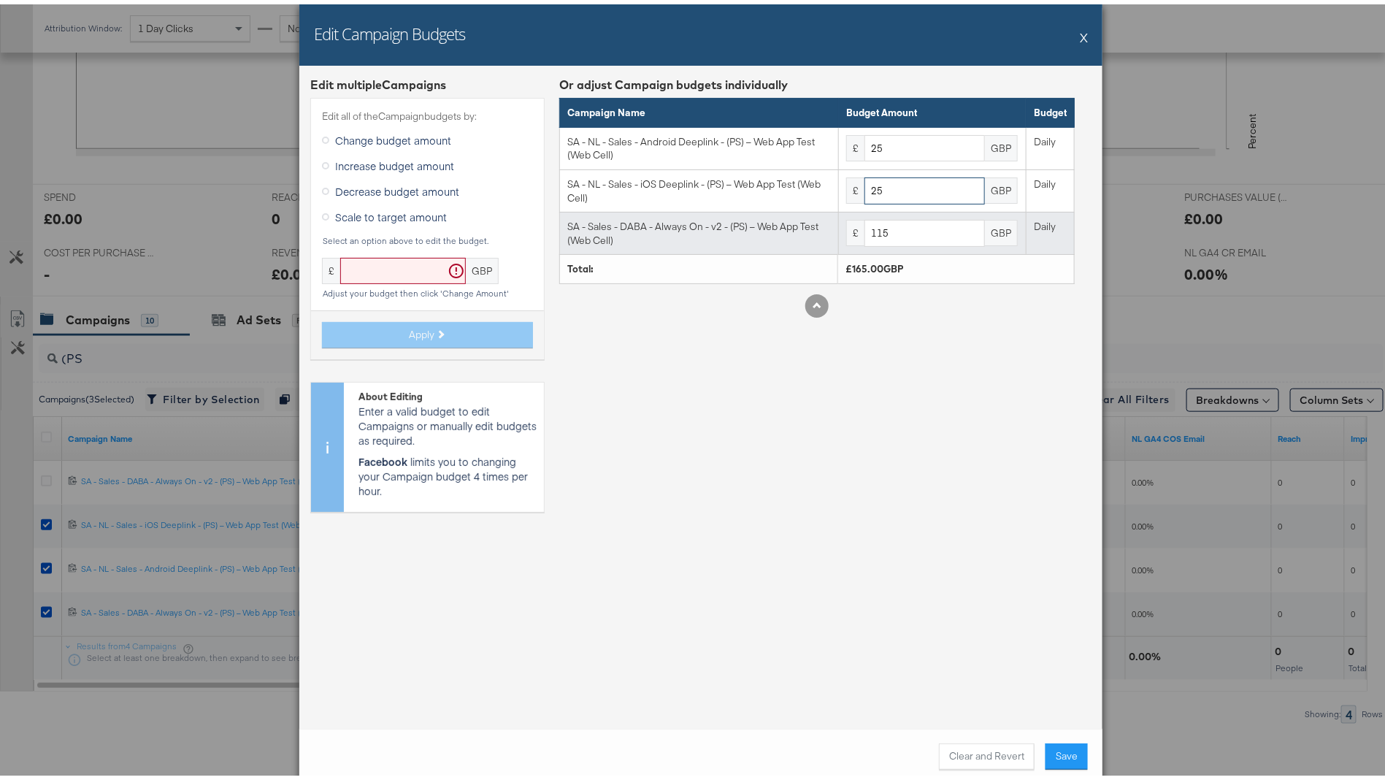
type input "25"
click at [872, 225] on input "115" at bounding box center [925, 228] width 120 height 27
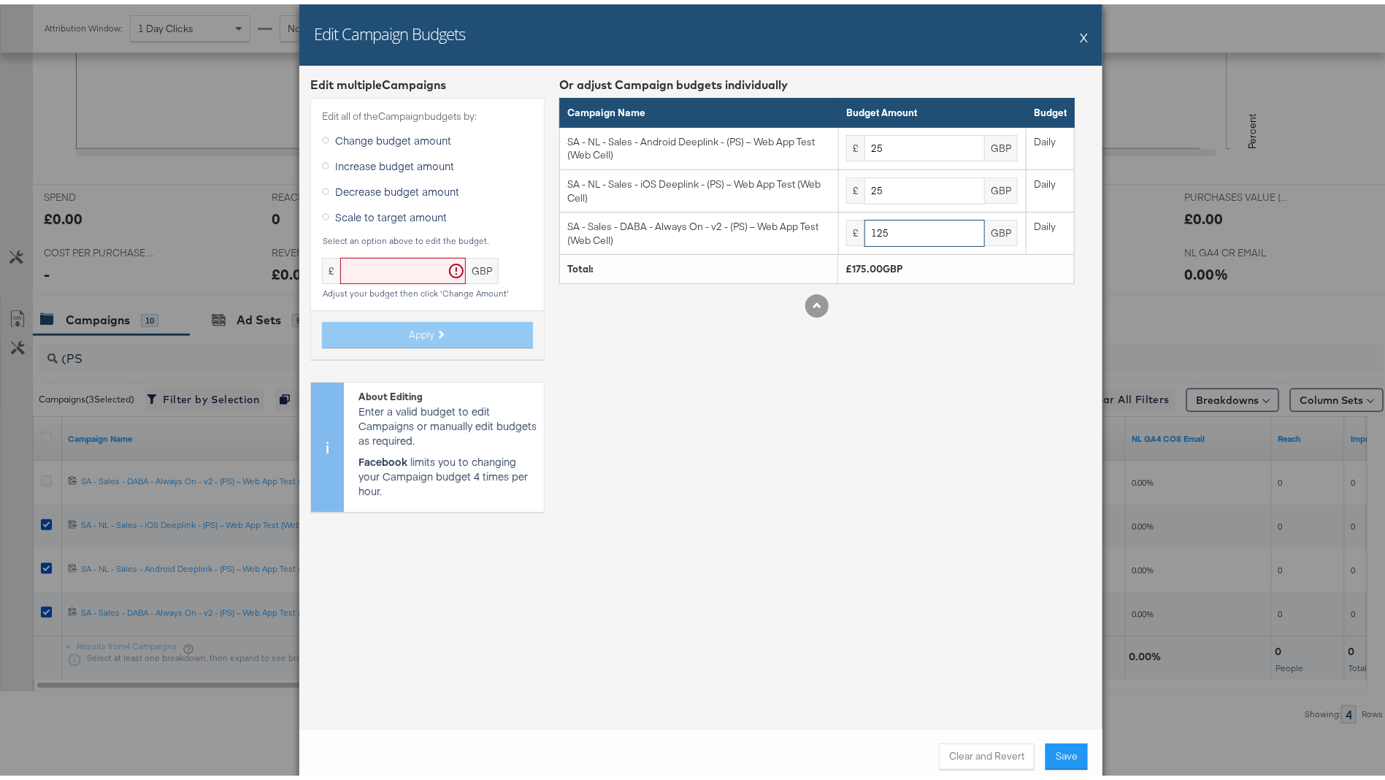
type input "125"
click at [968, 457] on div "Or adjust Campaign budgets individually Campaign Name Budget Amount Budget SA -…" at bounding box center [817, 295] width 516 height 447
click at [1070, 751] on button "Save" at bounding box center [1067, 752] width 42 height 26
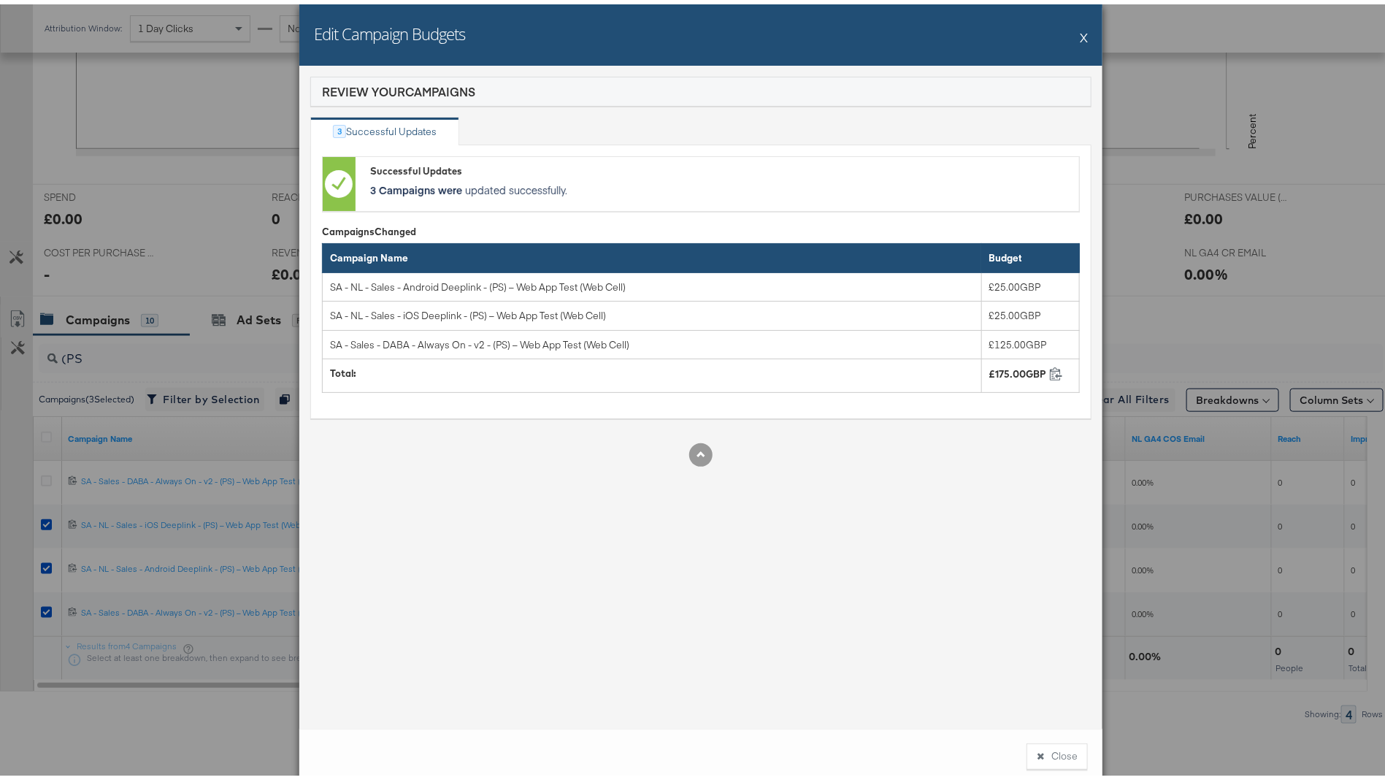
click at [1080, 28] on button "X" at bounding box center [1084, 32] width 8 height 29
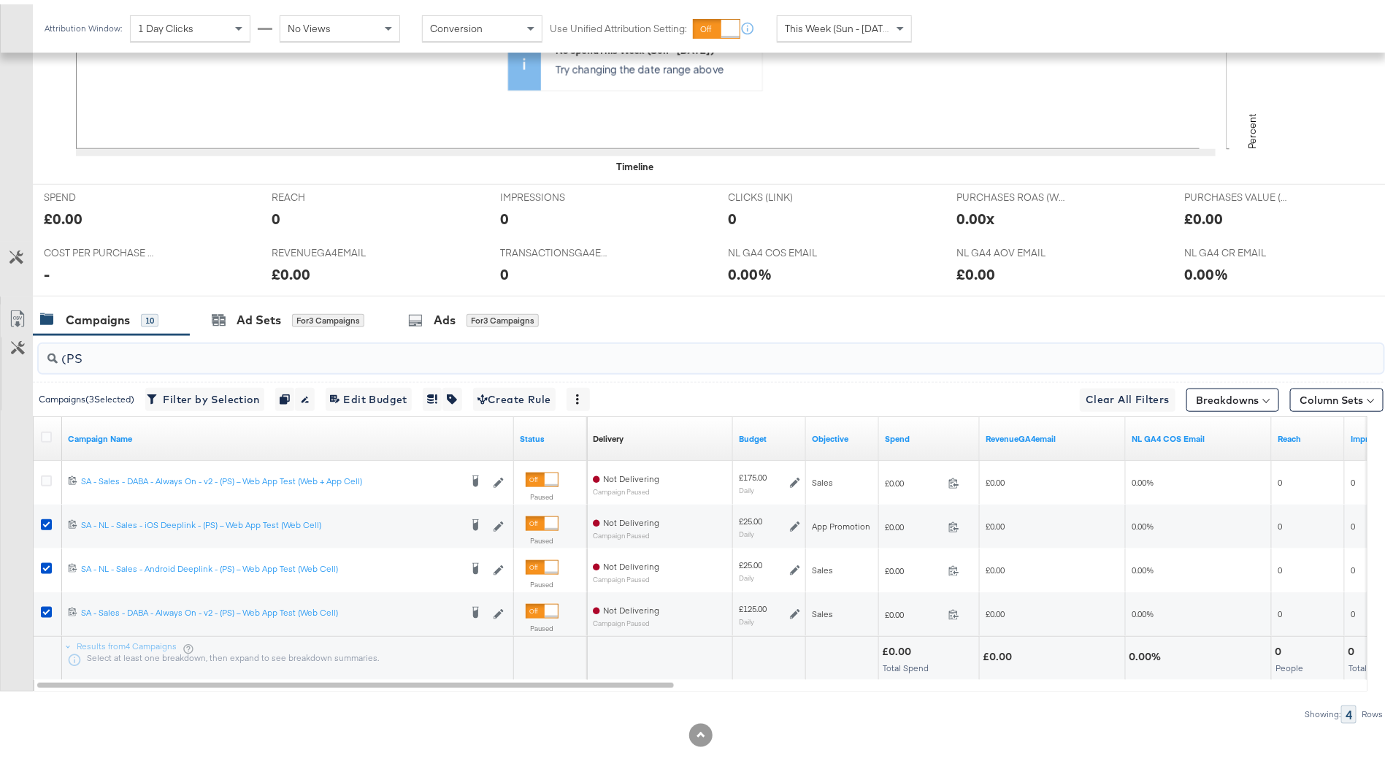
drag, startPoint x: 424, startPoint y: 353, endPoint x: 0, endPoint y: 328, distance: 425.0
click at [0, 331] on div "(PS Campaigns ( 3 Selected) Filter by Selection Filter 3 campaigns Duplicate 3 …" at bounding box center [692, 525] width 1384 height 388
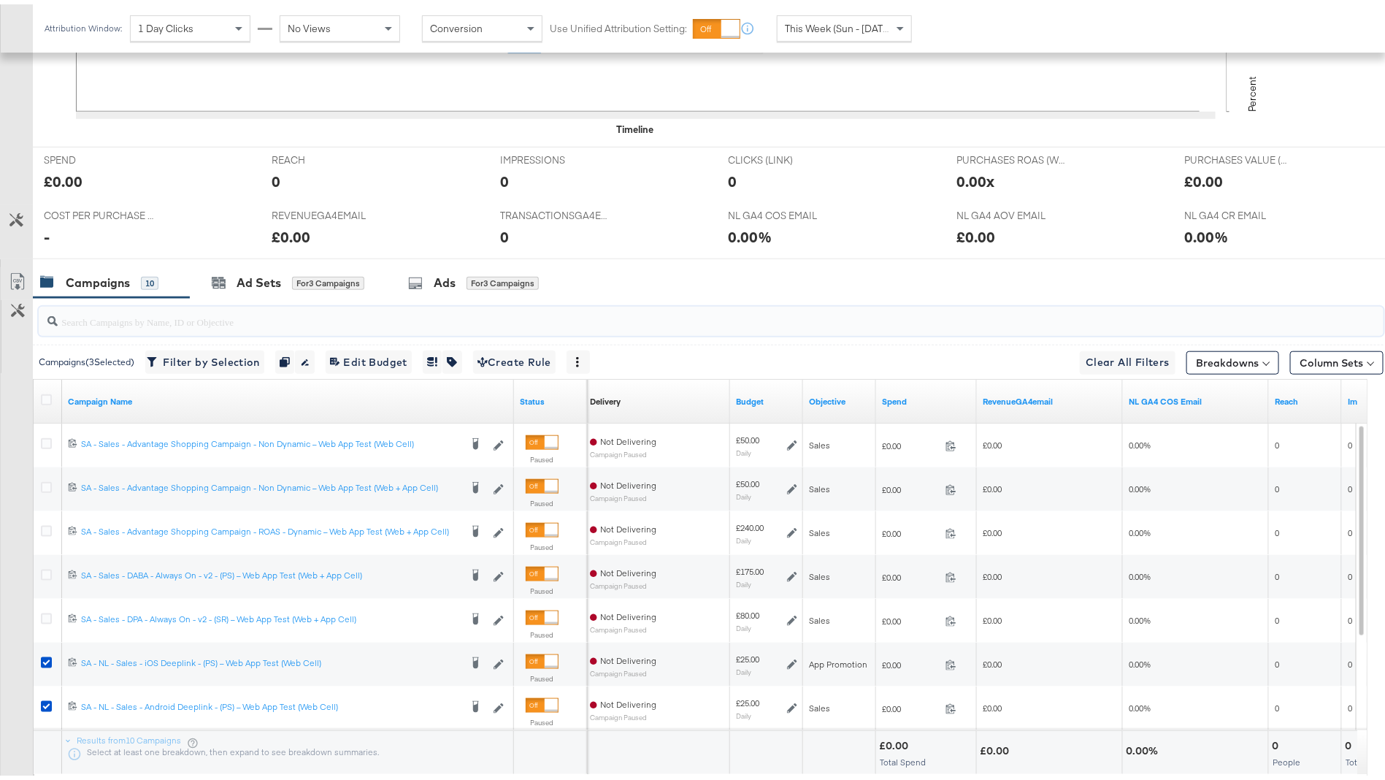
scroll to position [540, 0]
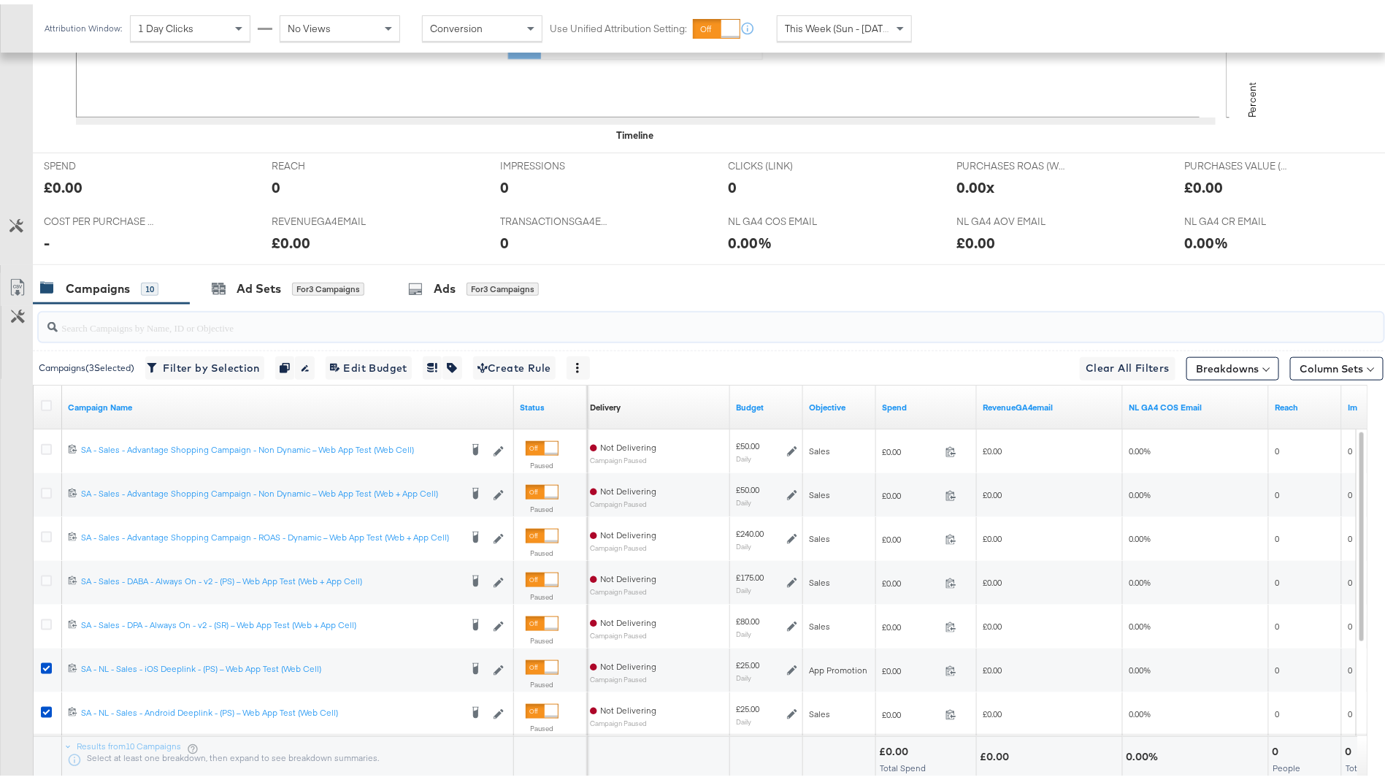
click at [510, 330] on div at bounding box center [711, 322] width 1345 height 29
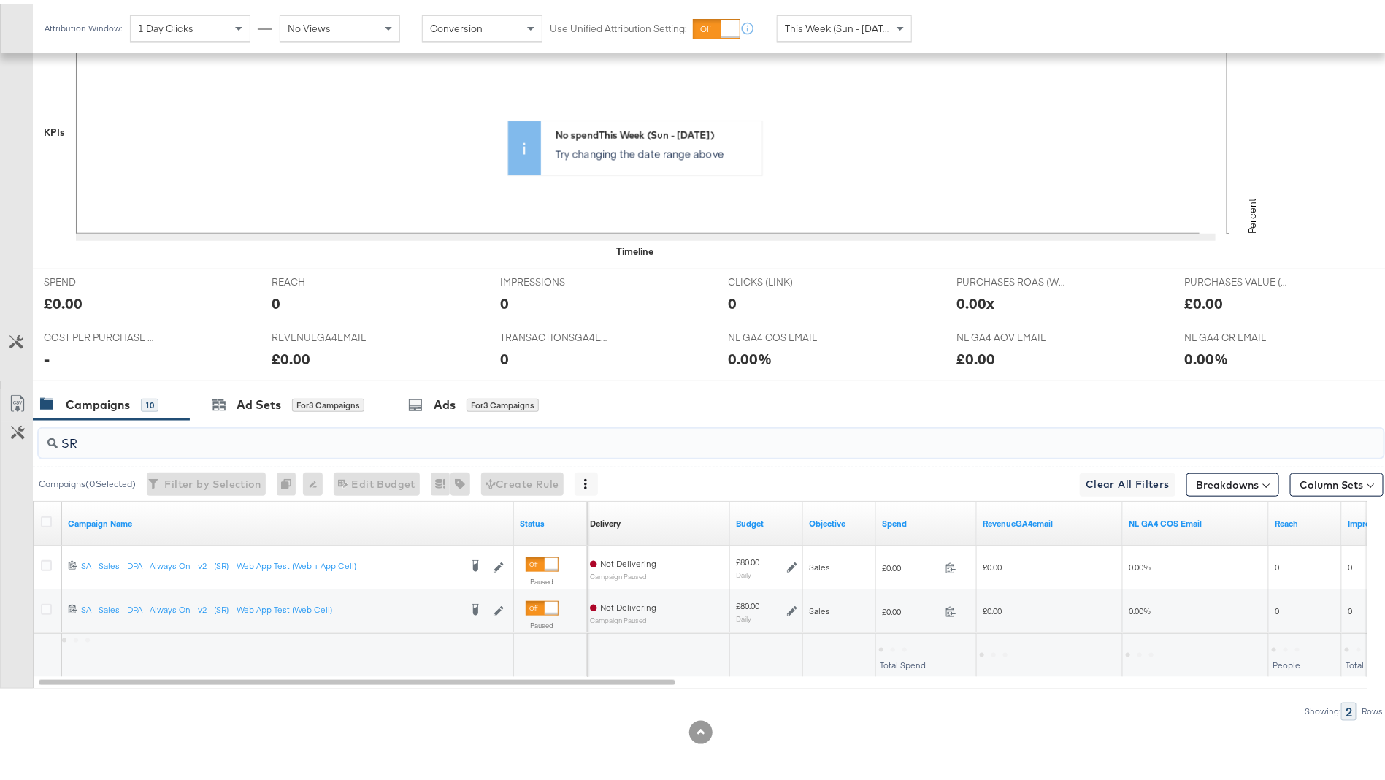
scroll to position [421, 0]
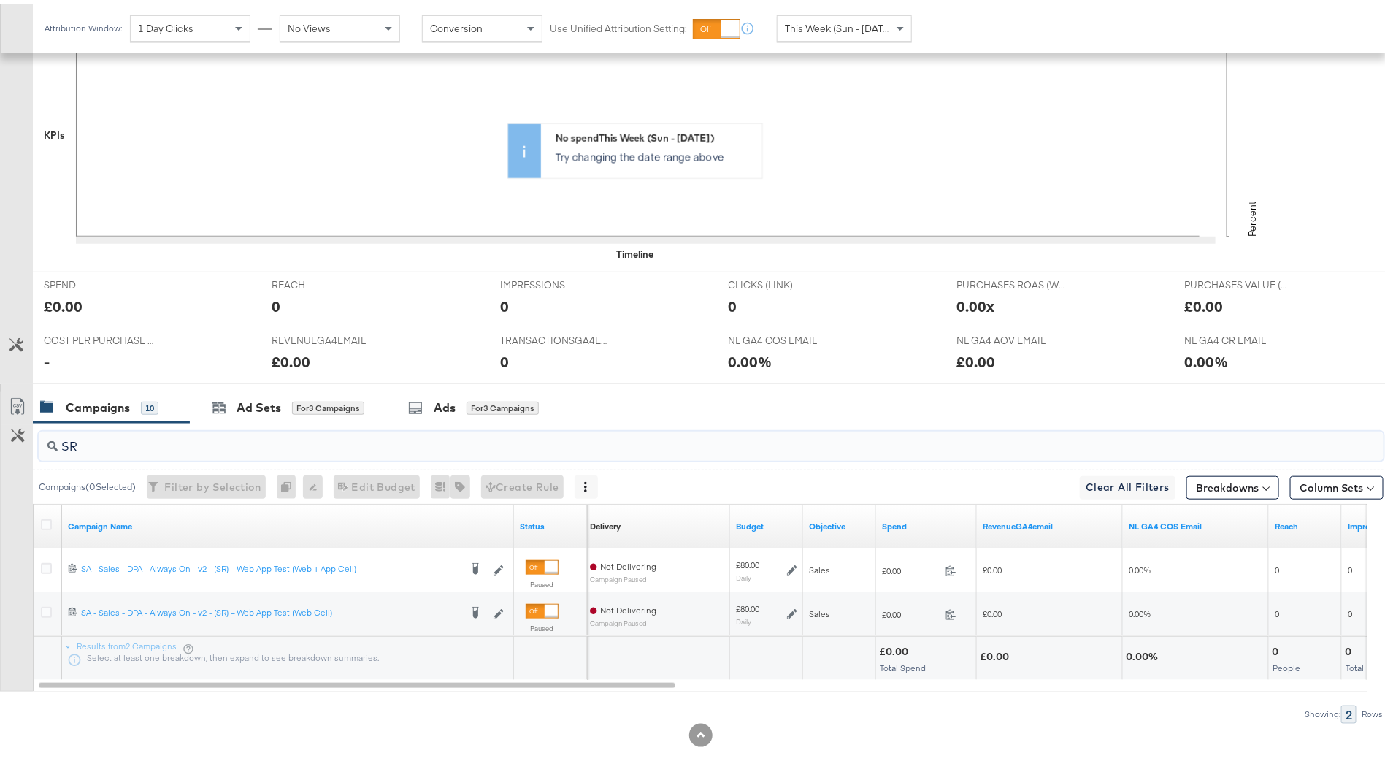
click at [405, 445] on input "SR" at bounding box center [659, 436] width 1203 height 28
type input "D"
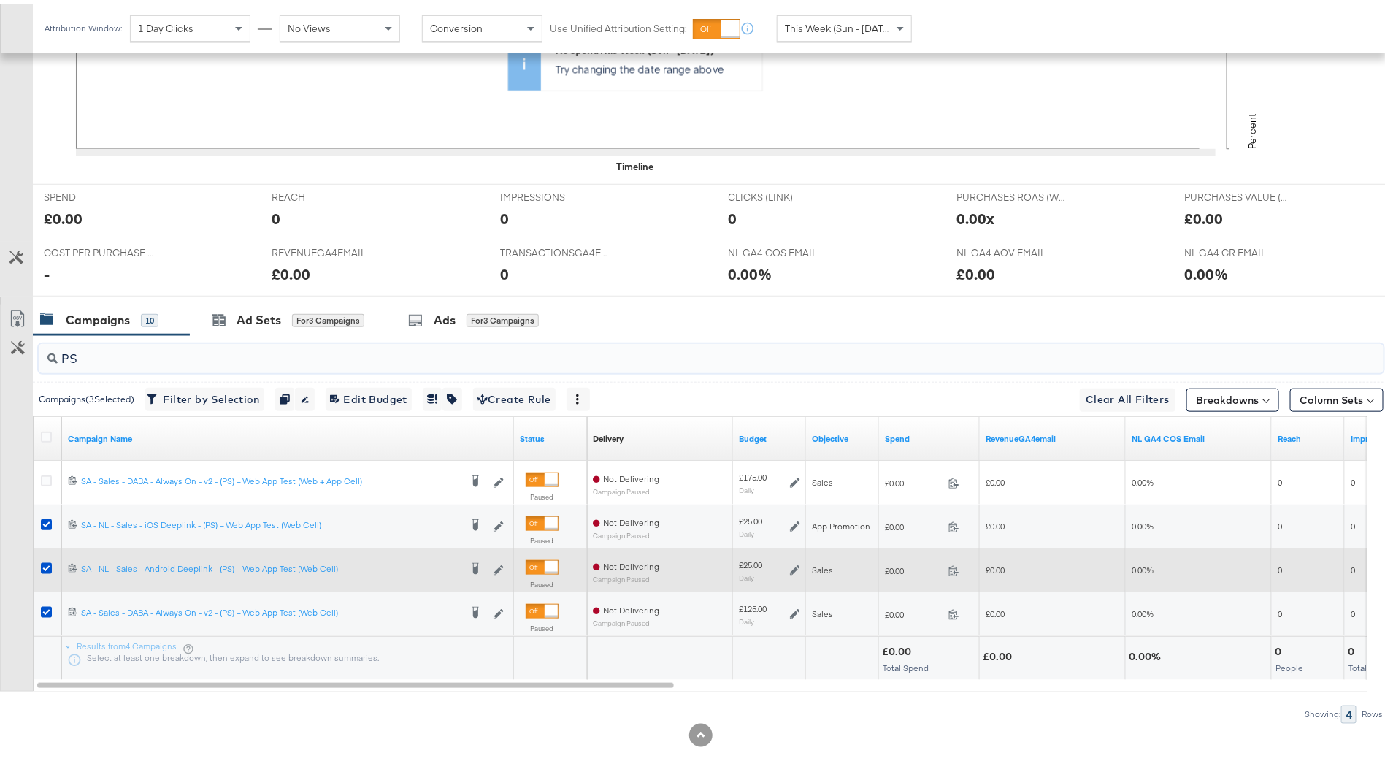
scroll to position [505, 0]
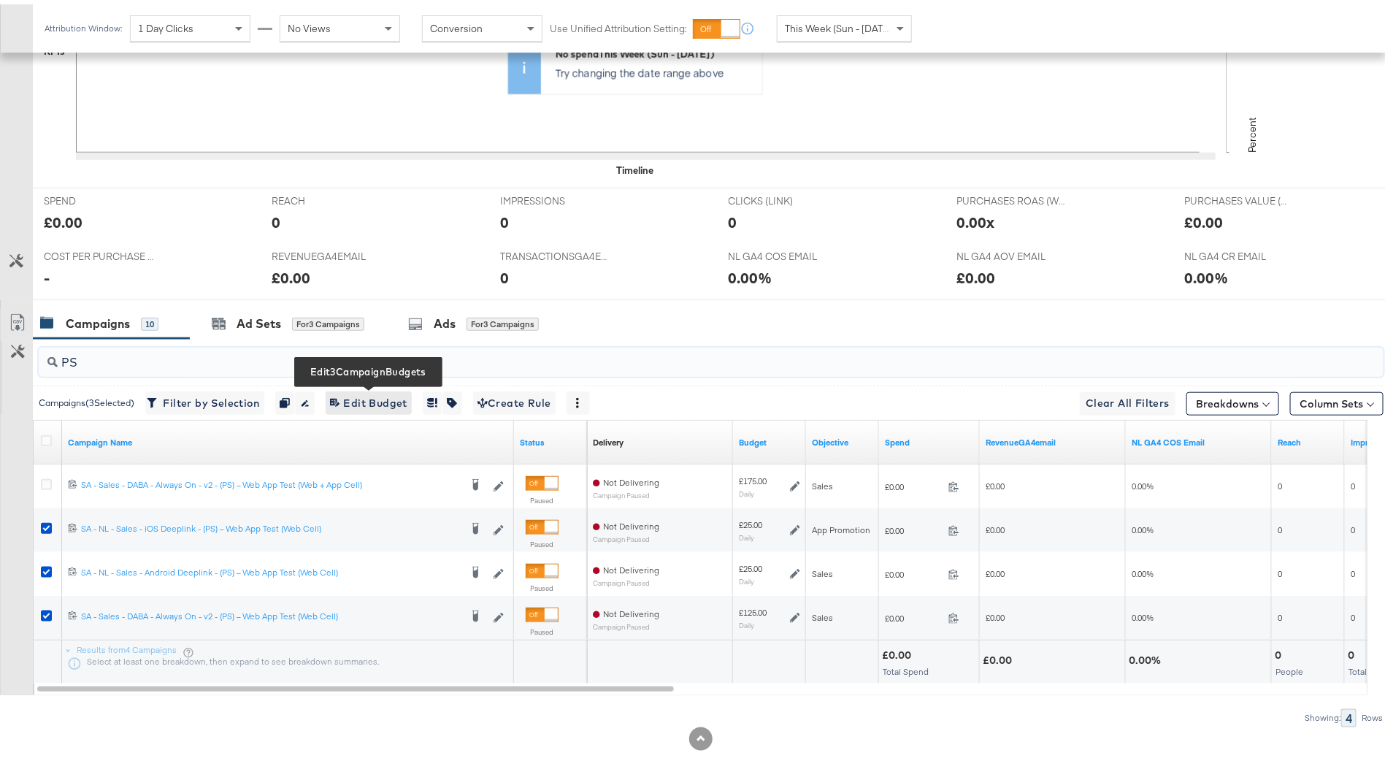
type input "PS"
click at [394, 394] on span "Edit 3 Campaign Budgets Edit Budget" at bounding box center [368, 399] width 77 height 18
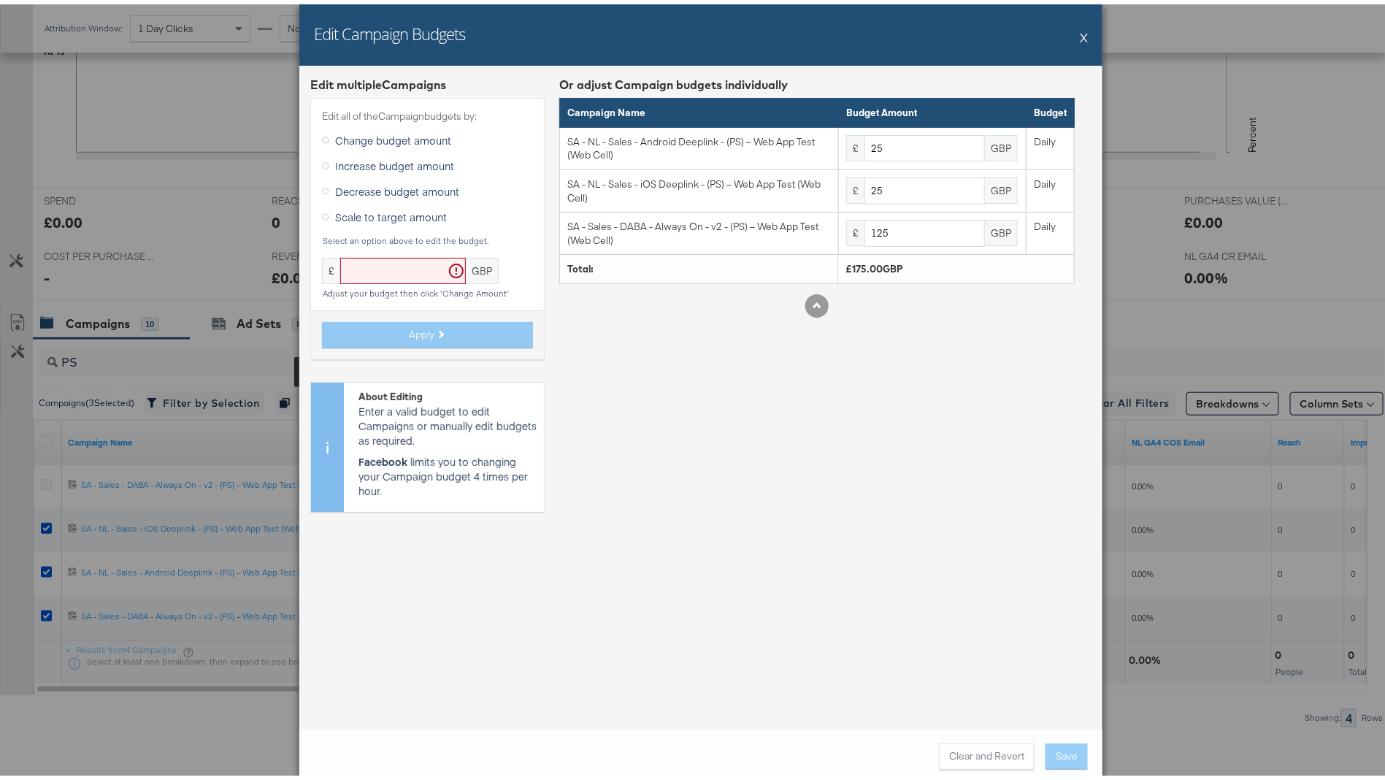
click at [1080, 36] on button "X" at bounding box center [1084, 32] width 8 height 29
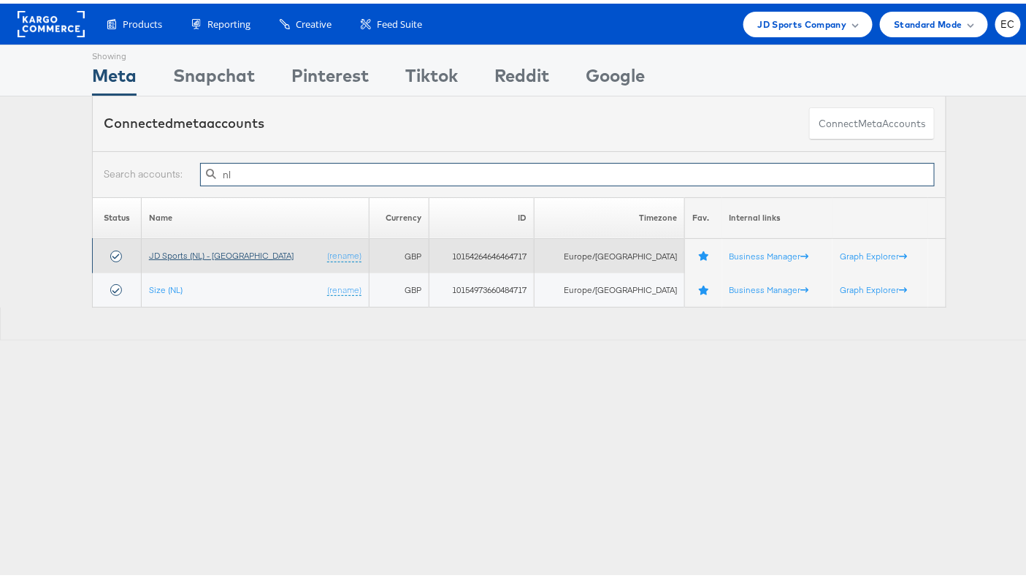
type input "nl"
click at [195, 250] on link "JD Sports (NL) - SA" at bounding box center [221, 251] width 145 height 11
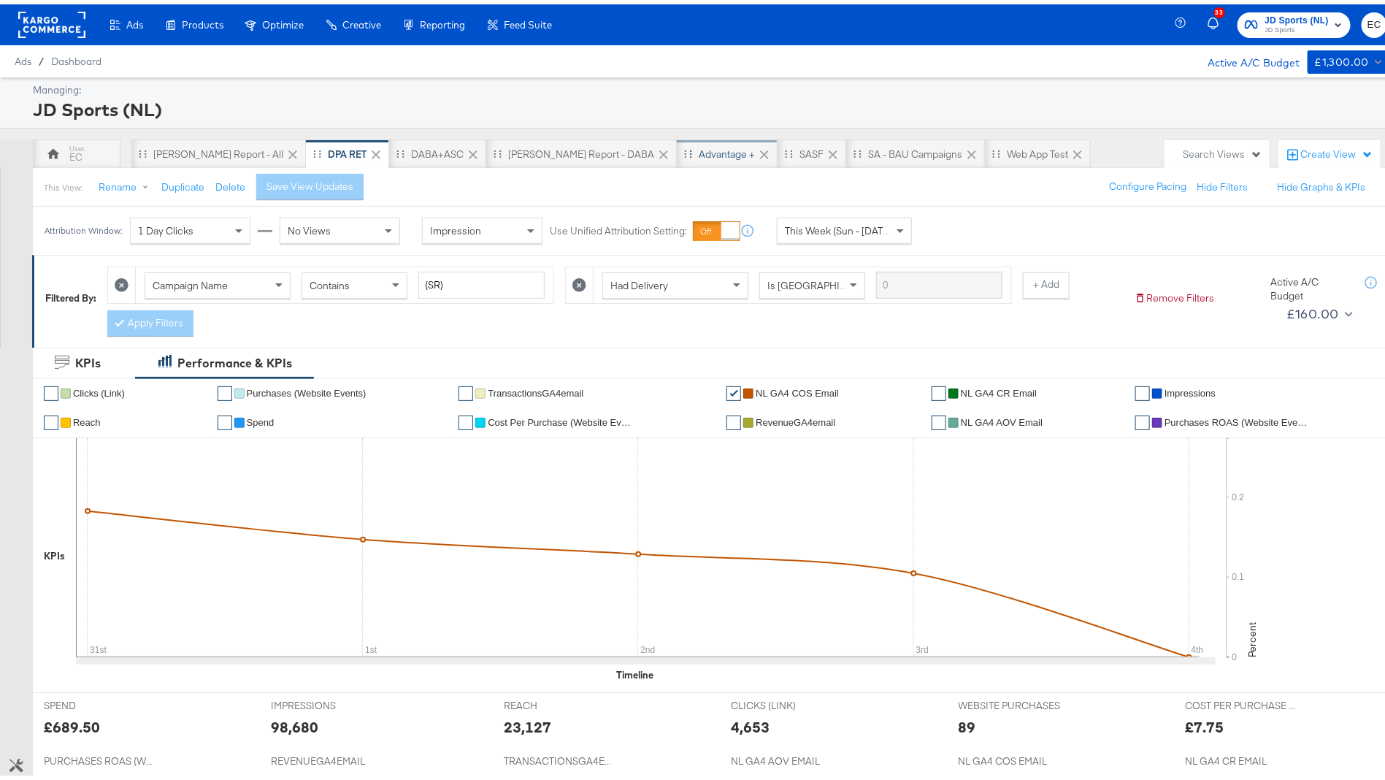
click at [699, 146] on div "Advantage +" at bounding box center [727, 150] width 56 height 14
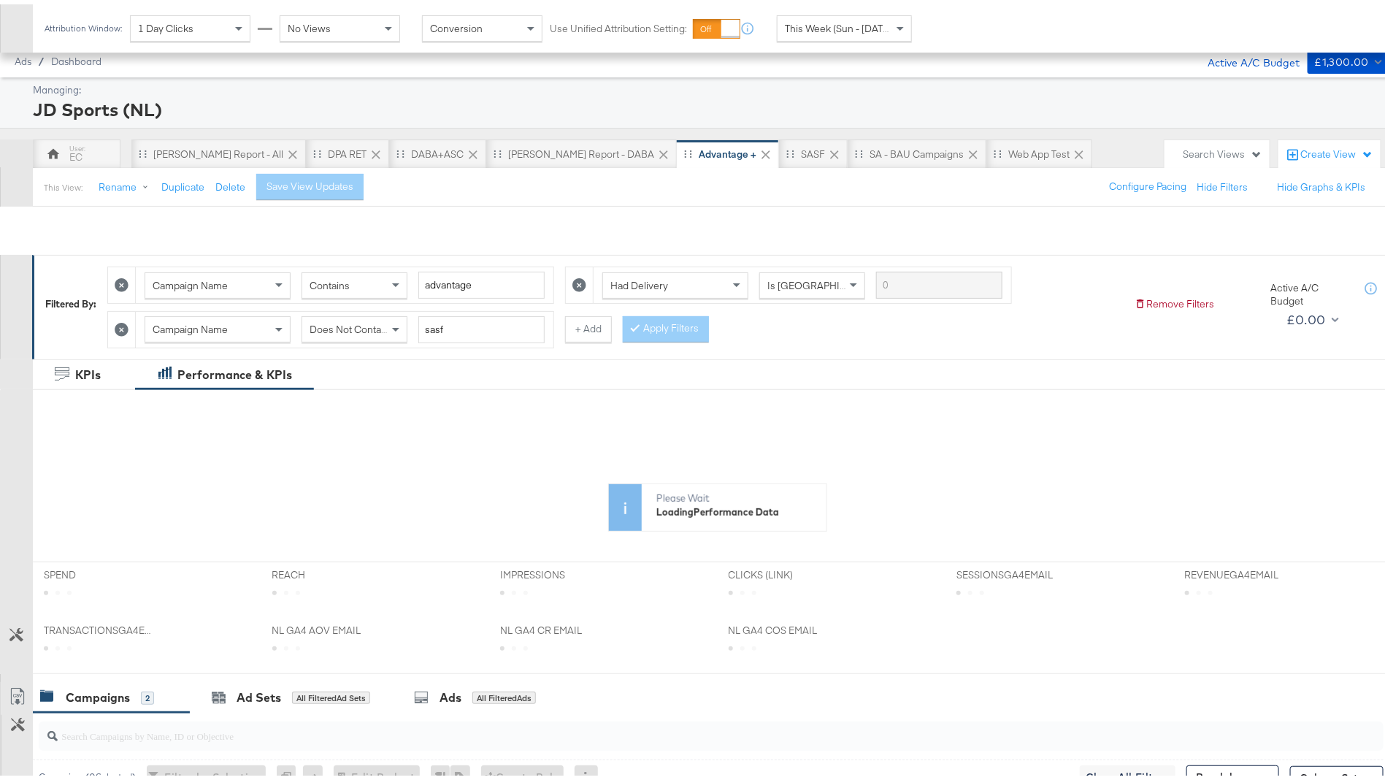
scroll to position [289, 0]
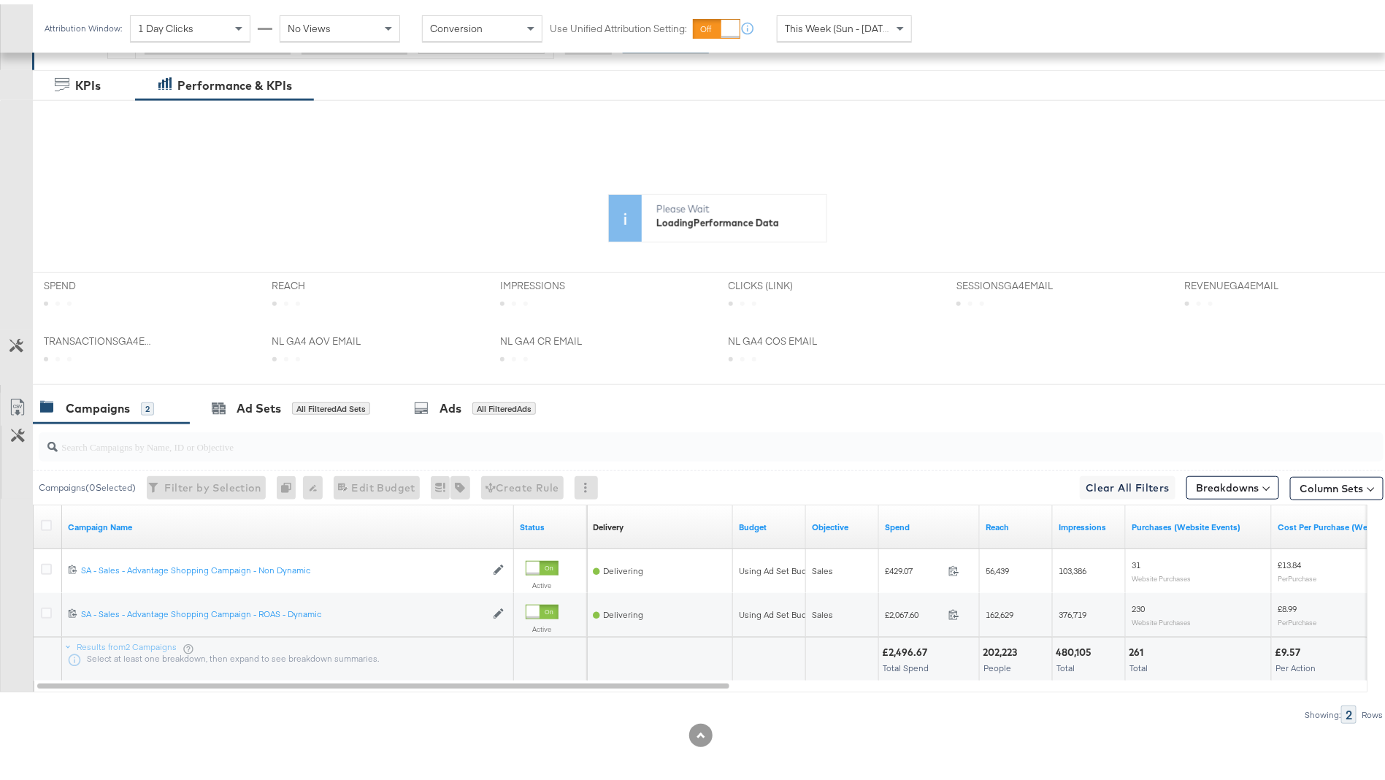
click at [271, 419] on div at bounding box center [708, 442] width 1351 height 47
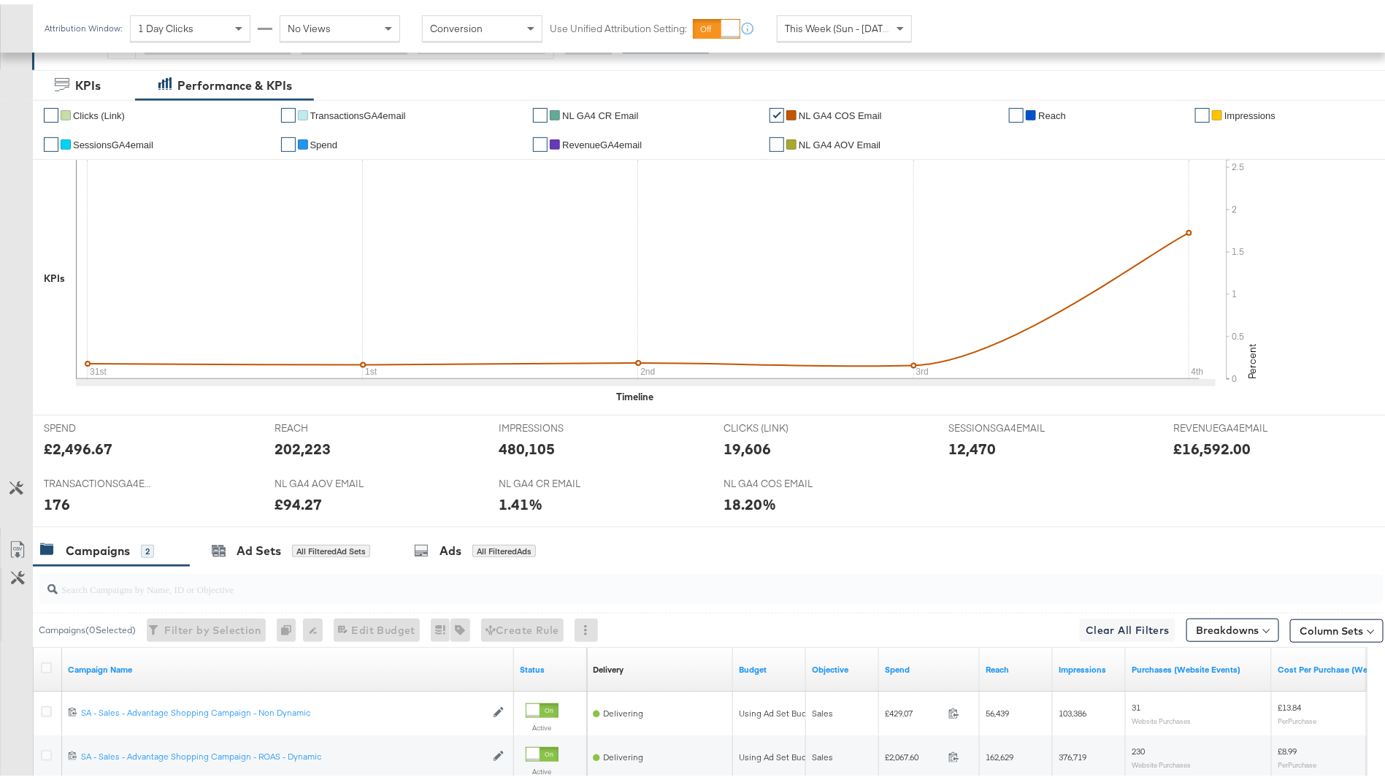
click at [242, 405] on div "✔ Clicks (Link) ✔ TransactionsGA4email ✔ NL GA4 CR Email ✔ NL GA4 COS Email ✔ R…" at bounding box center [717, 253] width 1369 height 315
click at [265, 551] on div "Ad Sets All Filtered Ad Sets" at bounding box center [291, 546] width 202 height 31
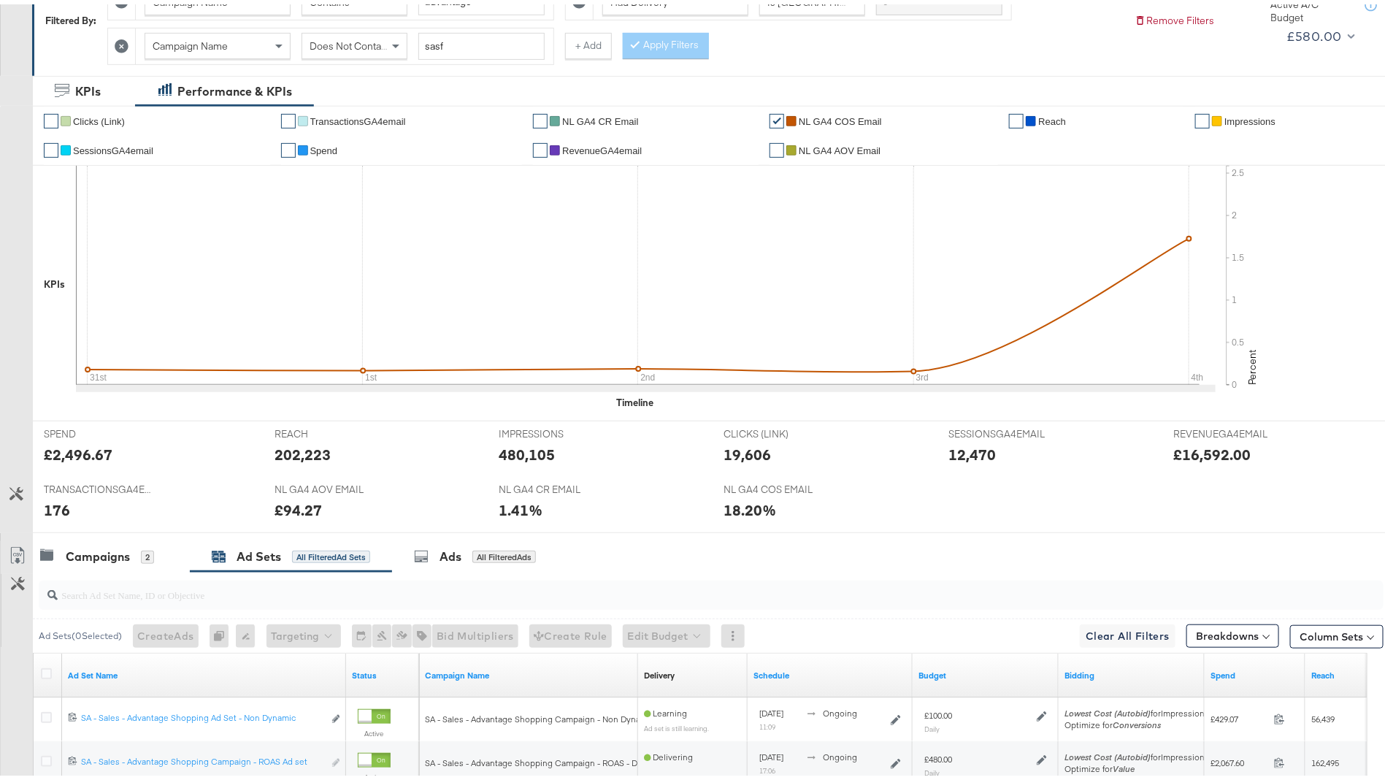
scroll to position [0, 0]
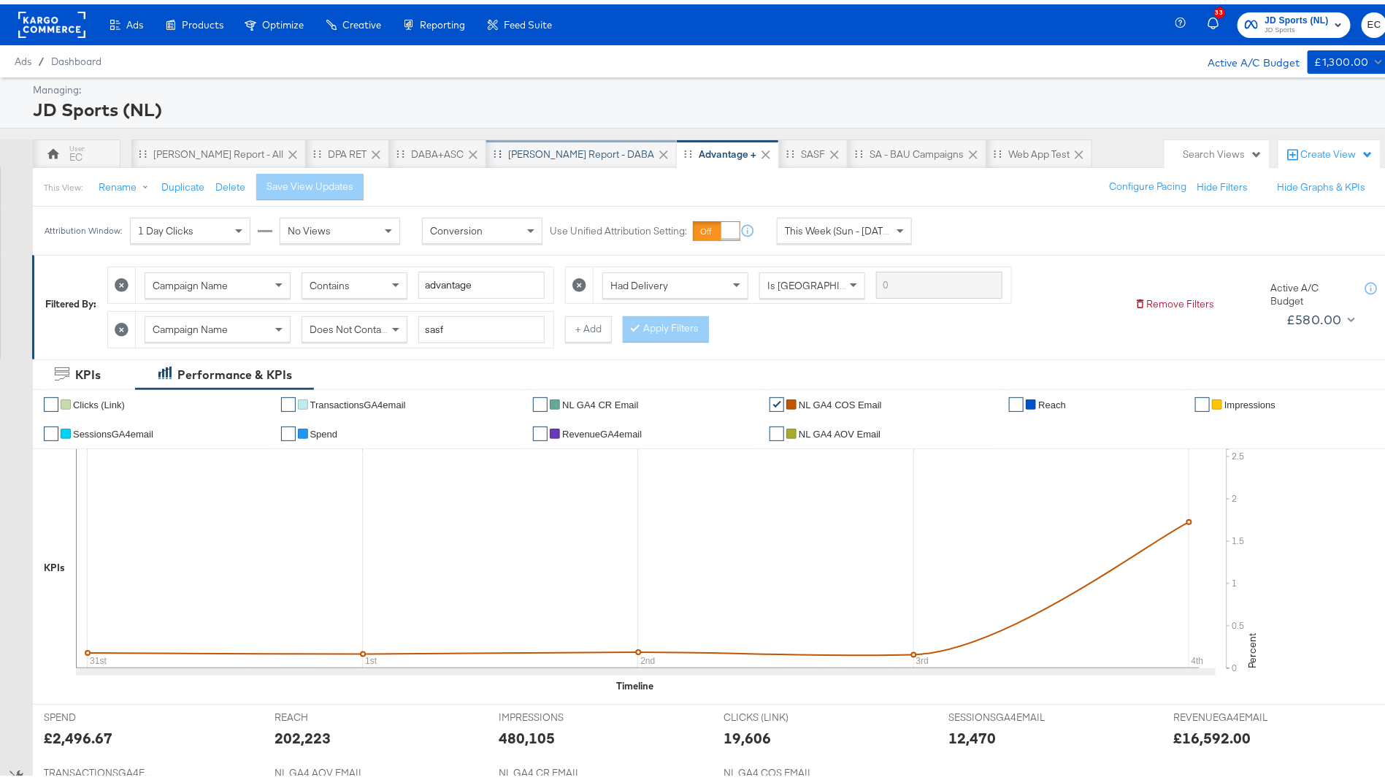
click at [516, 144] on div "[PERSON_NAME] Report - DABA" at bounding box center [581, 150] width 146 height 14
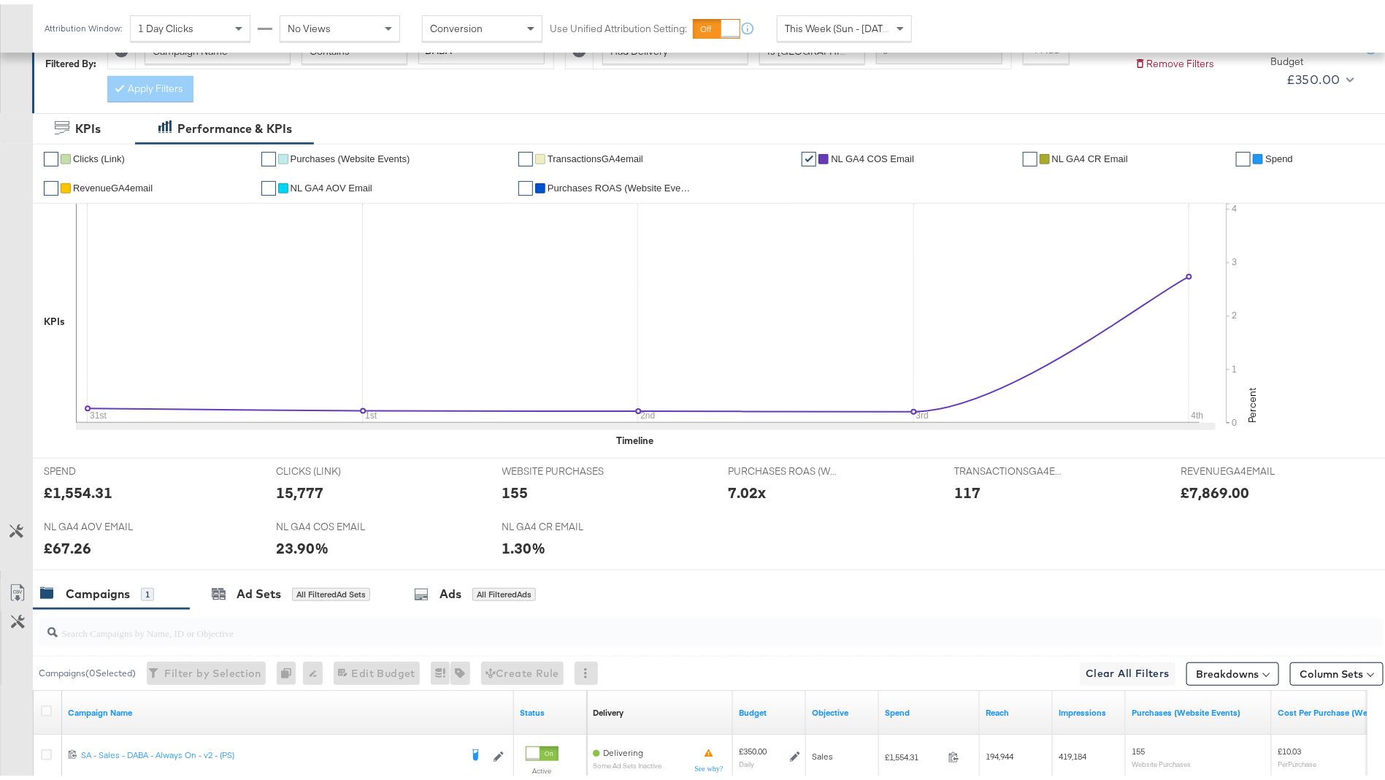
scroll to position [278, 0]
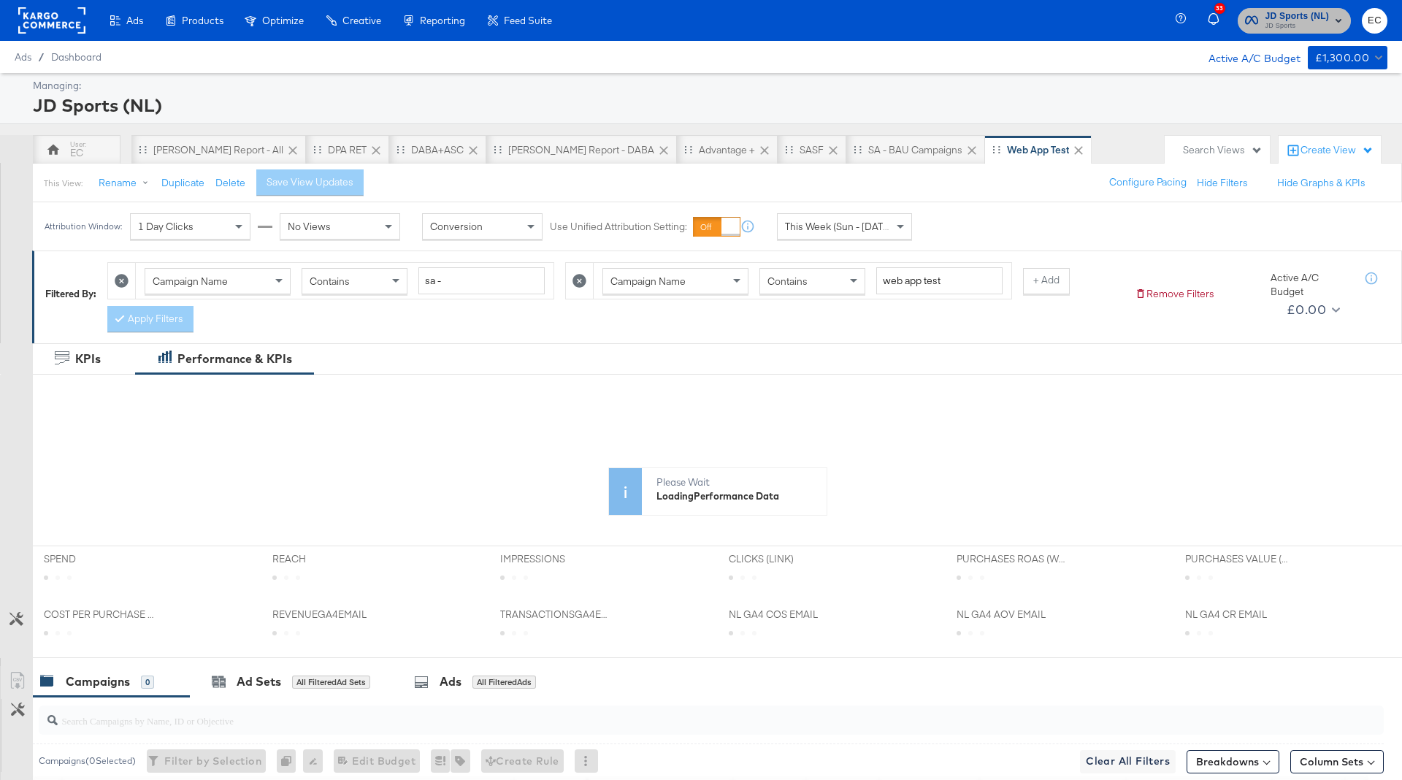
click at [1265, 15] on span "JD Sports (NL)" at bounding box center [1297, 16] width 64 height 15
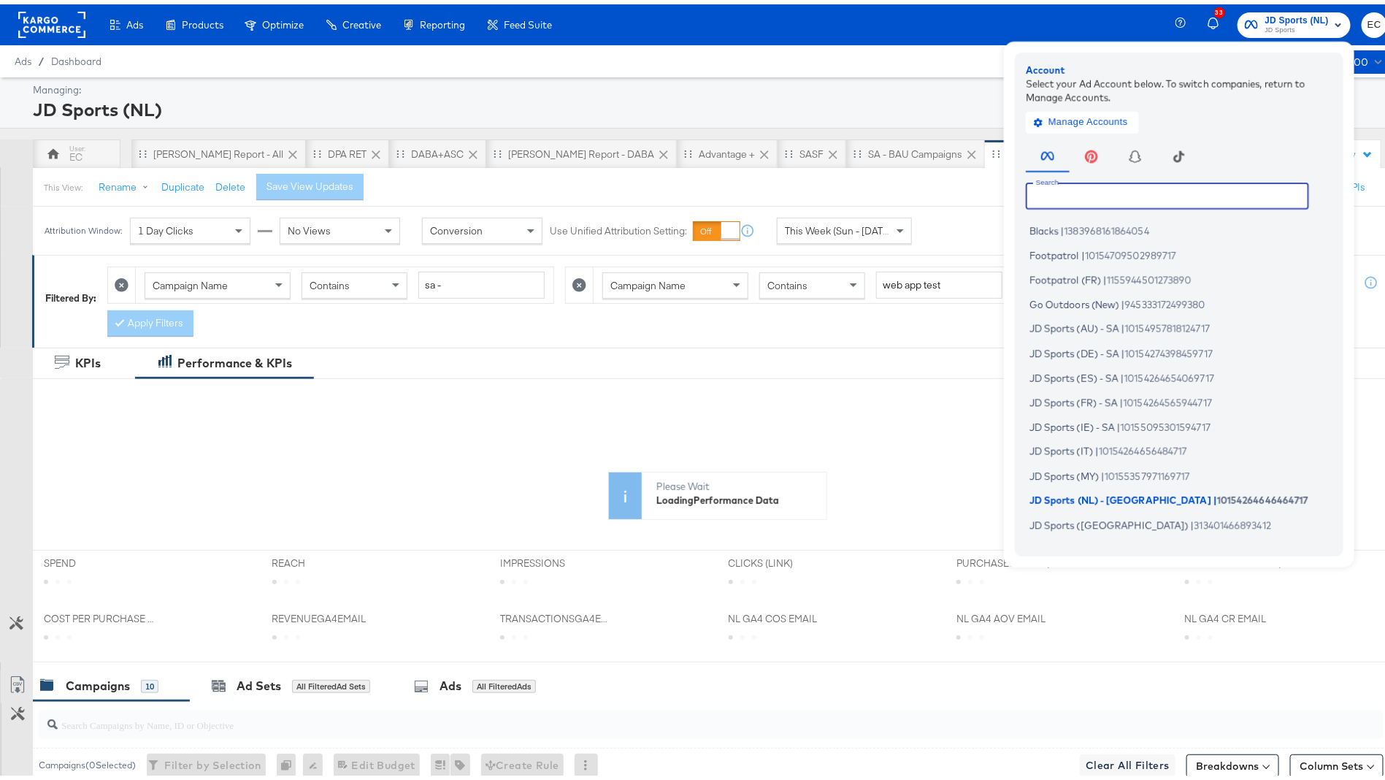
click at [1077, 194] on input "text" at bounding box center [1167, 191] width 283 height 26
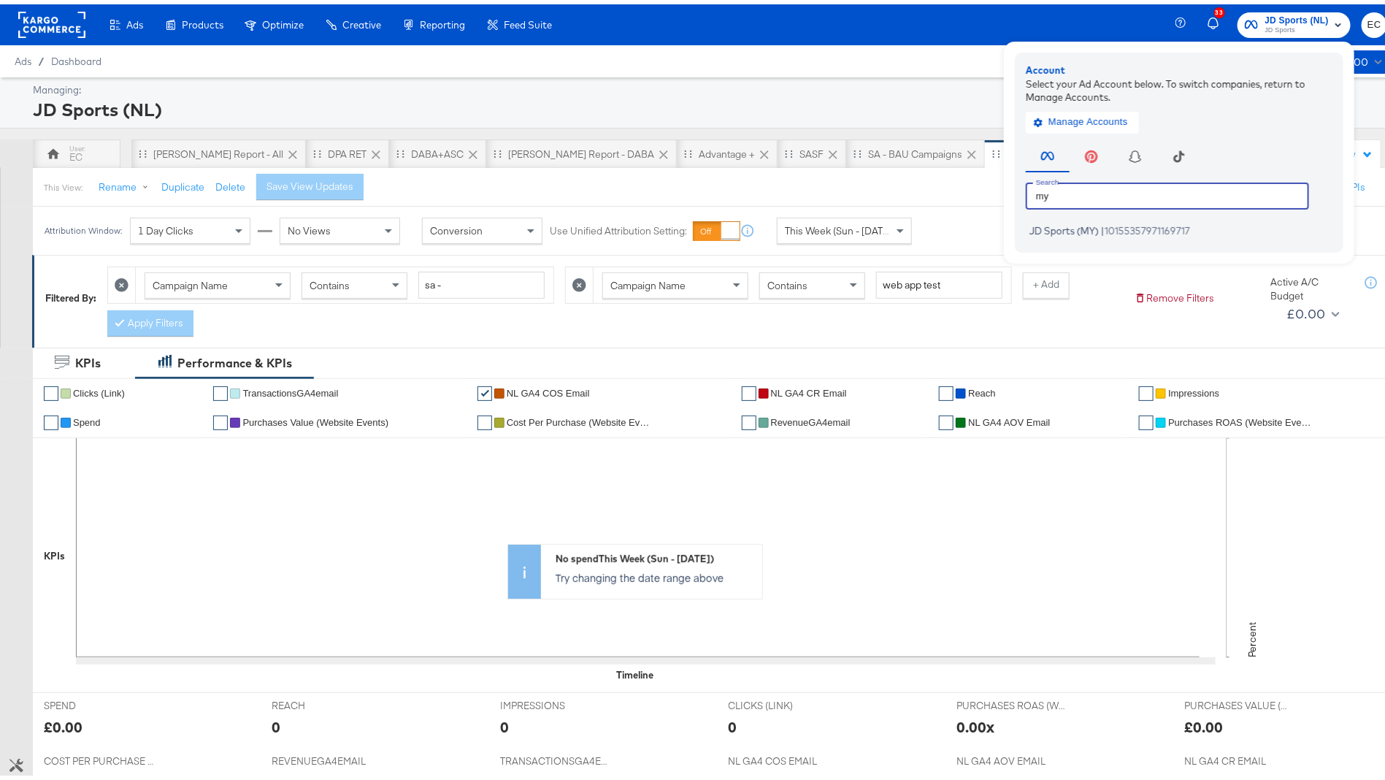
type input "my"
click at [1089, 217] on li "JD Sports (MY) | 10155357971169717" at bounding box center [1183, 226] width 314 height 21
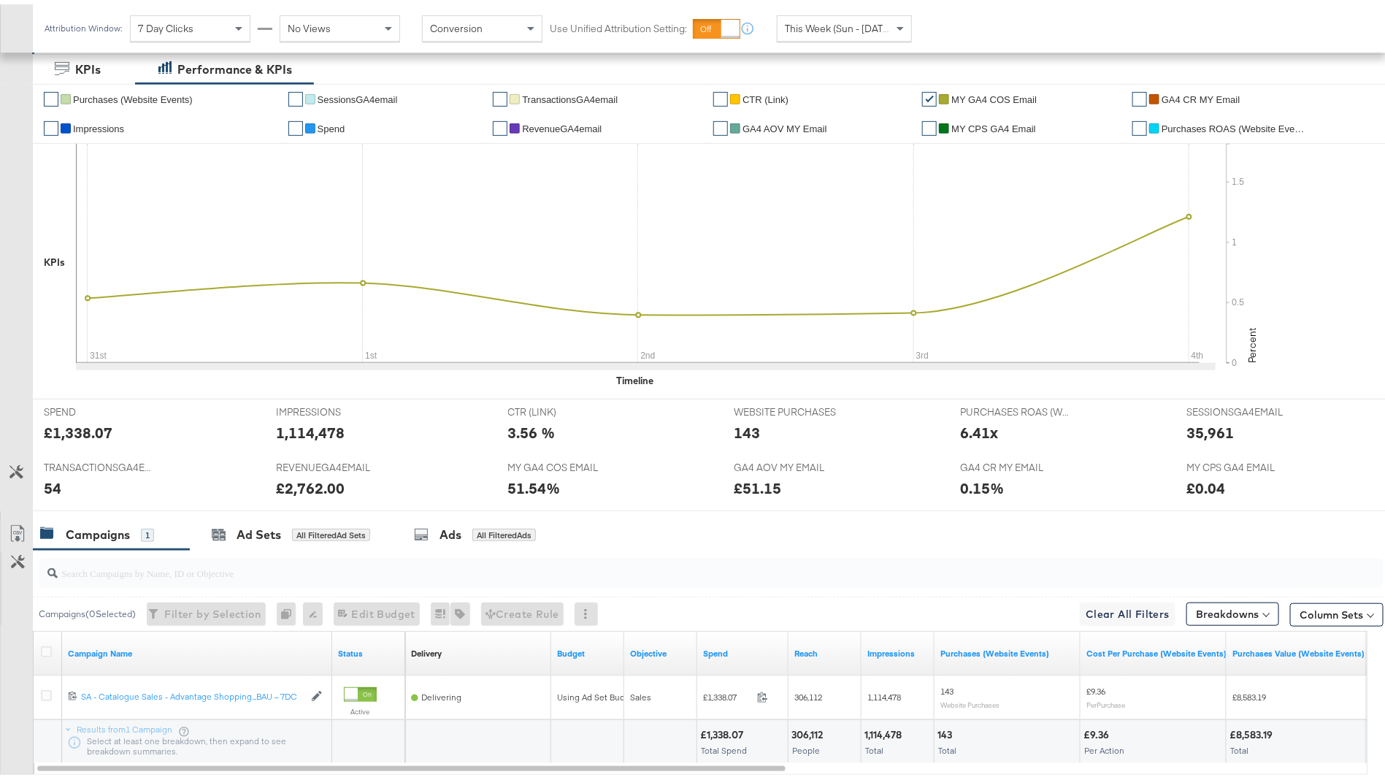
scroll to position [388, 0]
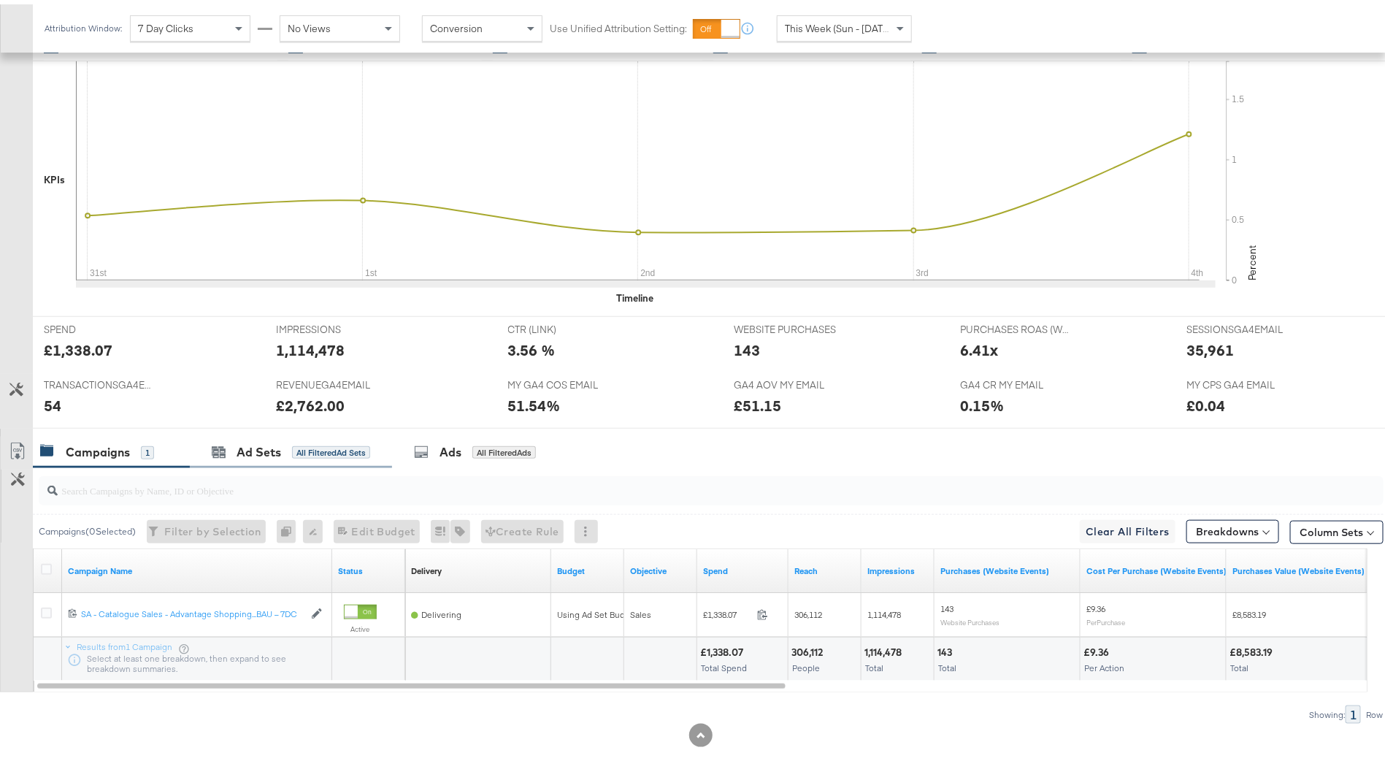
click at [307, 456] on div "Ad Sets All Filtered Ad Sets" at bounding box center [291, 447] width 202 height 31
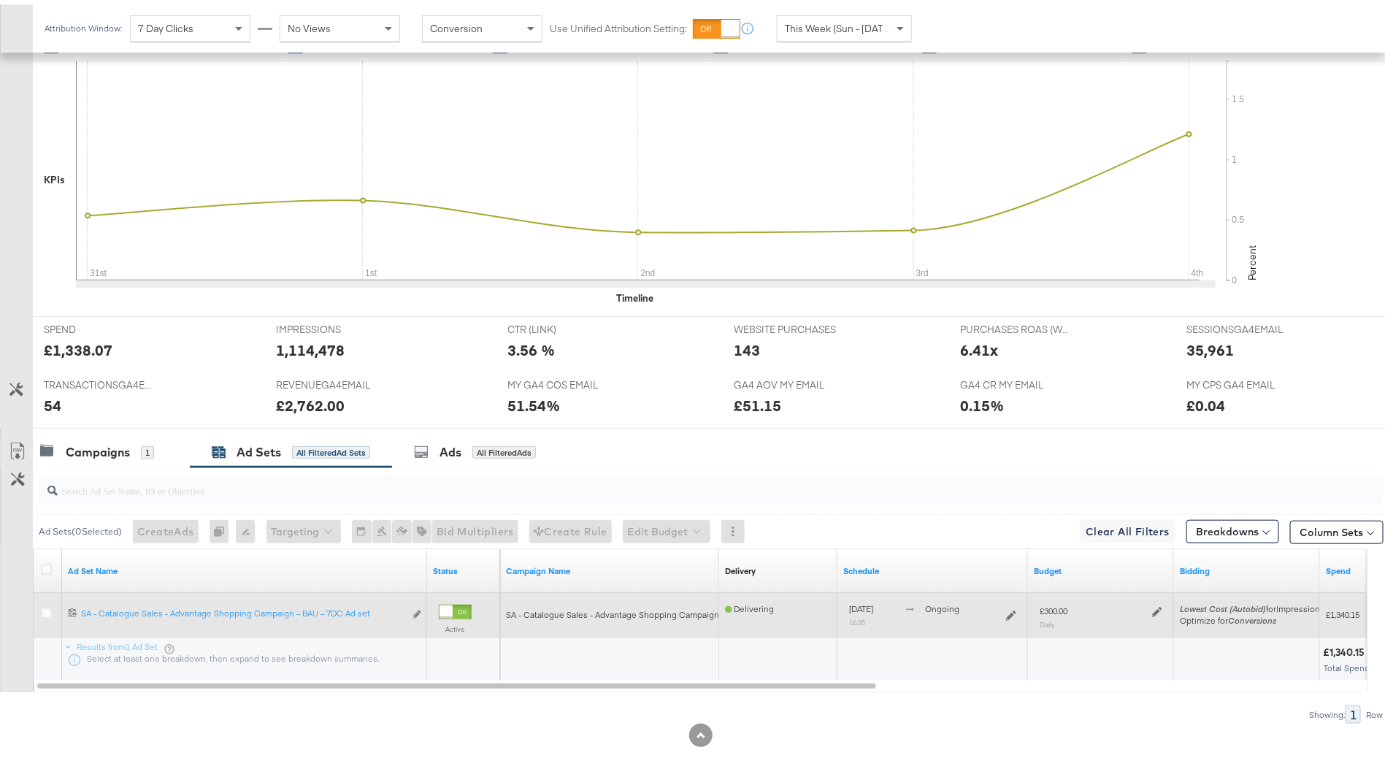
click at [1158, 605] on icon at bounding box center [1157, 607] width 10 height 10
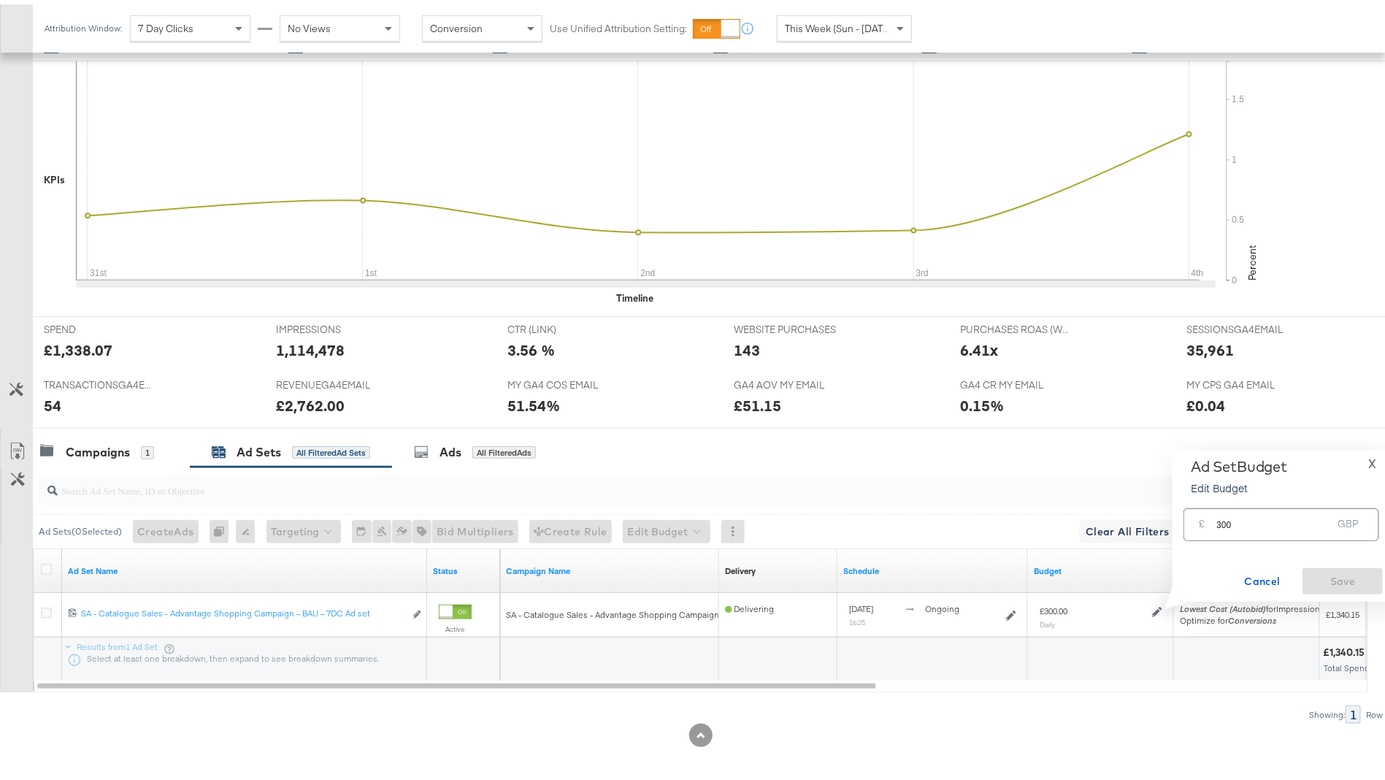
click at [1228, 521] on input "300" at bounding box center [1274, 514] width 115 height 31
type input "3"
drag, startPoint x: 1246, startPoint y: 527, endPoint x: 1200, endPoint y: 527, distance: 46.7
click at [1200, 527] on div "£ 400 GBP" at bounding box center [1282, 520] width 196 height 33
type input "350"
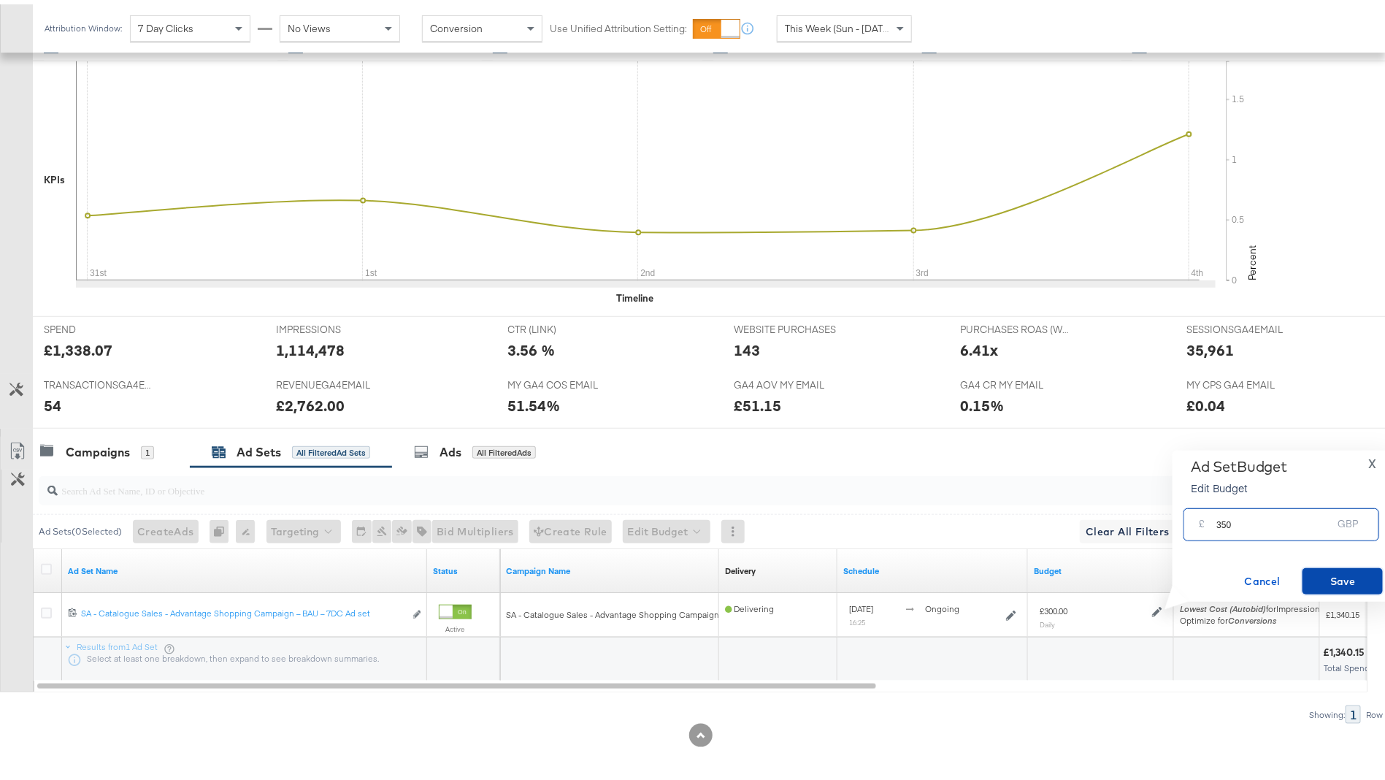
click at [1354, 575] on span "Save" at bounding box center [1343, 577] width 69 height 18
click at [471, 440] on div "Ads All Filtered Ads" at bounding box center [475, 448] width 122 height 17
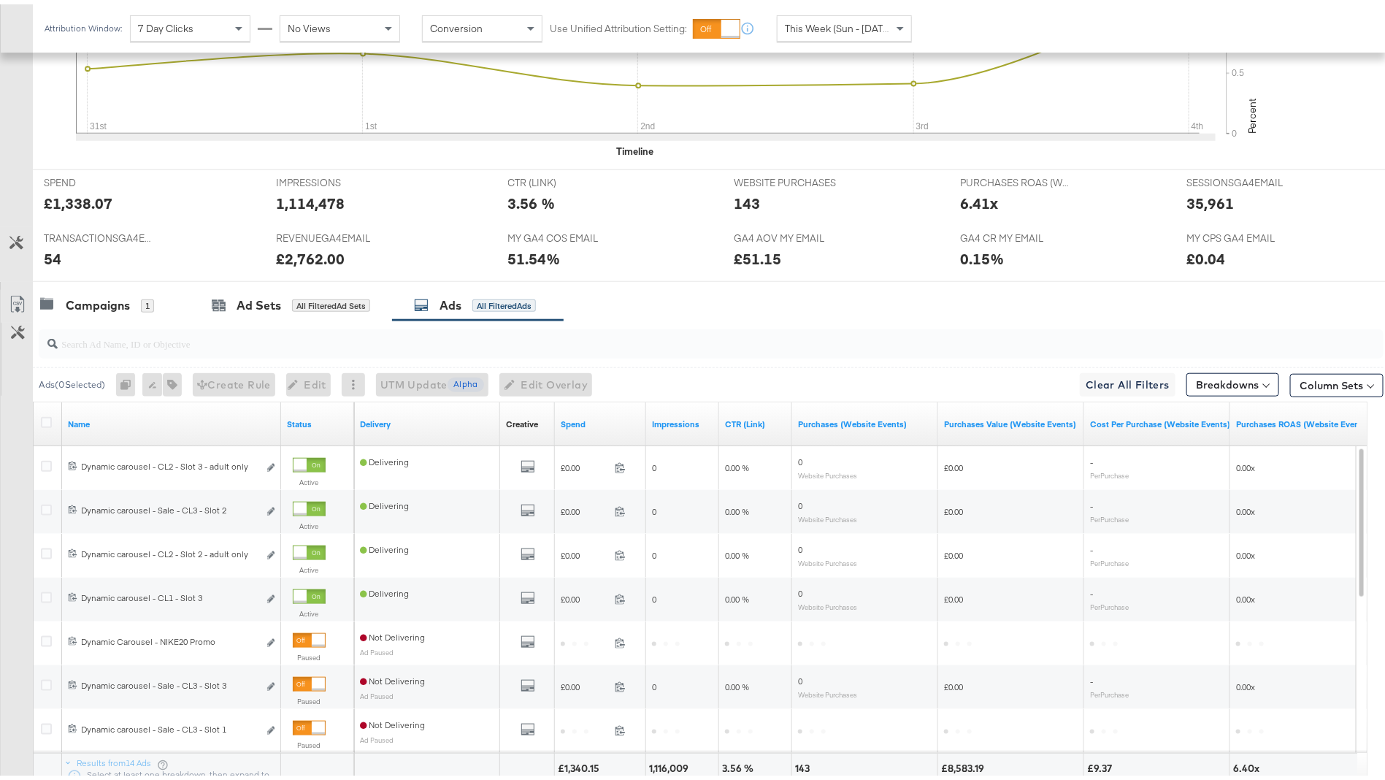
scroll to position [535, 0]
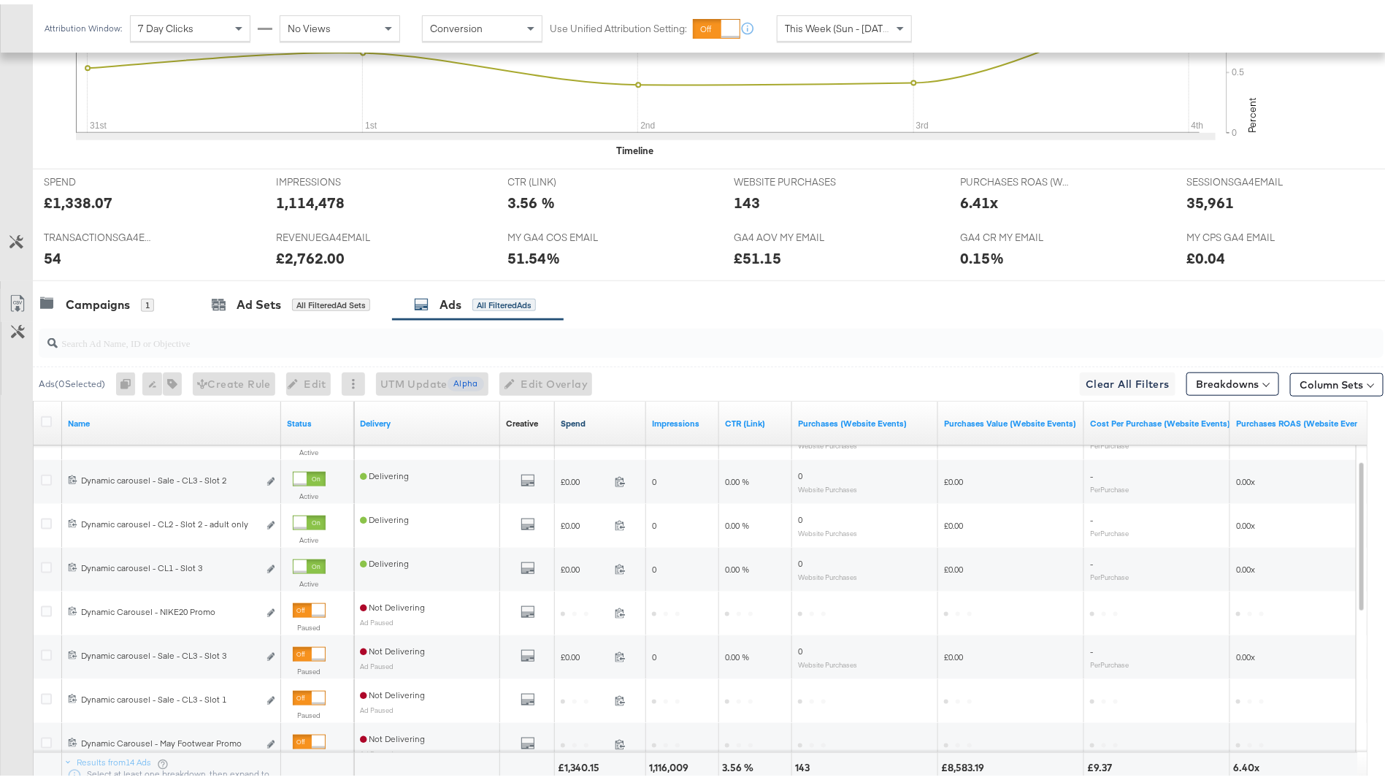
click at [610, 418] on link "Spend" at bounding box center [601, 419] width 80 height 12
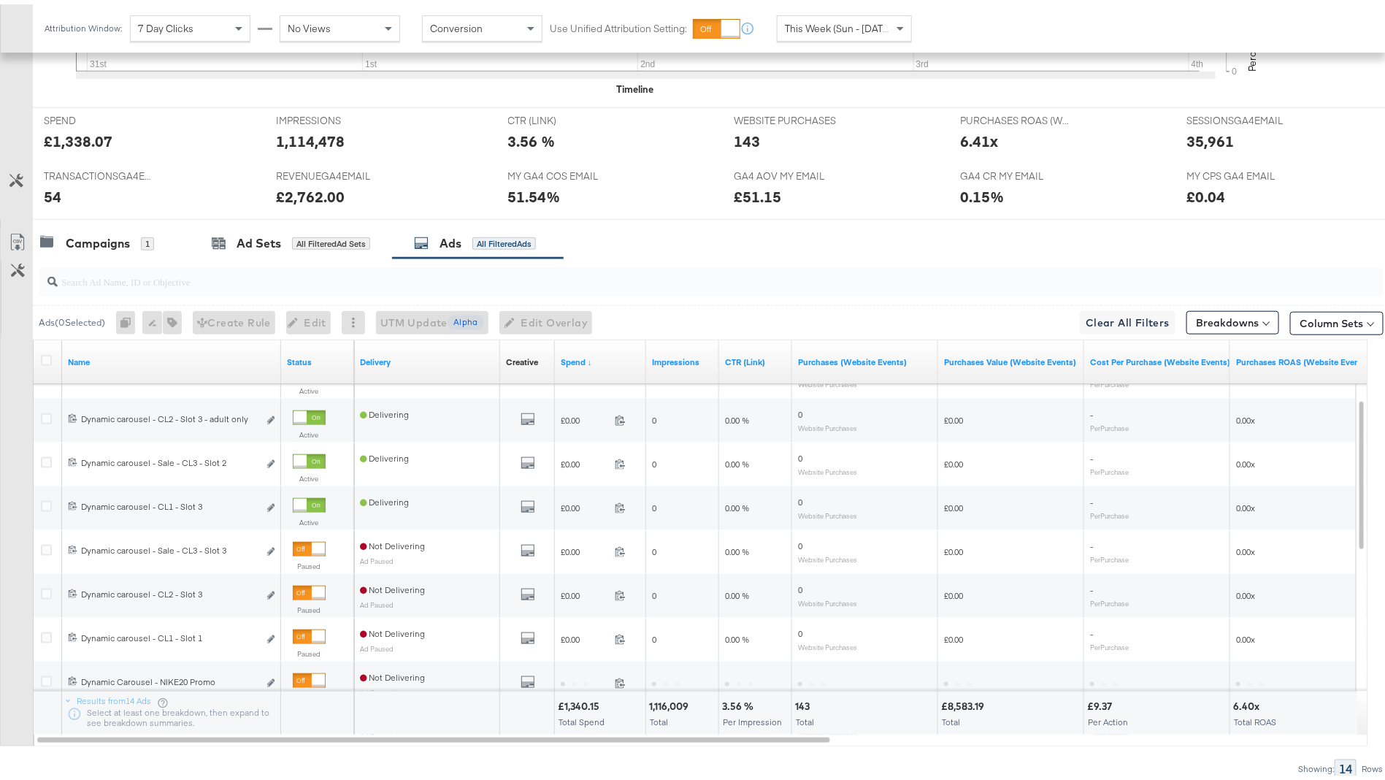
scroll to position [651, 0]
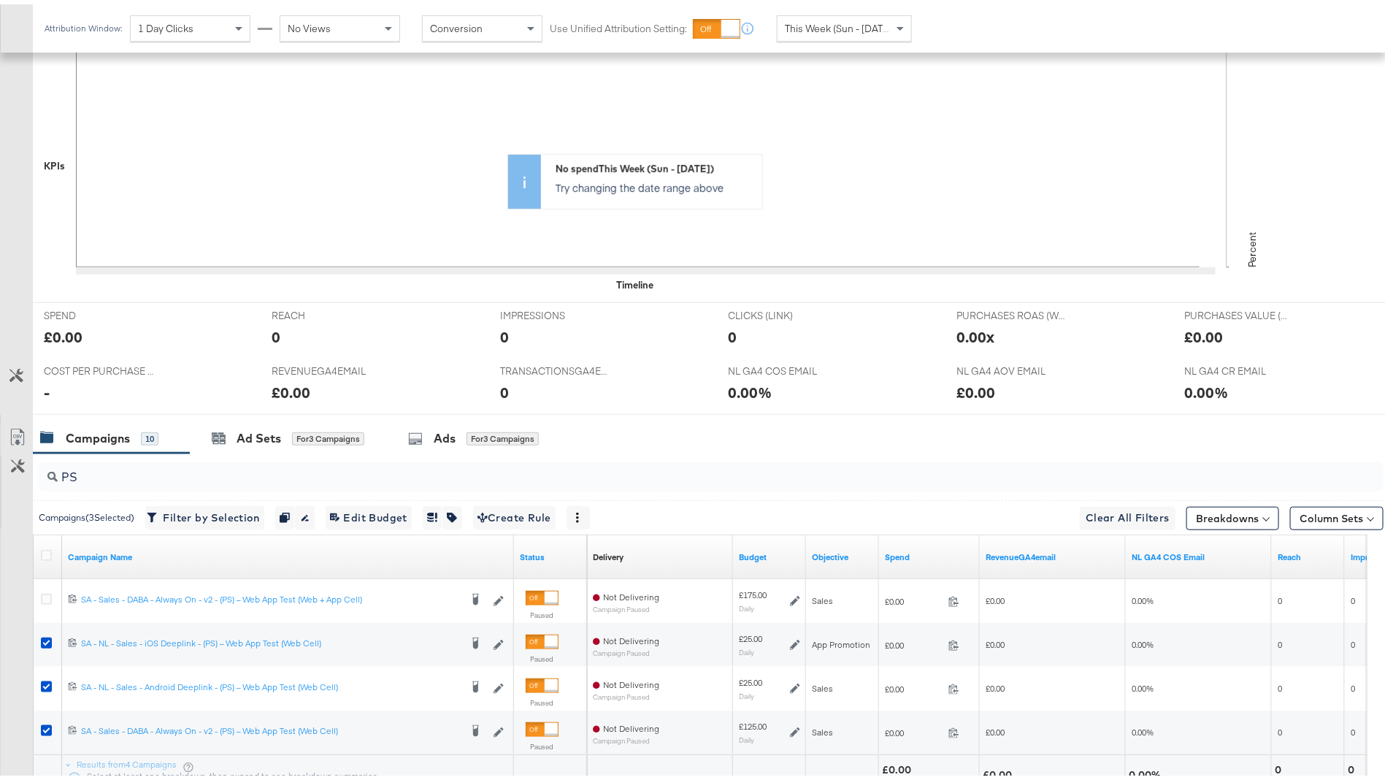
scroll to position [508, 0]
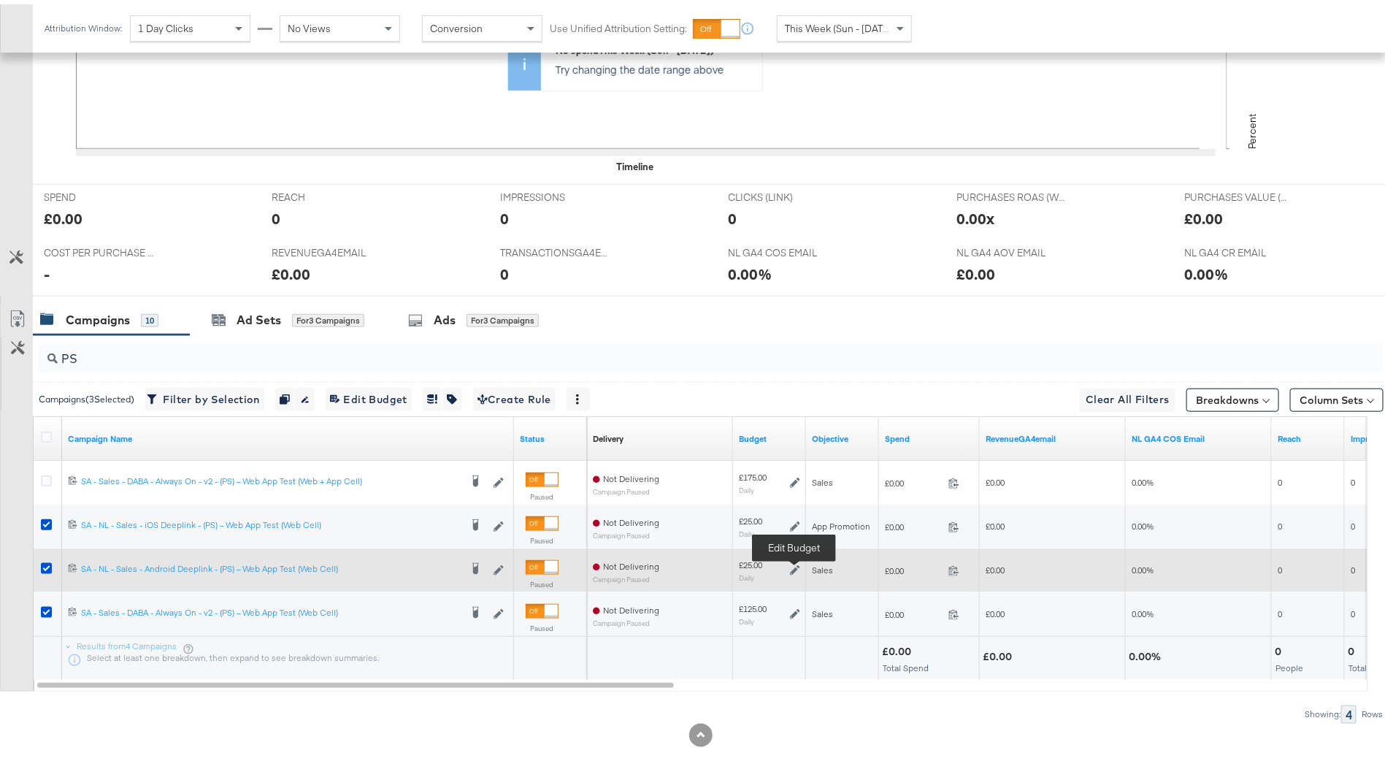
click at [792, 564] on icon at bounding box center [795, 566] width 10 height 10
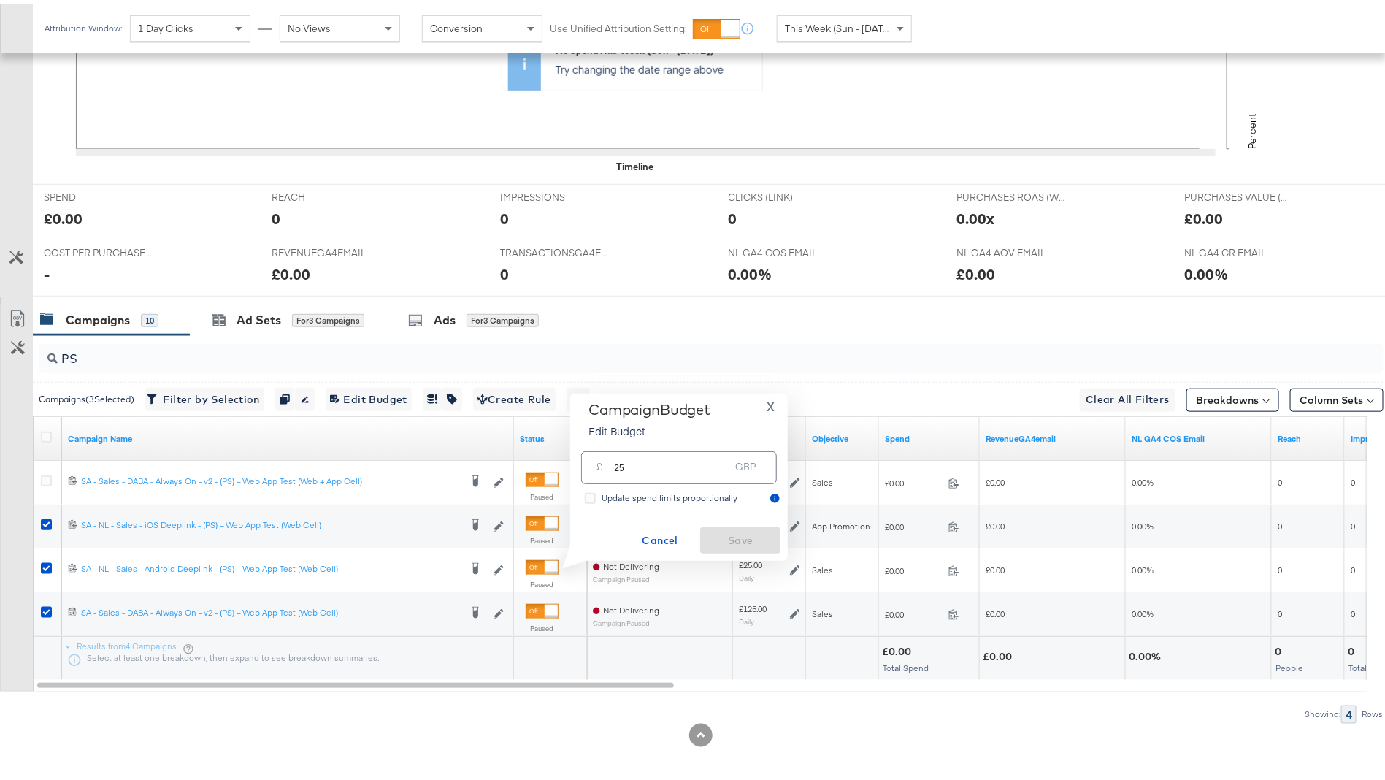
click at [701, 464] on input "25" at bounding box center [671, 457] width 115 height 31
paste input "£66.67"
click at [617, 443] on input "£66.67" at bounding box center [672, 439] width 120 height 31
drag, startPoint x: 646, startPoint y: 426, endPoint x: 572, endPoint y: 426, distance: 73.8
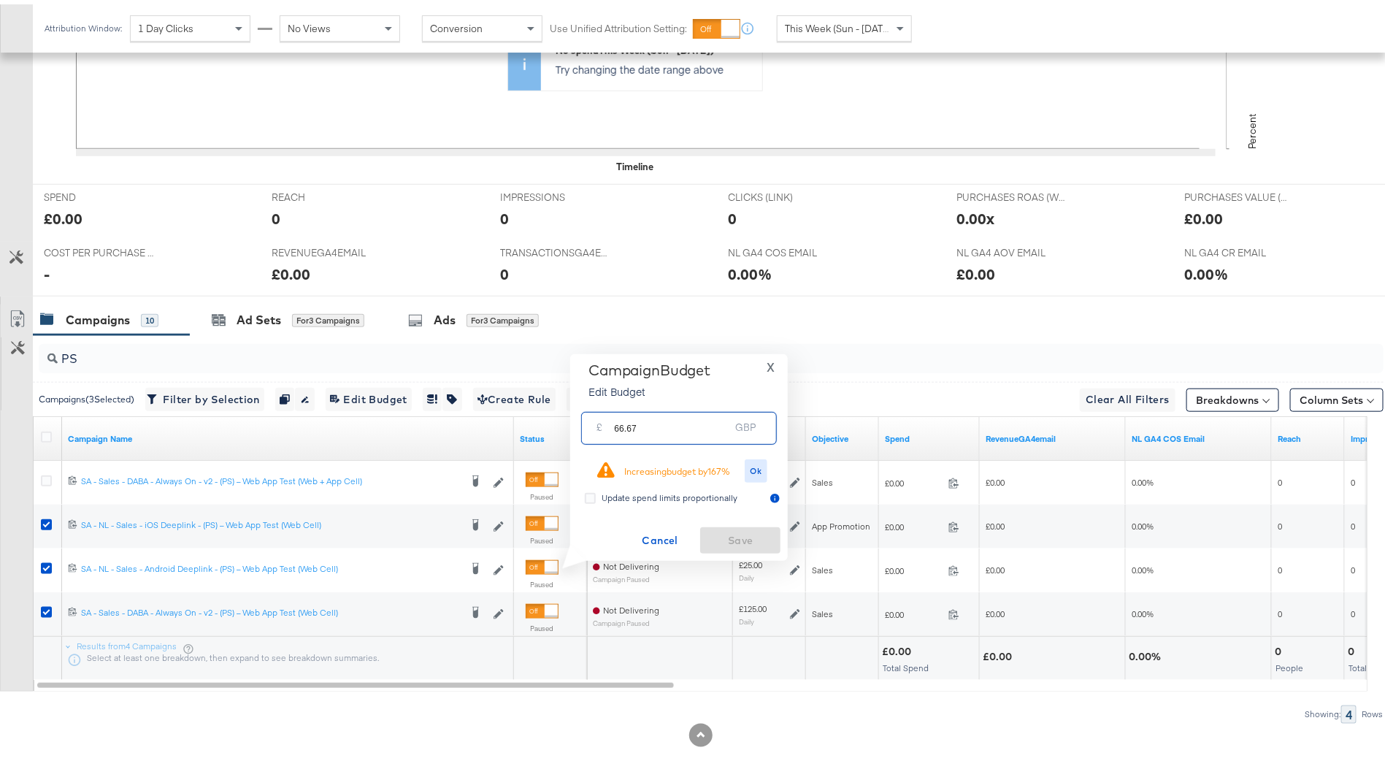
click at [572, 426] on div "Campaign Budget Edit Budget X £ 66.67 GBP Increasing budget by 167 % Ok Update …" at bounding box center [679, 453] width 218 height 207
type input "66.67"
click at [752, 465] on span "Ok" at bounding box center [757, 466] width 12 height 10
click at [735, 532] on span "Save" at bounding box center [740, 536] width 69 height 18
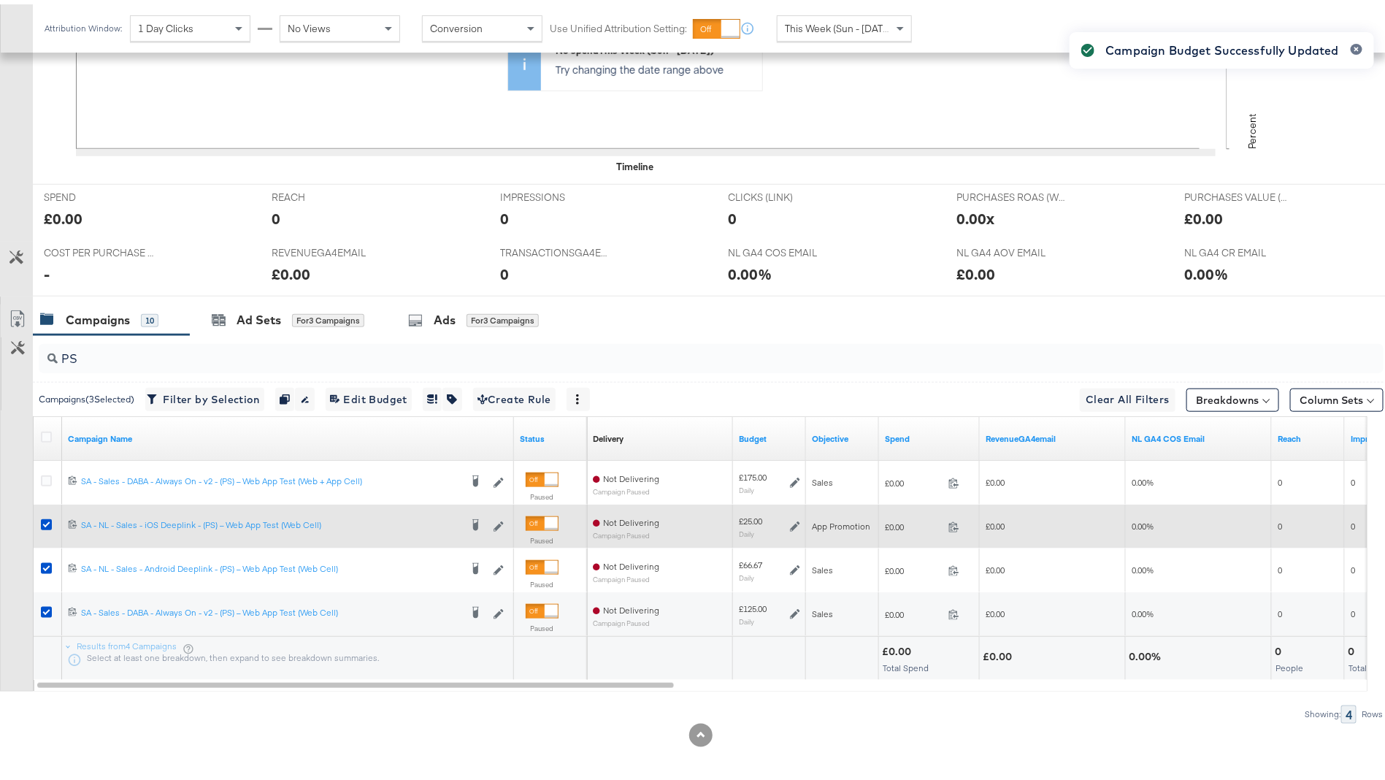
click at [797, 518] on icon at bounding box center [795, 522] width 10 height 10
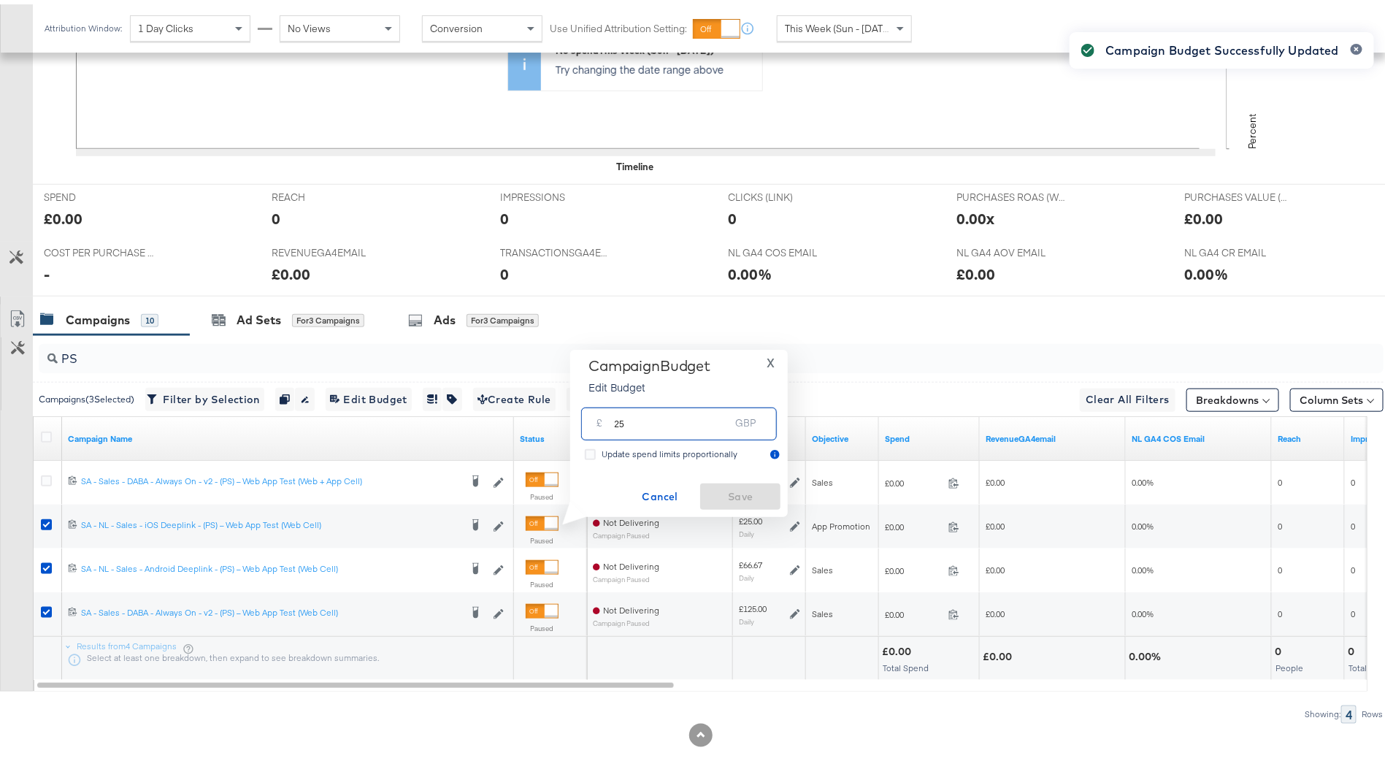
drag, startPoint x: 664, startPoint y: 424, endPoint x: 610, endPoint y: 424, distance: 54.0
click at [610, 424] on div "£ 25 GBP" at bounding box center [679, 419] width 196 height 33
paste input "66.67"
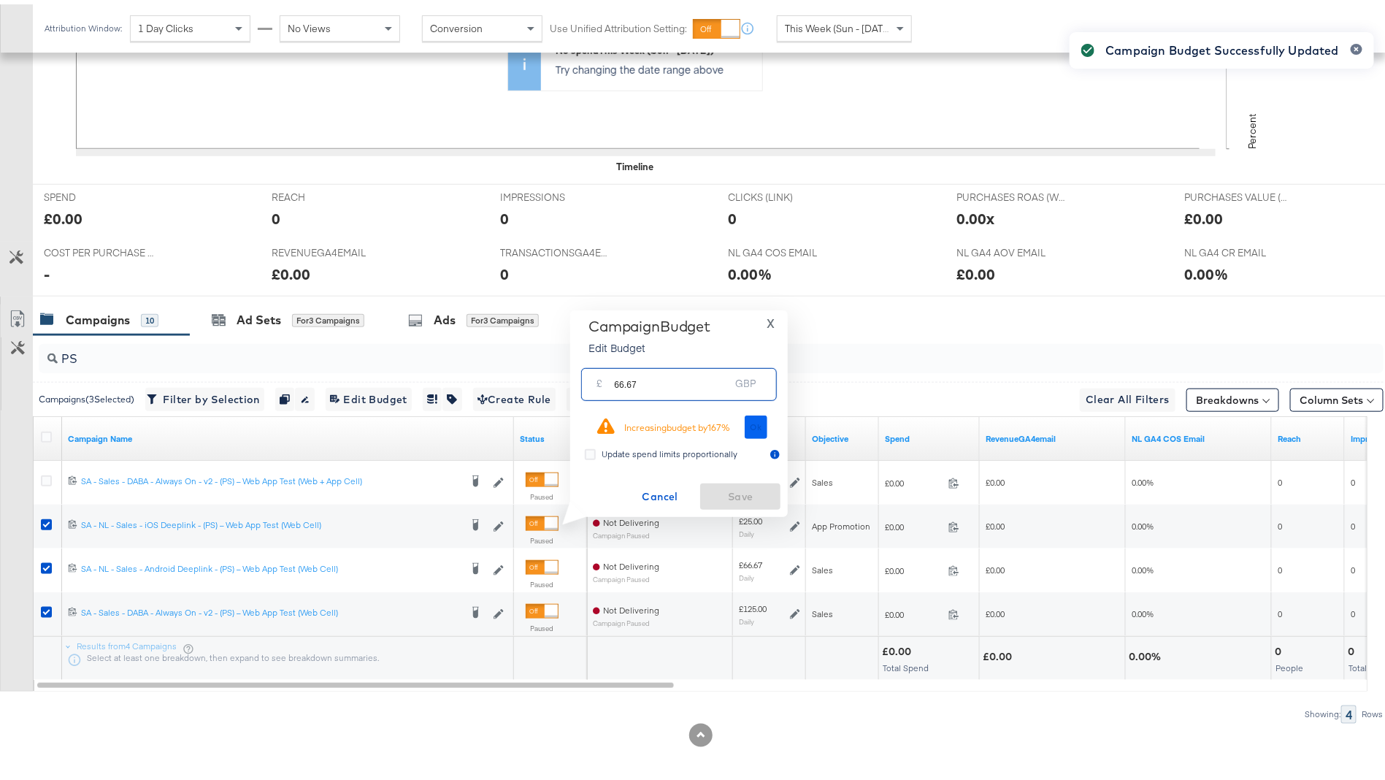
type input "66.67"
click at [757, 428] on button "Ok" at bounding box center [756, 422] width 23 height 23
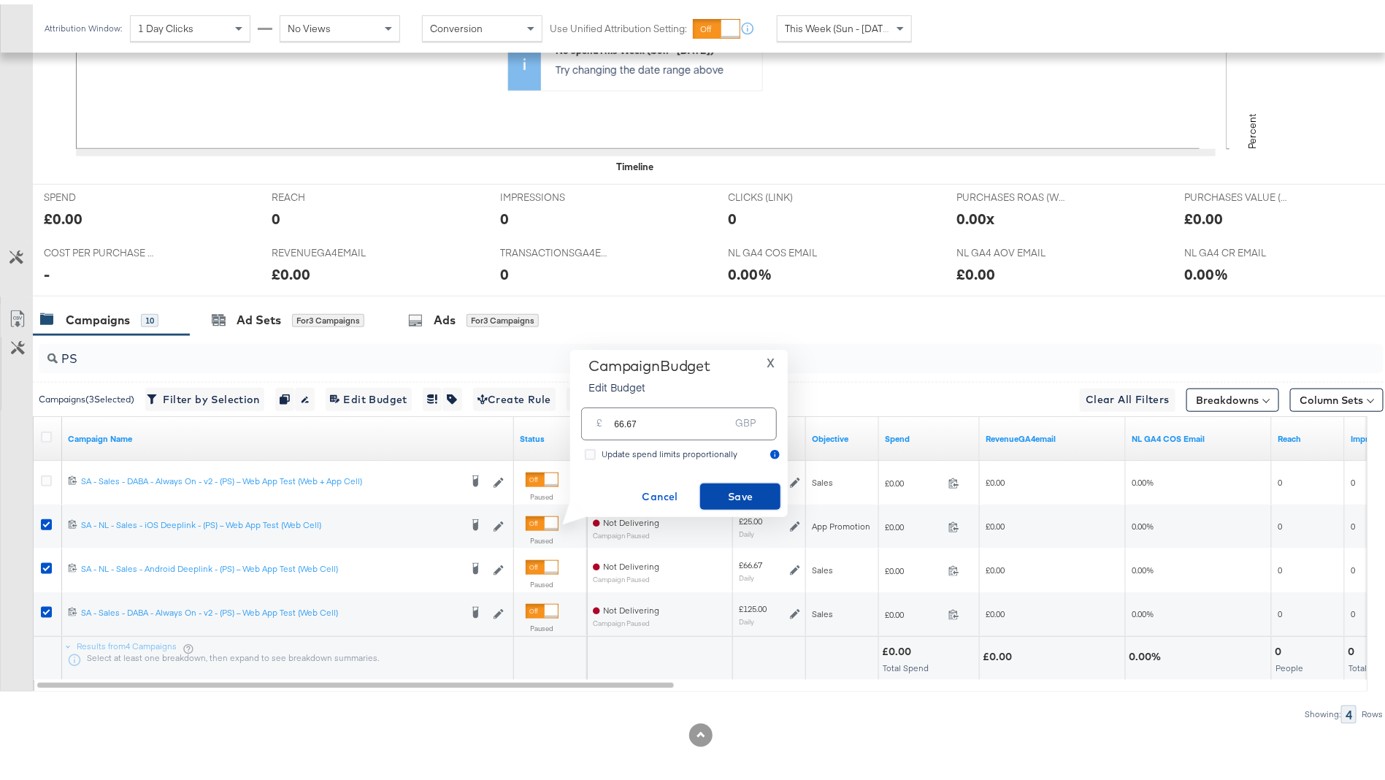
click at [748, 492] on span "Save" at bounding box center [740, 492] width 69 height 18
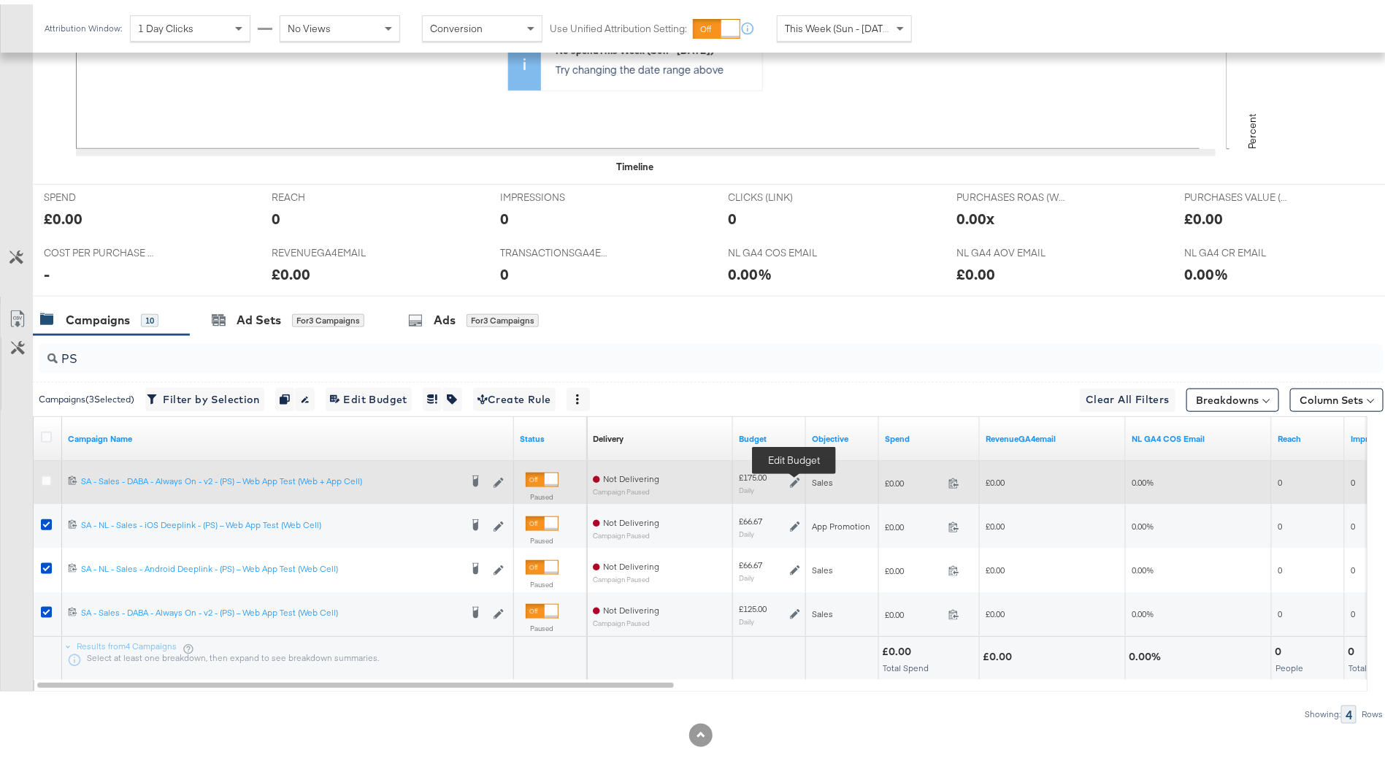
click at [790, 473] on icon at bounding box center [795, 478] width 10 height 10
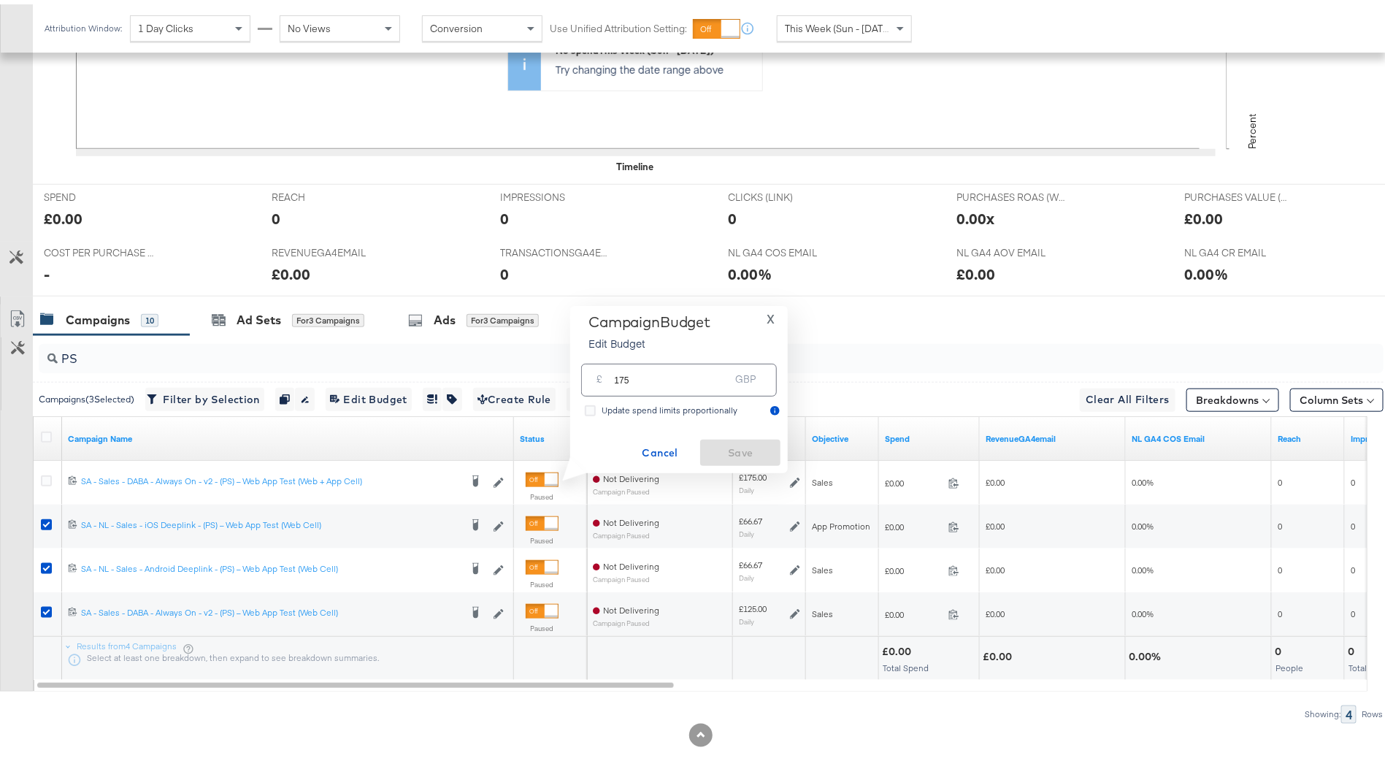
click at [680, 386] on input "175" at bounding box center [671, 369] width 115 height 31
paste input "66.67"
type input "66.67"
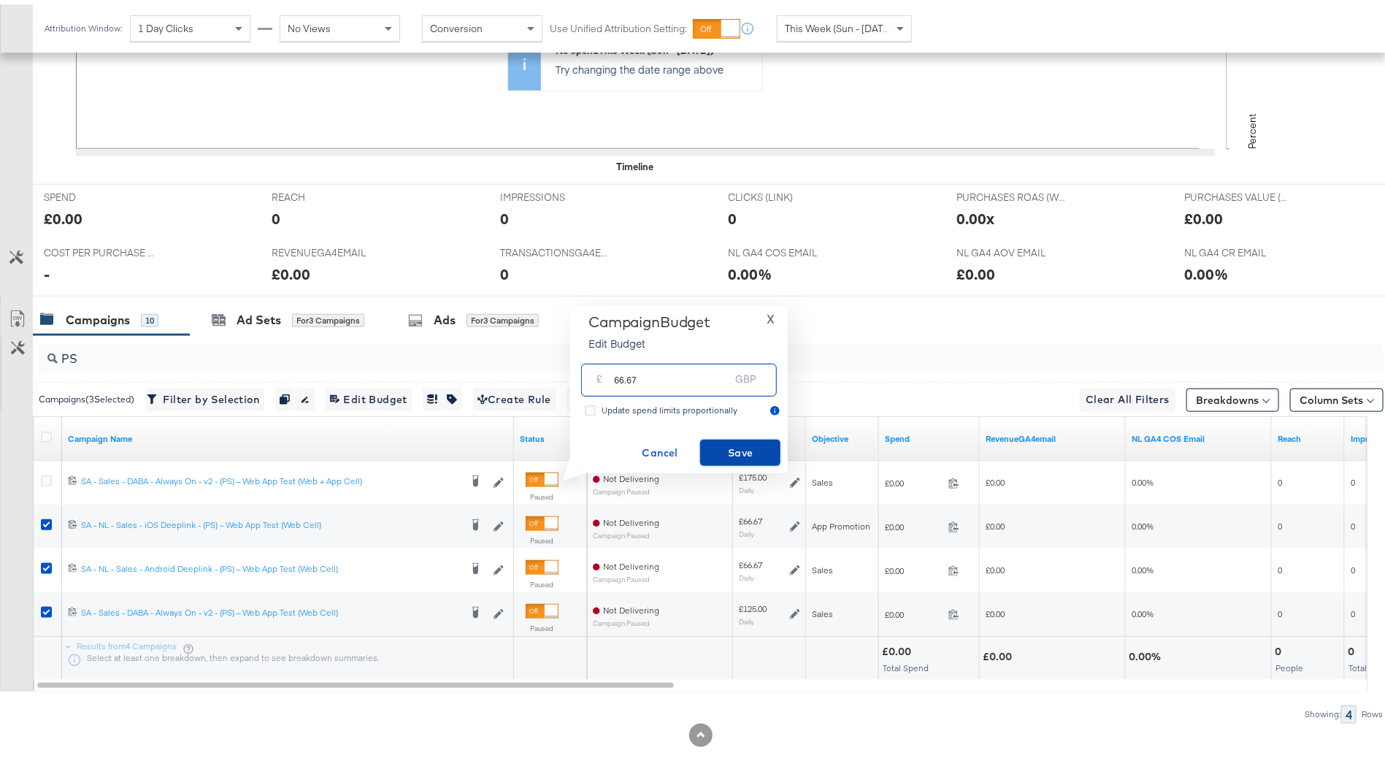
click at [748, 443] on span "Save" at bounding box center [740, 449] width 69 height 18
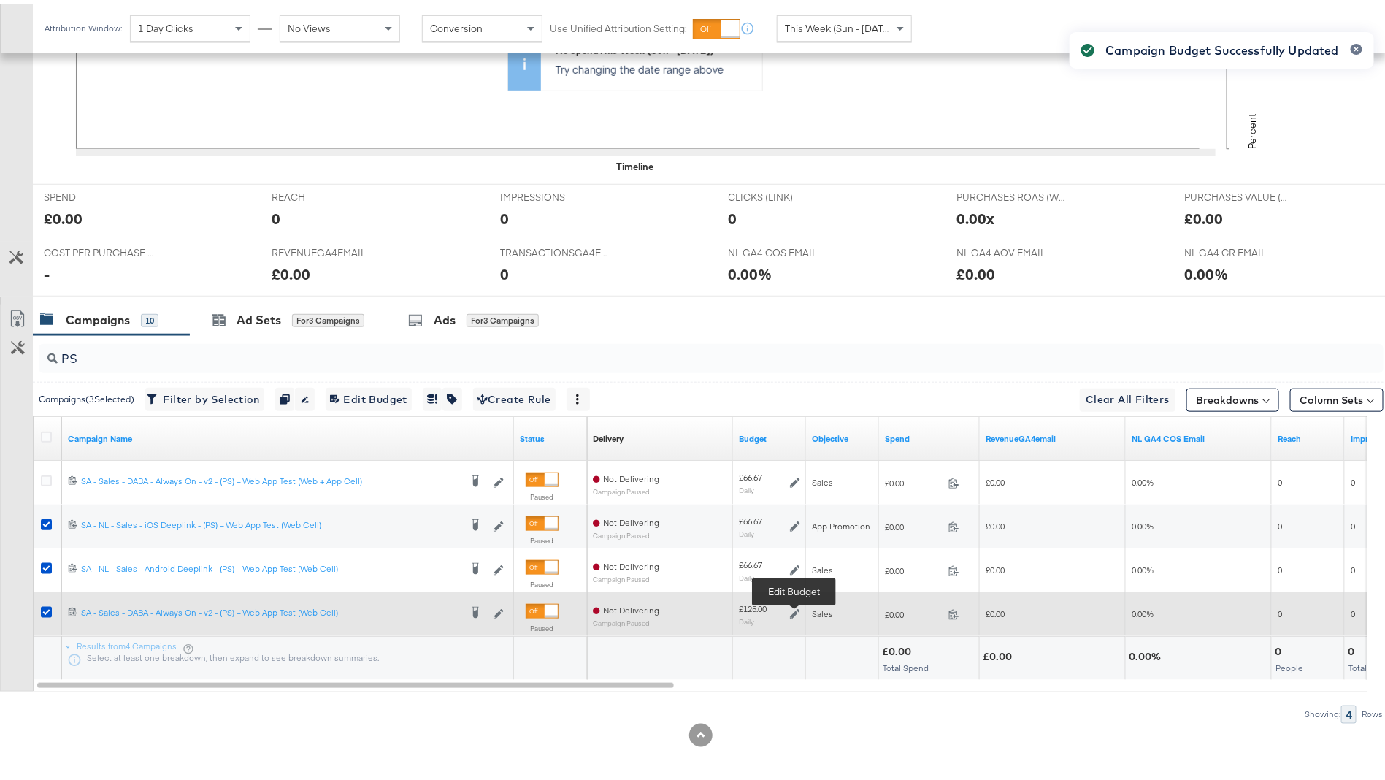
click at [792, 607] on icon at bounding box center [795, 610] width 10 height 10
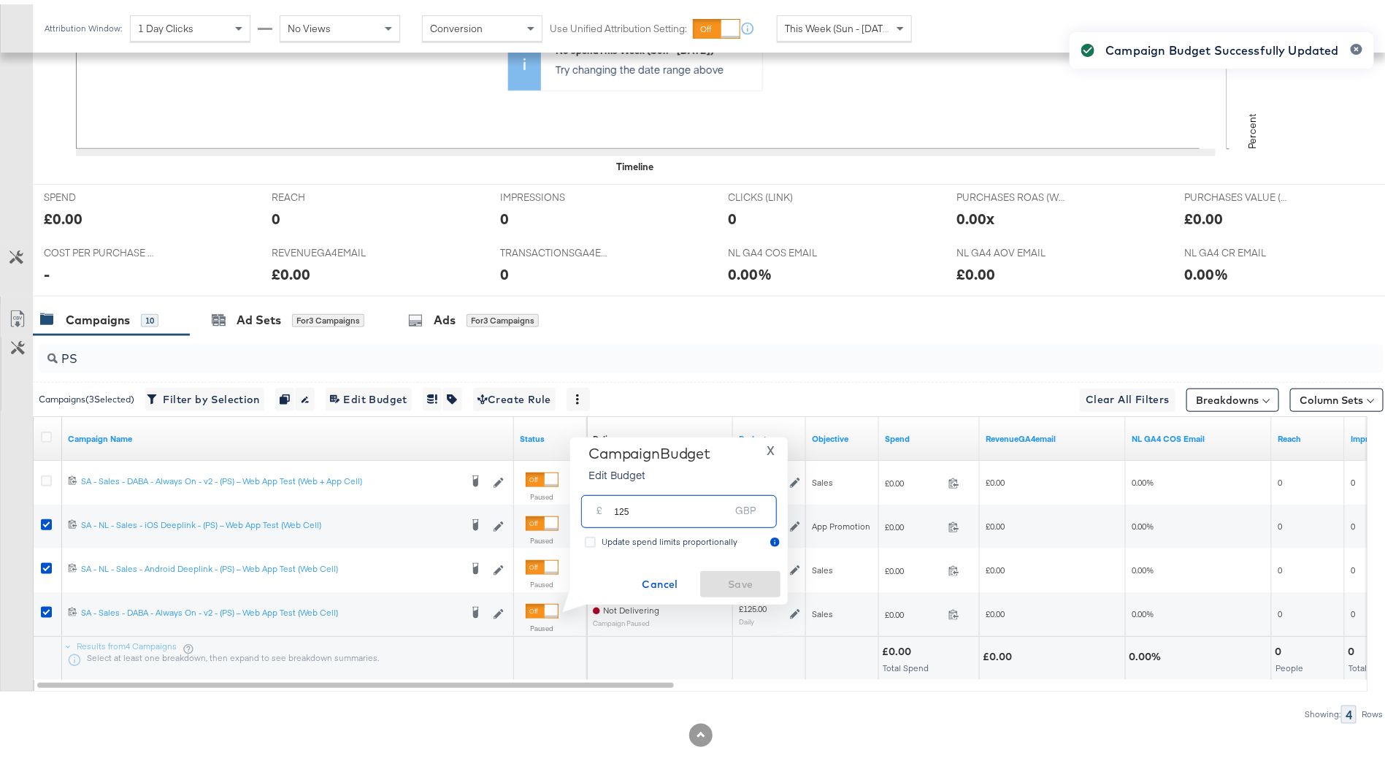
drag, startPoint x: 700, startPoint y: 505, endPoint x: 585, endPoint y: 505, distance: 115.4
click at [585, 505] on div "£ 125 GBP" at bounding box center [679, 507] width 196 height 33
type input "200"
click at [732, 573] on span "Save" at bounding box center [740, 580] width 69 height 18
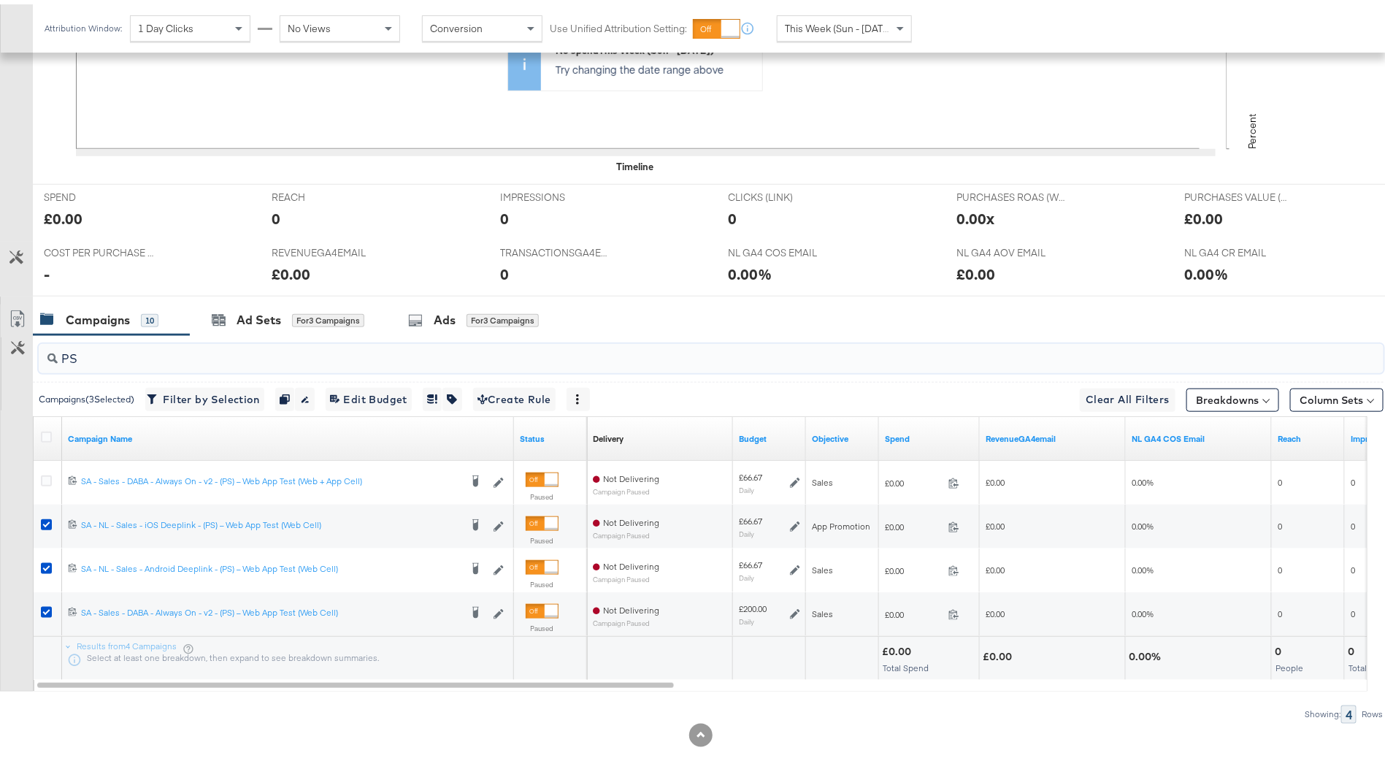
drag, startPoint x: 279, startPoint y: 354, endPoint x: 126, endPoint y: 354, distance: 153.3
click at [126, 354] on input "PS" at bounding box center [659, 348] width 1203 height 28
type input "P"
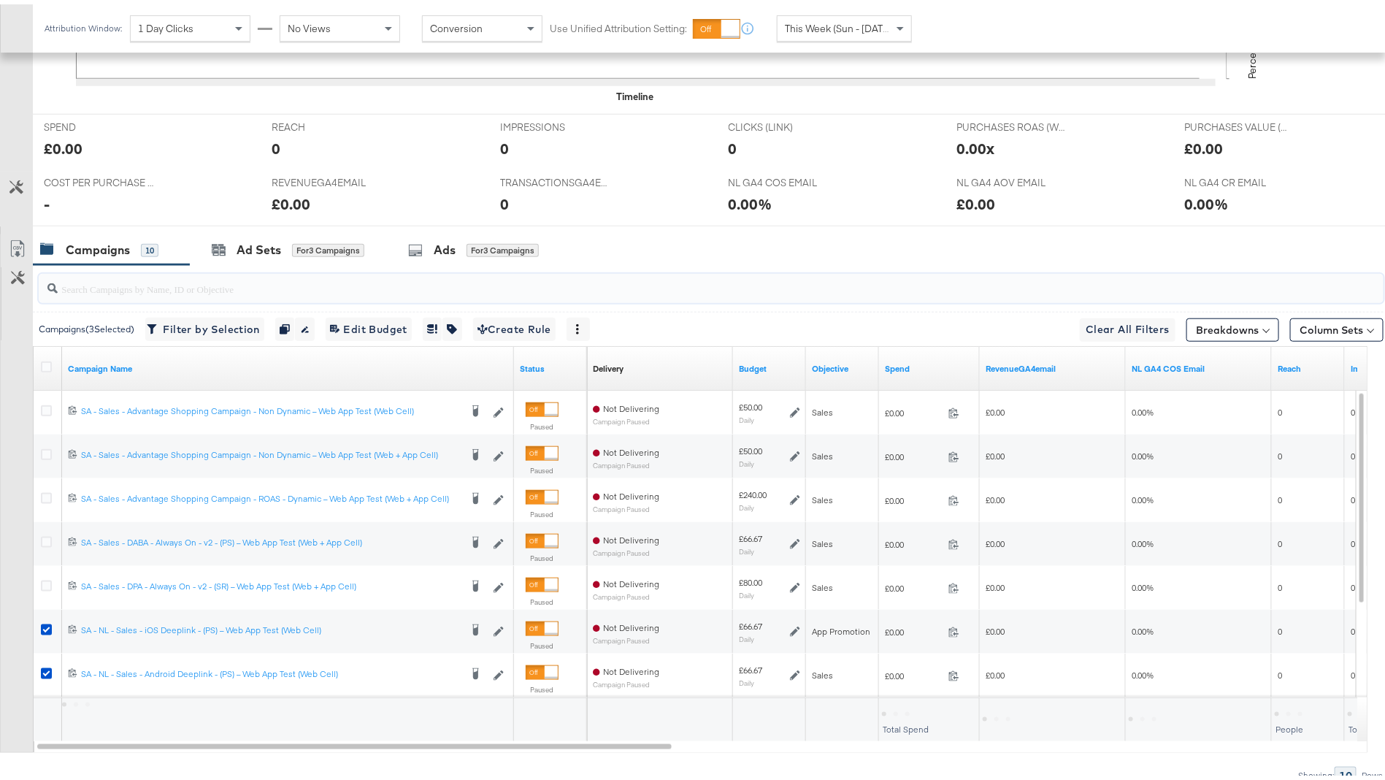
scroll to position [640, 0]
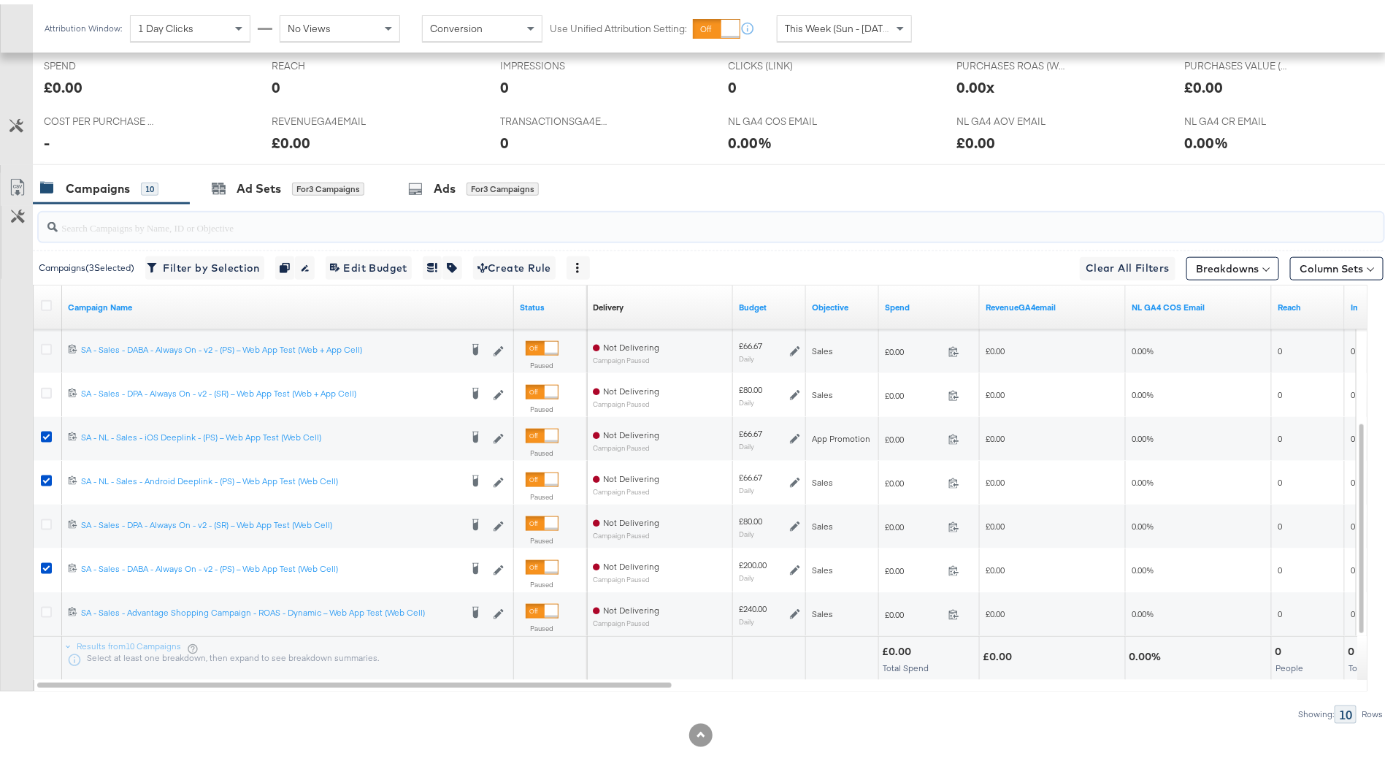
click at [448, 221] on input "search" at bounding box center [659, 217] width 1203 height 28
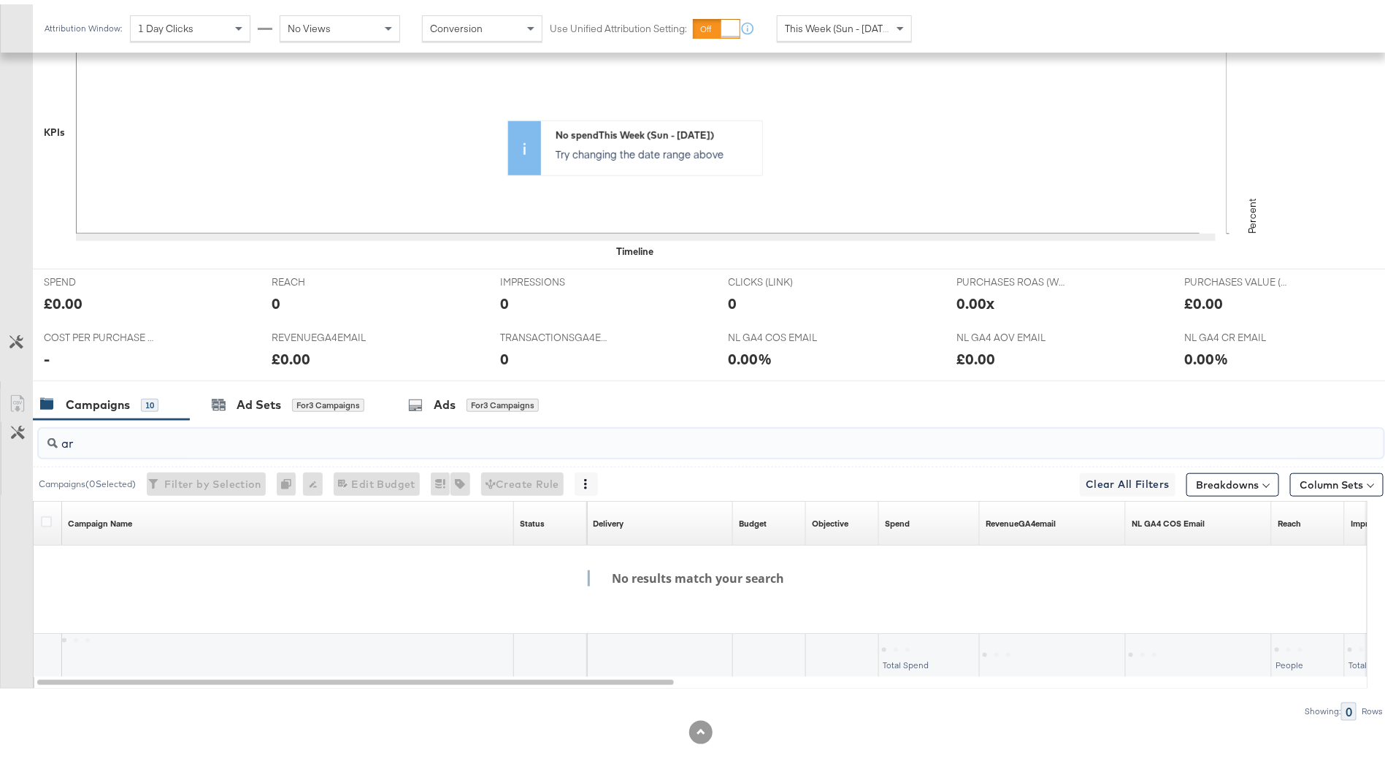
scroll to position [421, 0]
type input "a"
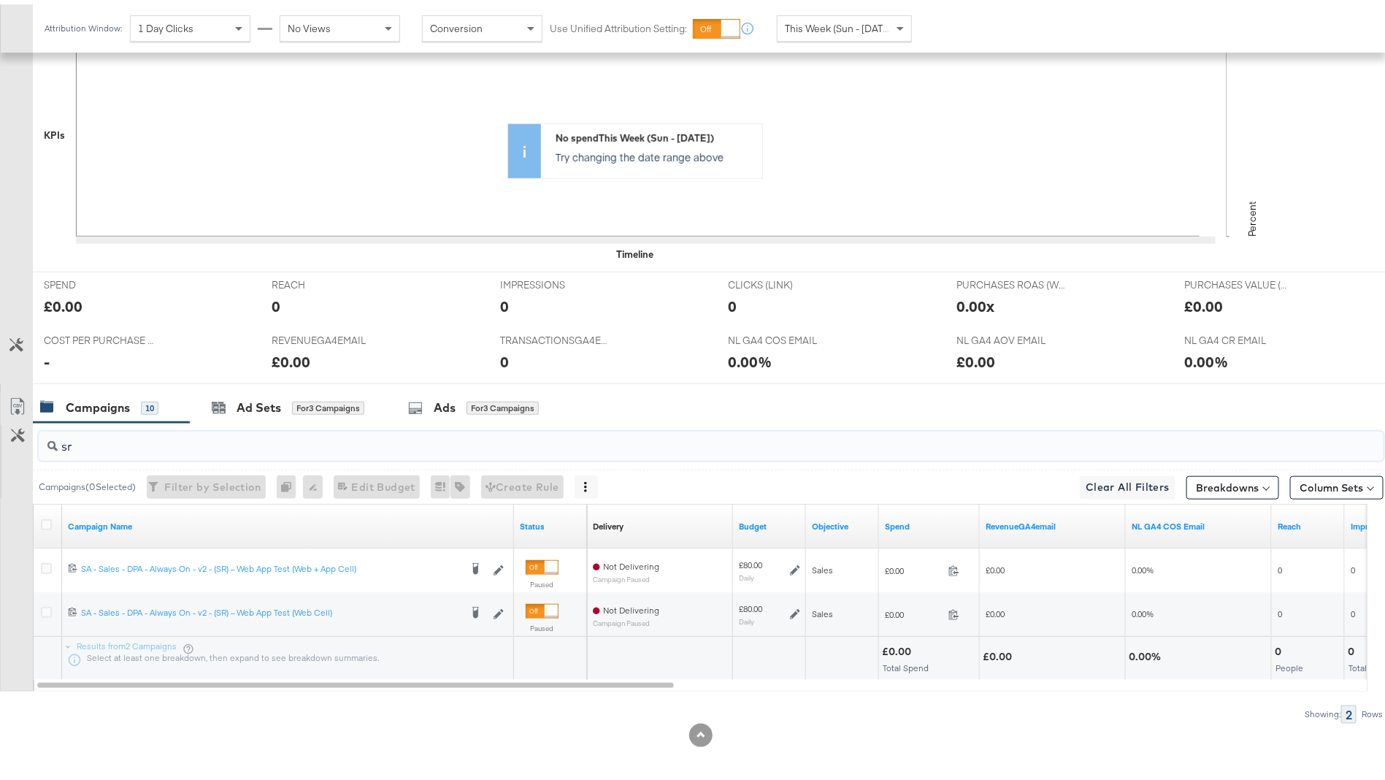
type input "s"
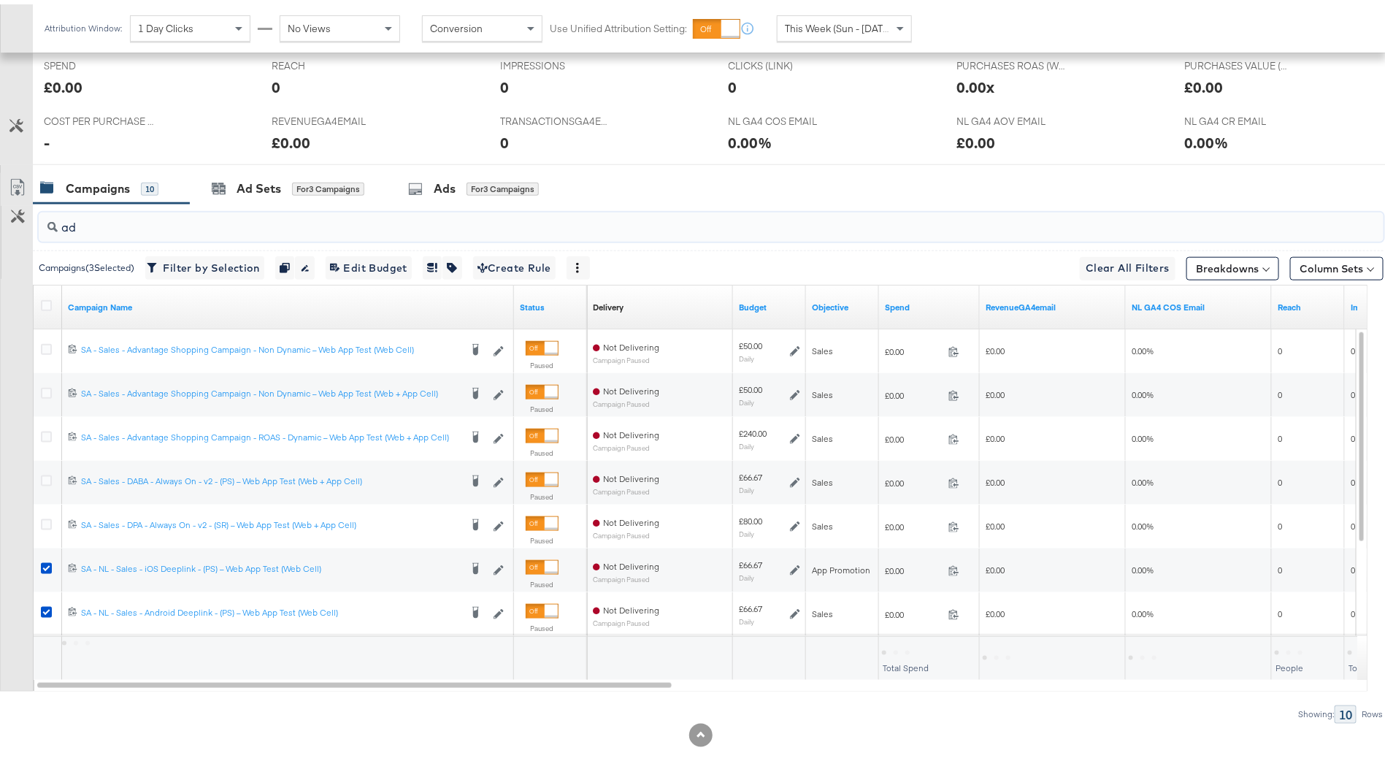
scroll to position [508, 0]
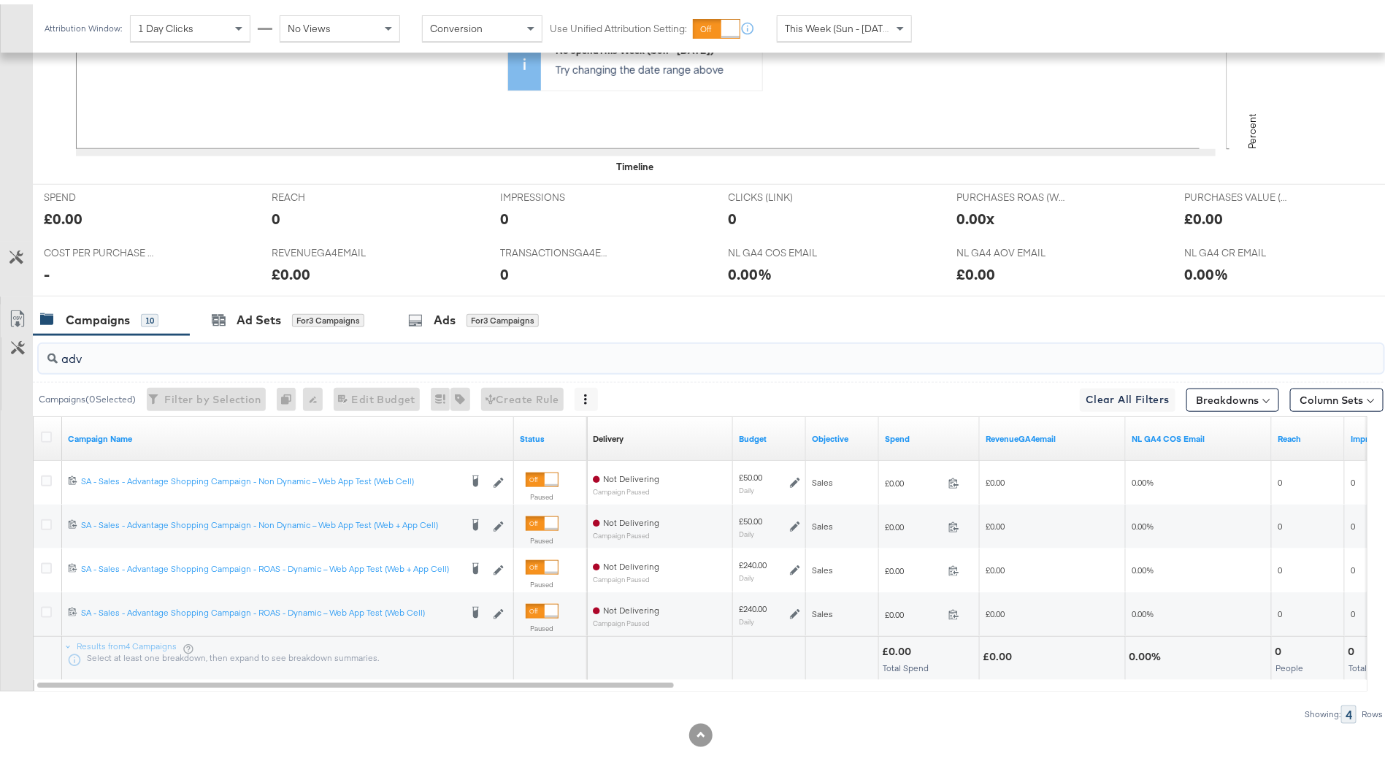
type input "adv"
